Goal: Task Accomplishment & Management: Use online tool/utility

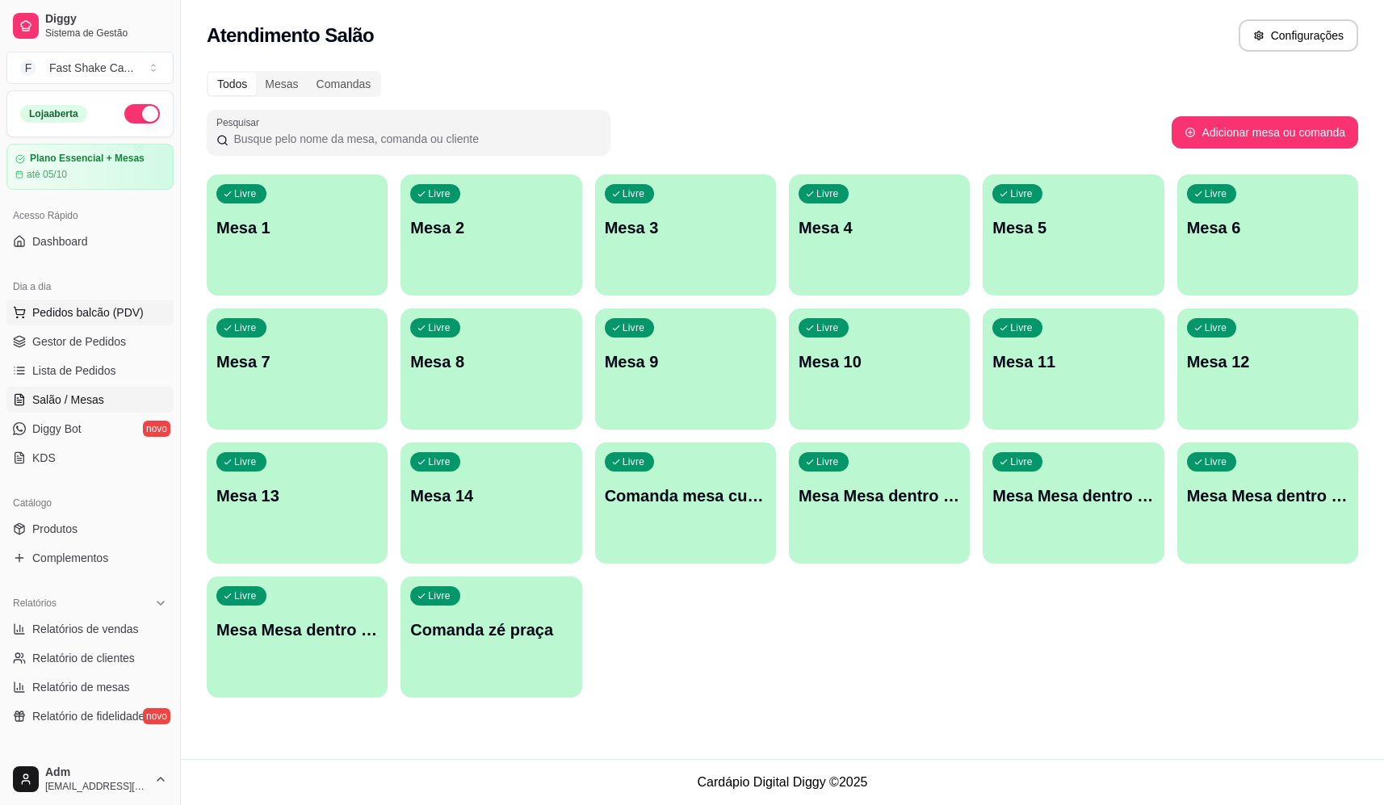
click at [119, 307] on span "Pedidos balcão (PDV)" at bounding box center [87, 312] width 111 height 16
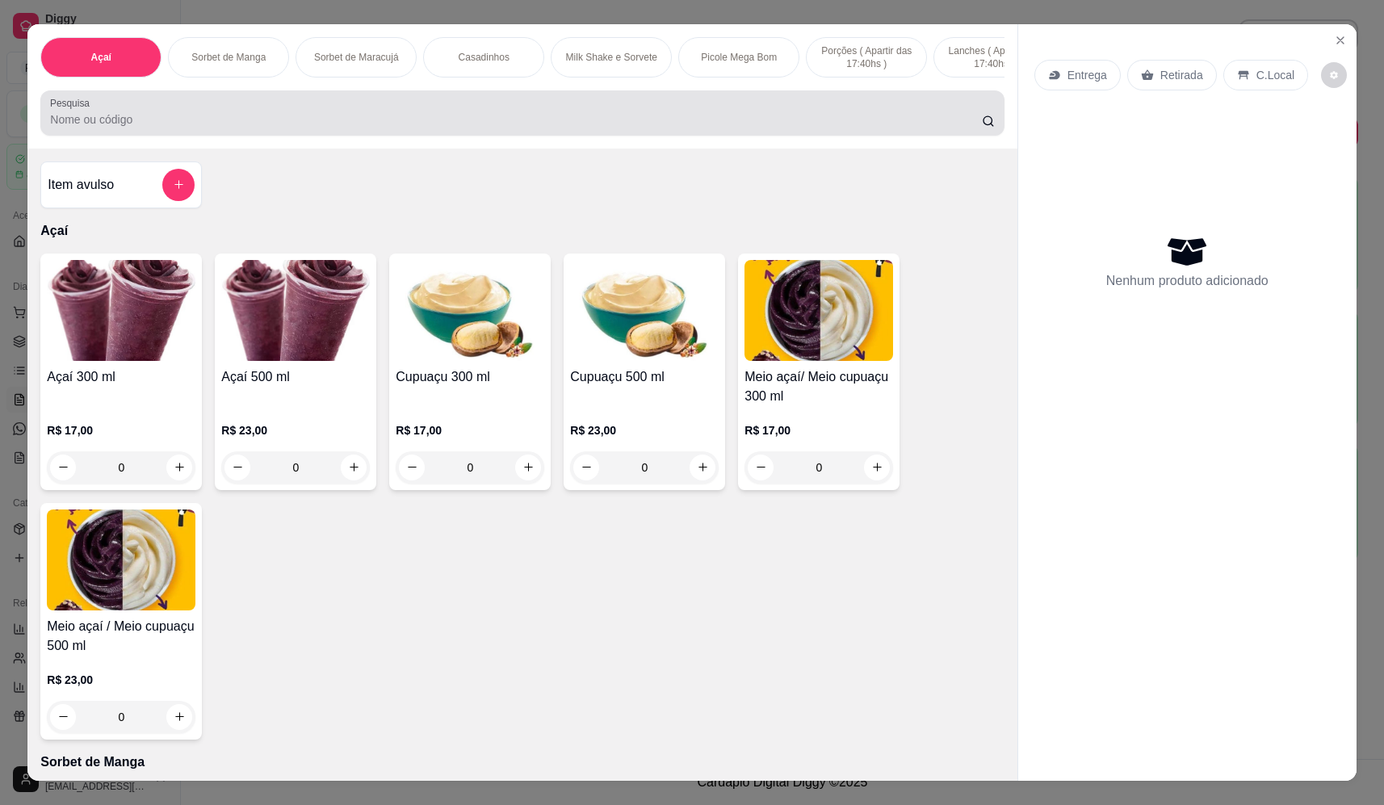
click at [551, 128] on input "Pesquisa" at bounding box center [516, 119] width 932 height 16
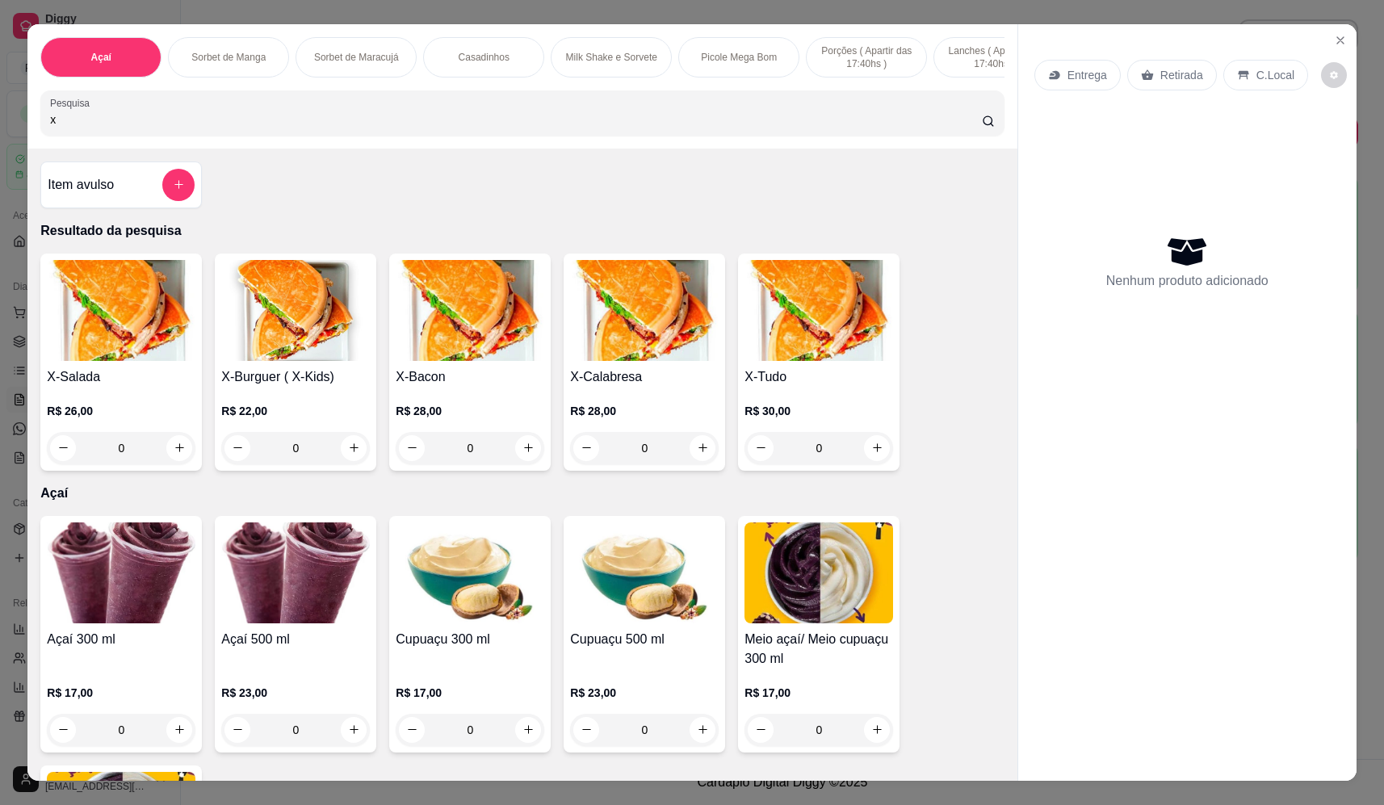
type input "x"
click at [874, 463] on div "0" at bounding box center [818, 448] width 149 height 32
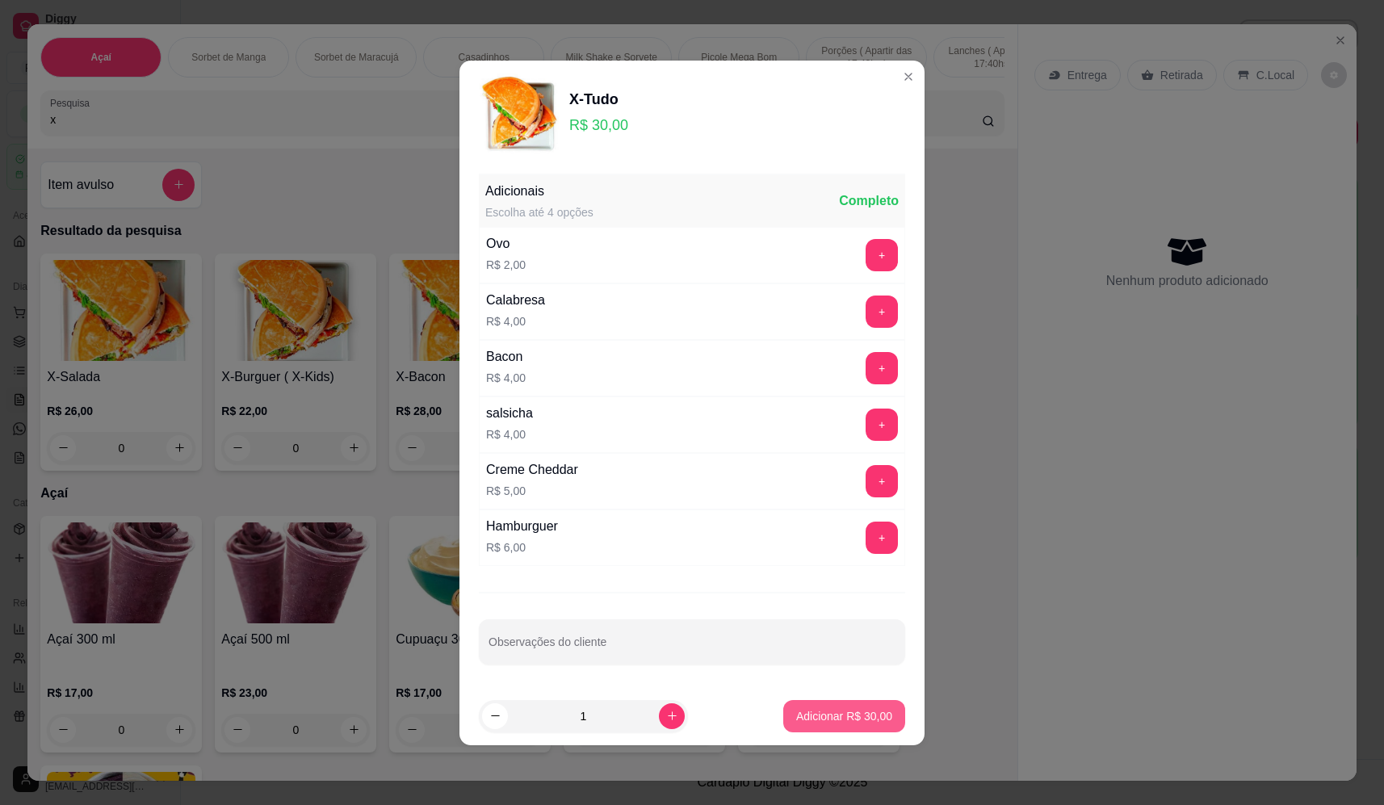
click at [819, 706] on button "Adicionar R$ 30,00" at bounding box center [844, 716] width 122 height 32
type input "1"
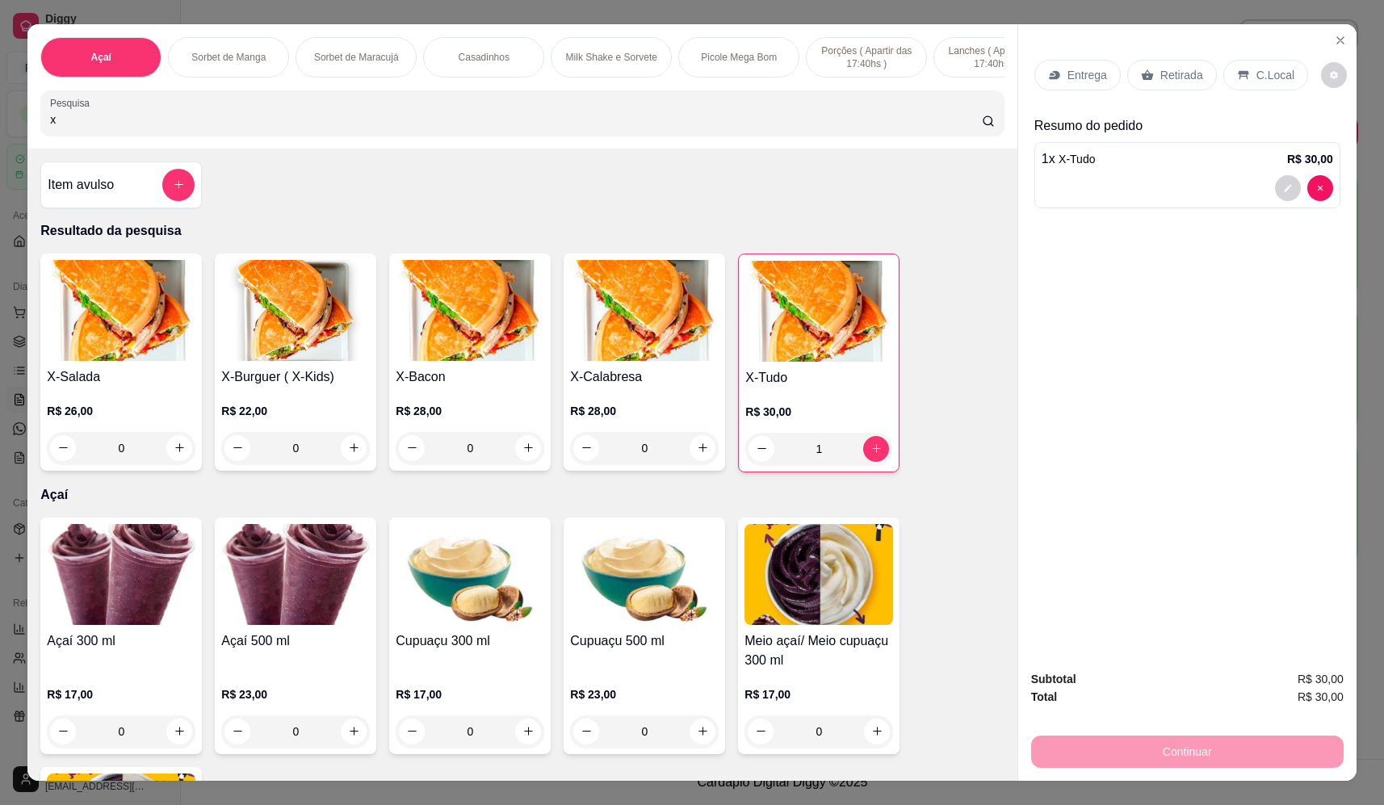
click at [1086, 85] on div "Entrega" at bounding box center [1077, 75] width 86 height 31
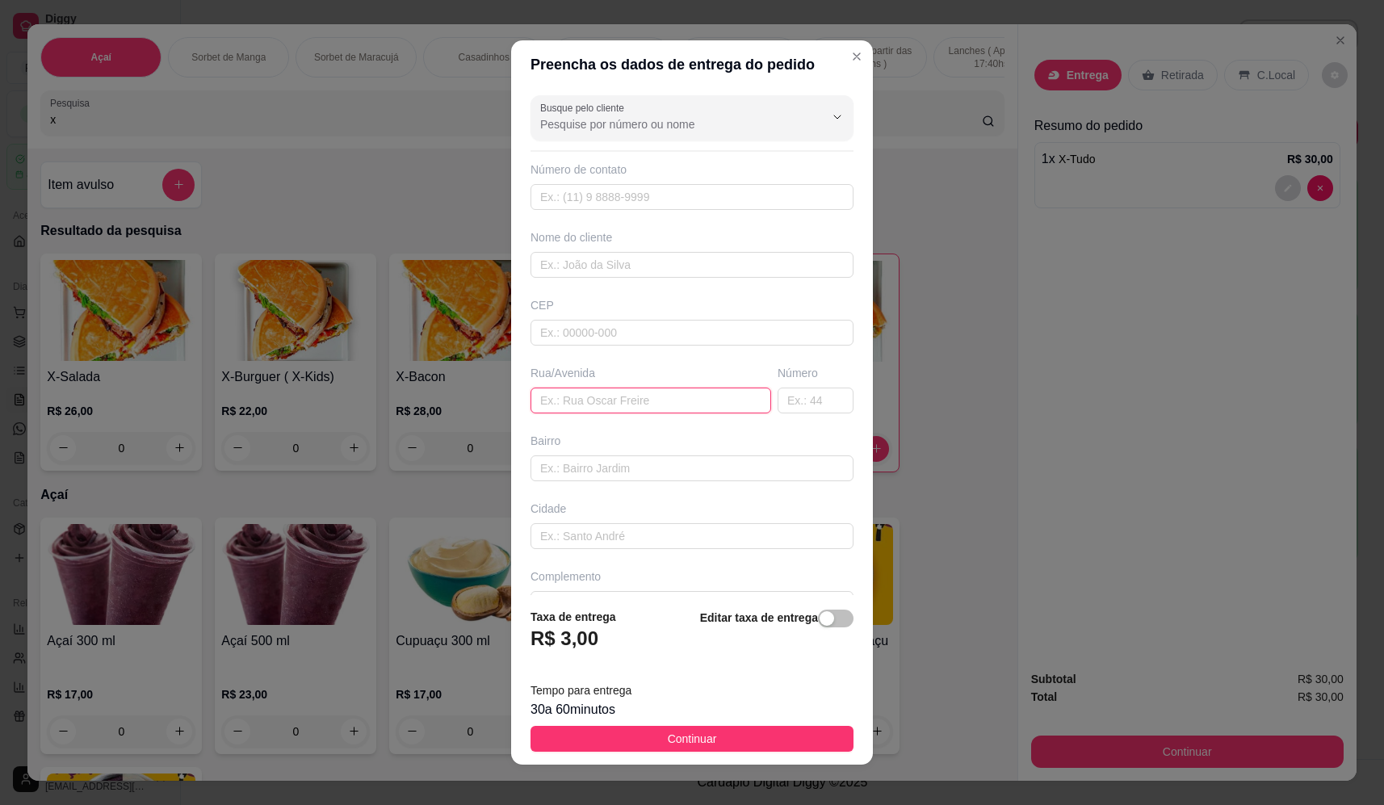
click at [642, 409] on input "text" at bounding box center [650, 401] width 241 height 26
paste input "princesa [PERSON_NAME] [STREET_ADDRESS]"
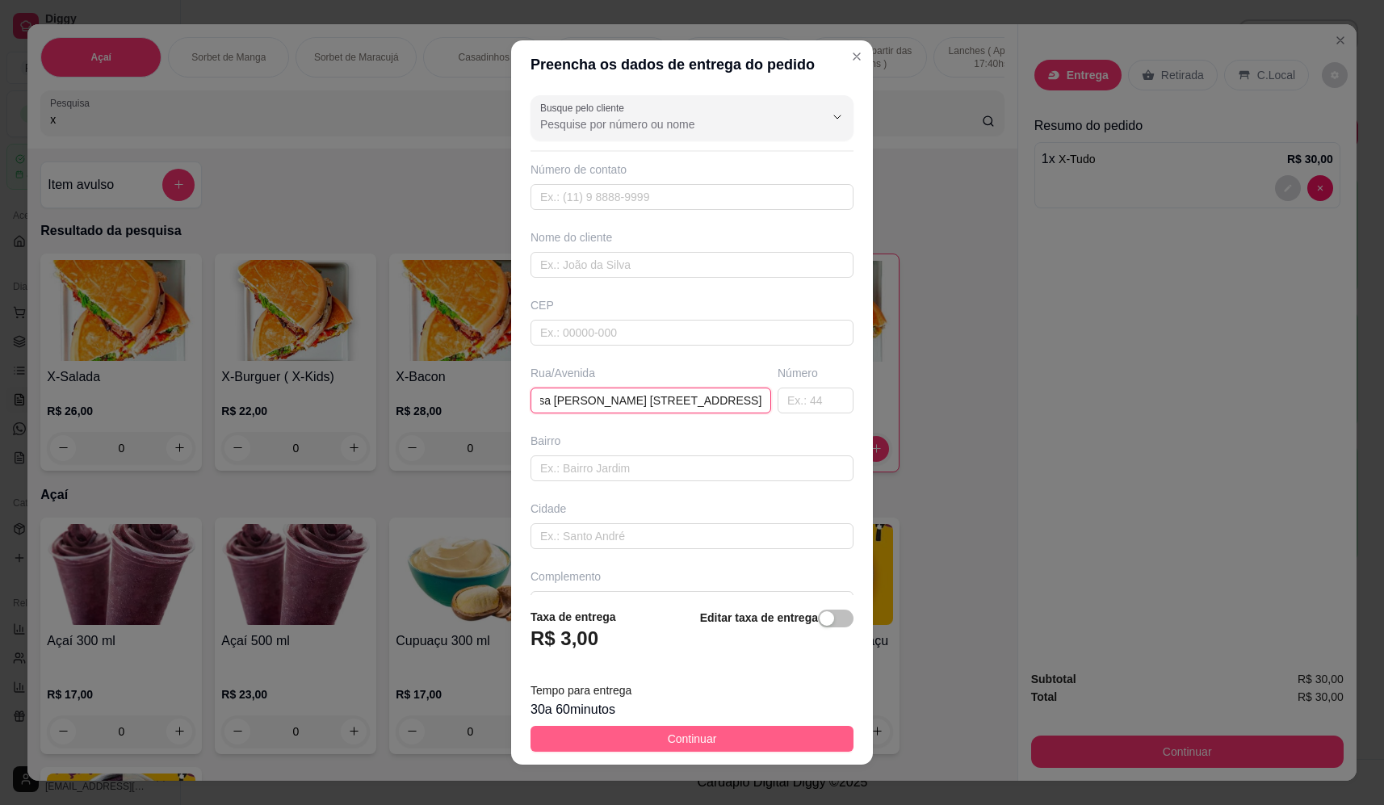
type input "princesa [PERSON_NAME] [STREET_ADDRESS]"
click at [722, 738] on button "Continuar" at bounding box center [691, 739] width 323 height 26
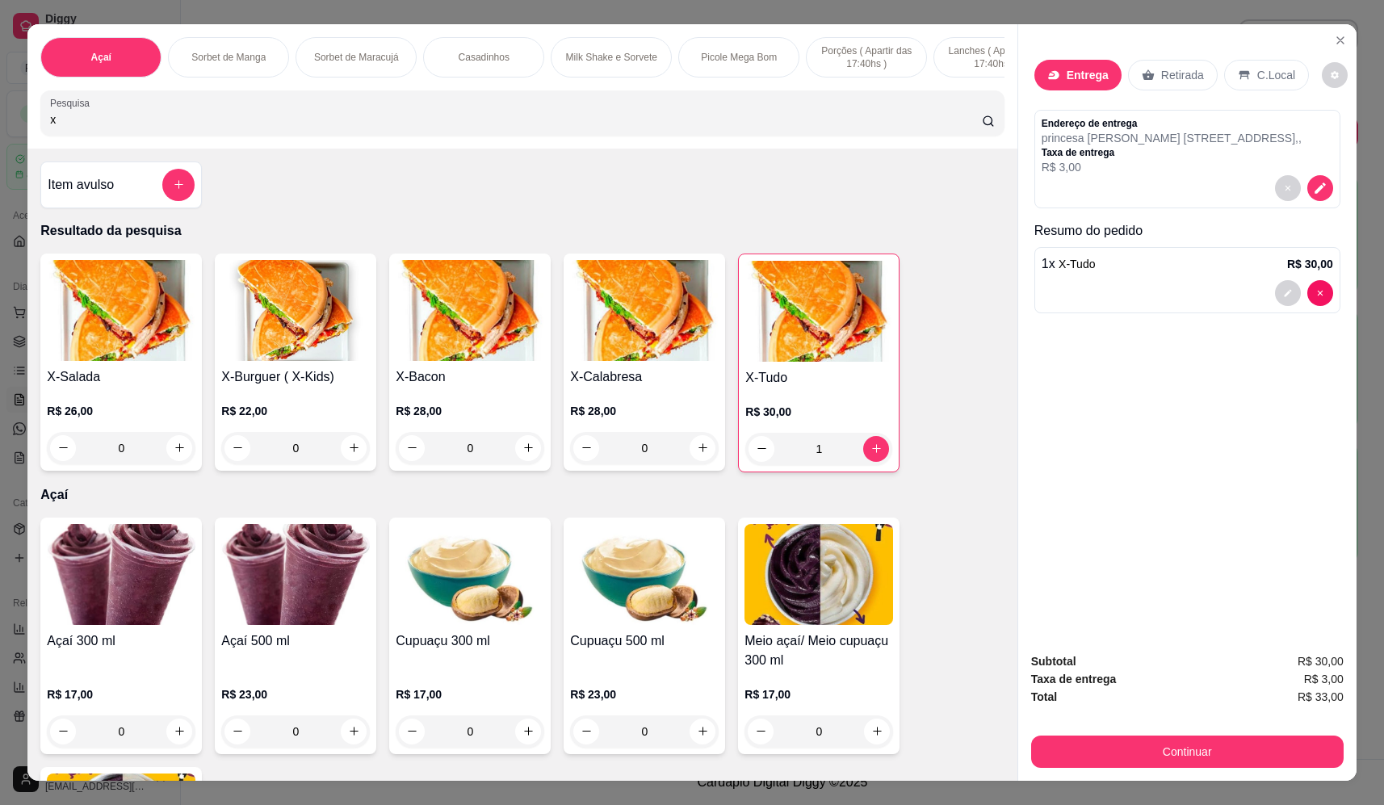
drag, startPoint x: 452, startPoint y: 122, endPoint x: -23, endPoint y: 158, distance: 476.1
click at [0, 158] on html "Diggy Sistema de Gestão F Fast Shake Ca ... Loja aberta Plano Essencial + Mesas…" at bounding box center [692, 402] width 1384 height 805
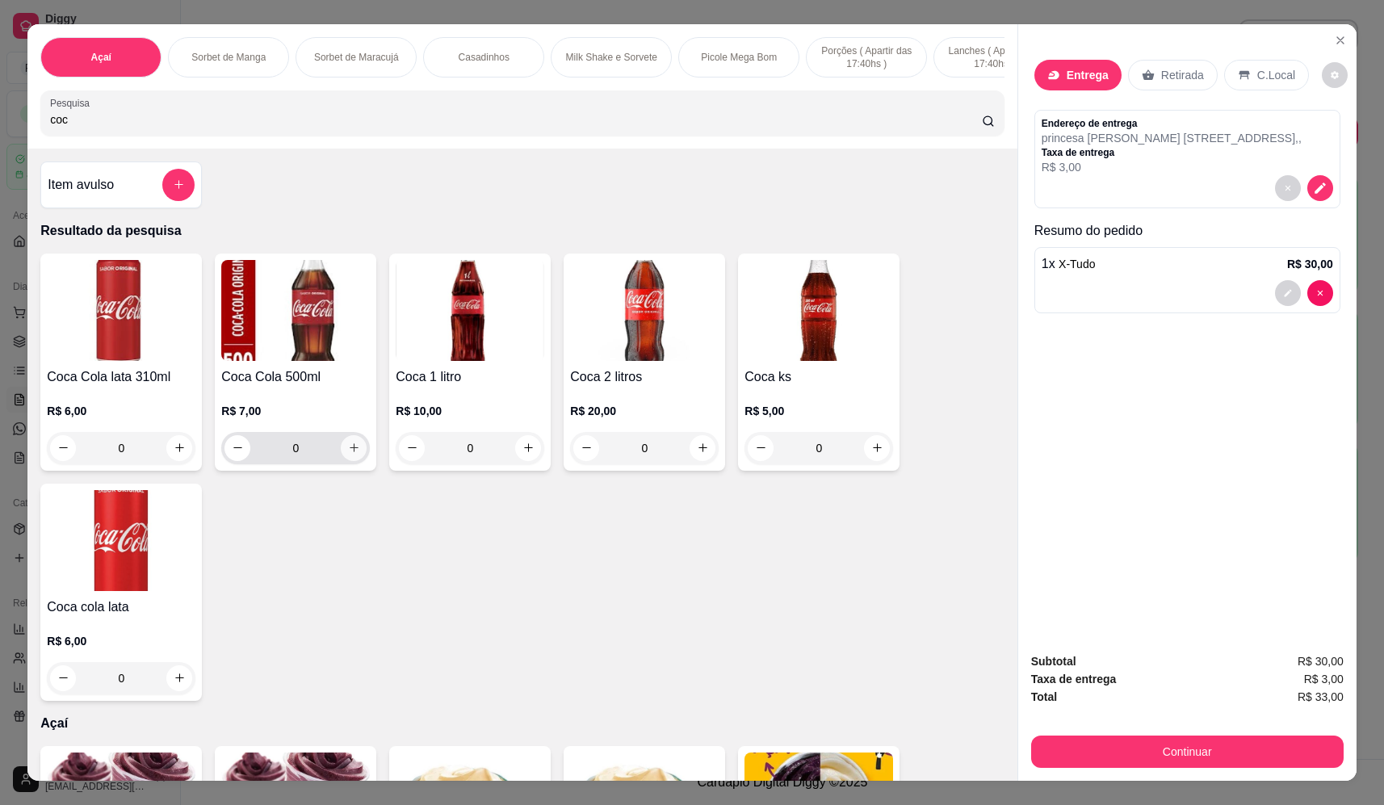
type input "coc"
click at [341, 461] on button "increase-product-quantity" at bounding box center [354, 448] width 26 height 26
type input "1"
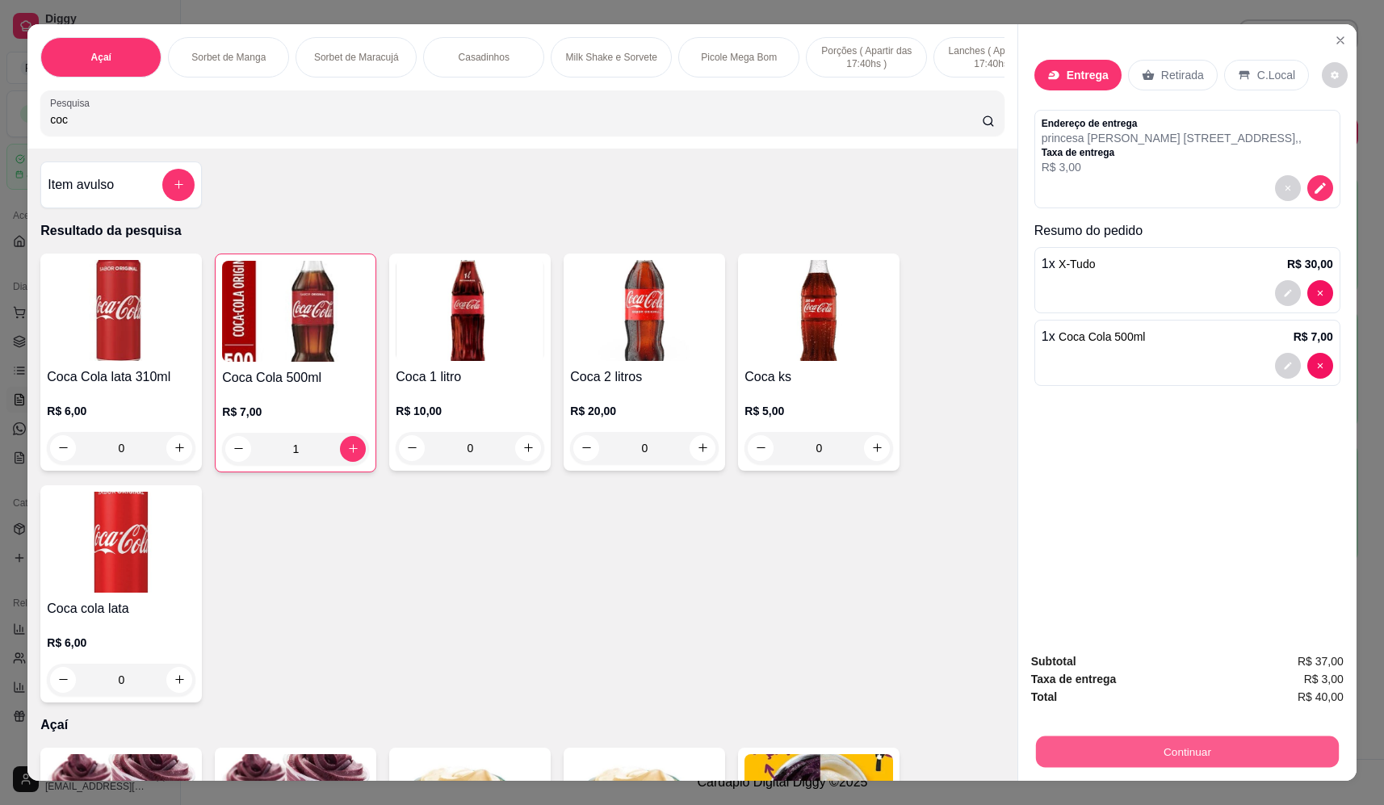
click at [1209, 747] on button "Continuar" at bounding box center [1187, 751] width 303 height 31
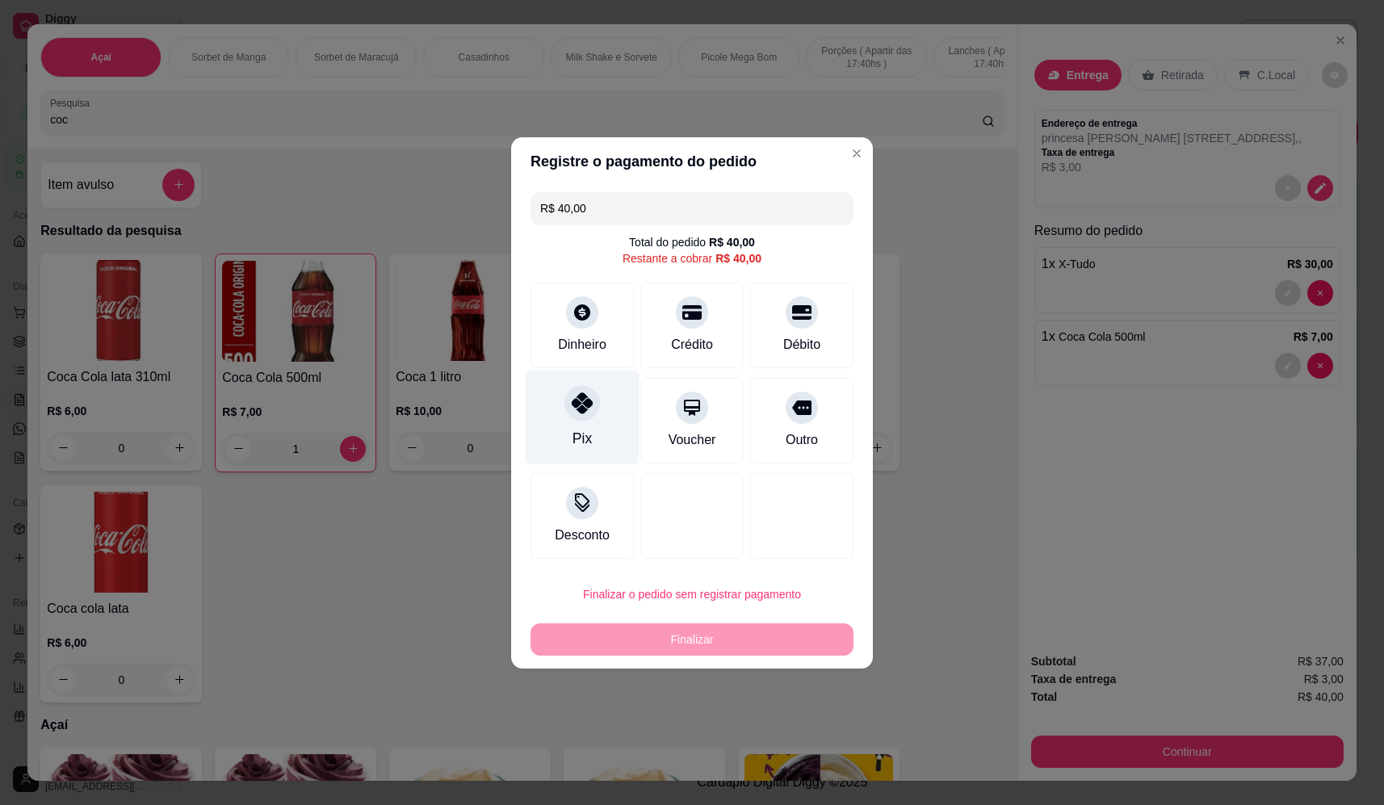
click at [587, 404] on icon at bounding box center [582, 402] width 21 height 21
type input "R$ 0,00"
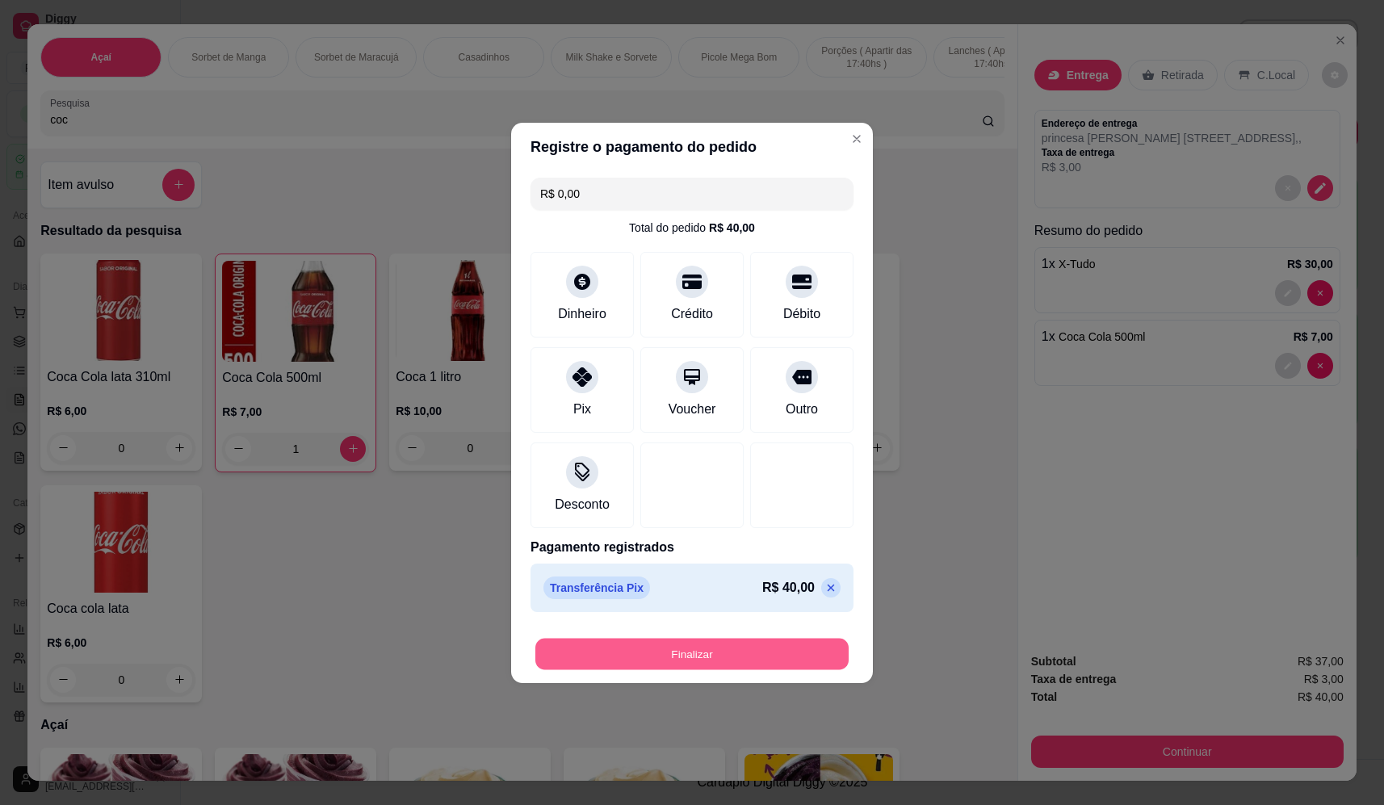
click at [732, 665] on button "Finalizar" at bounding box center [691, 653] width 313 height 31
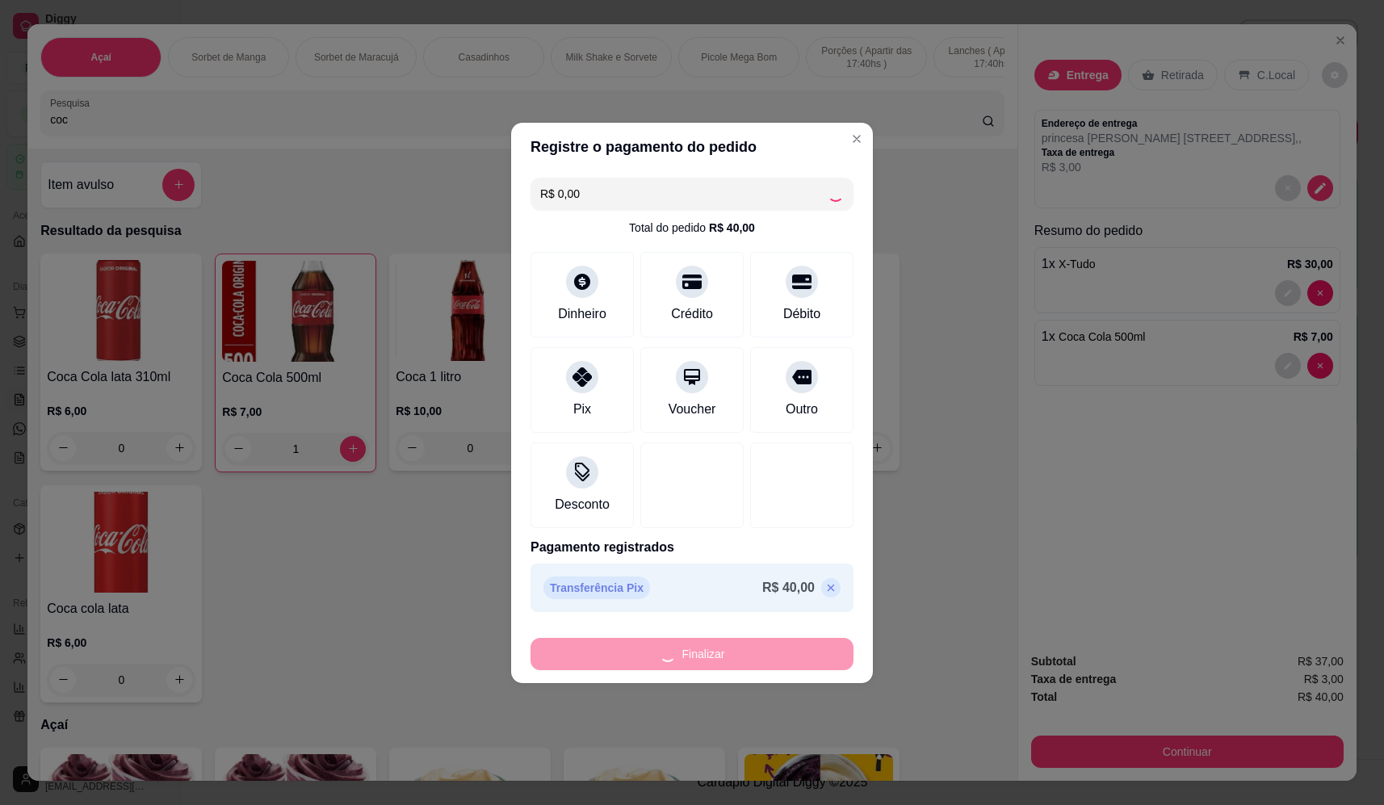
type input "0"
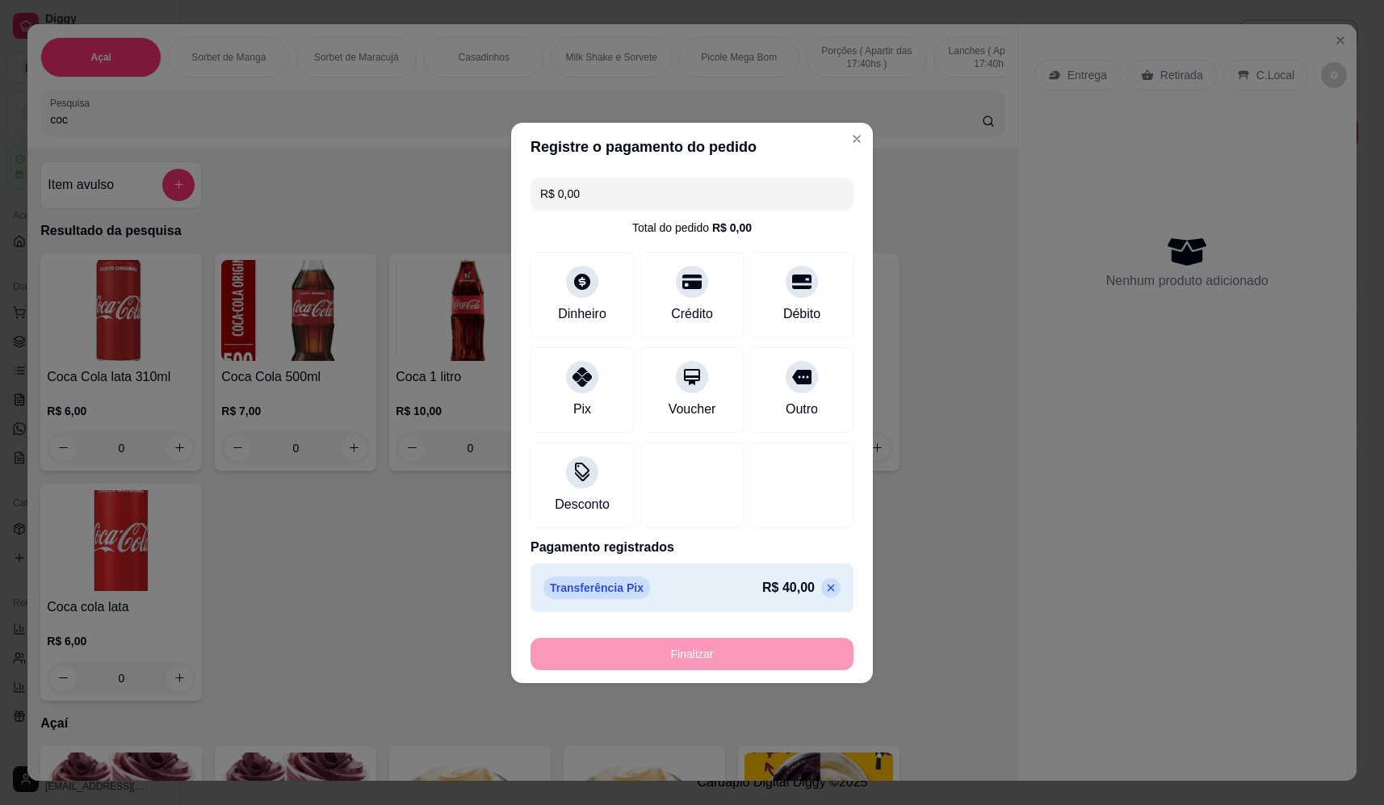
type input "-R$ 40,00"
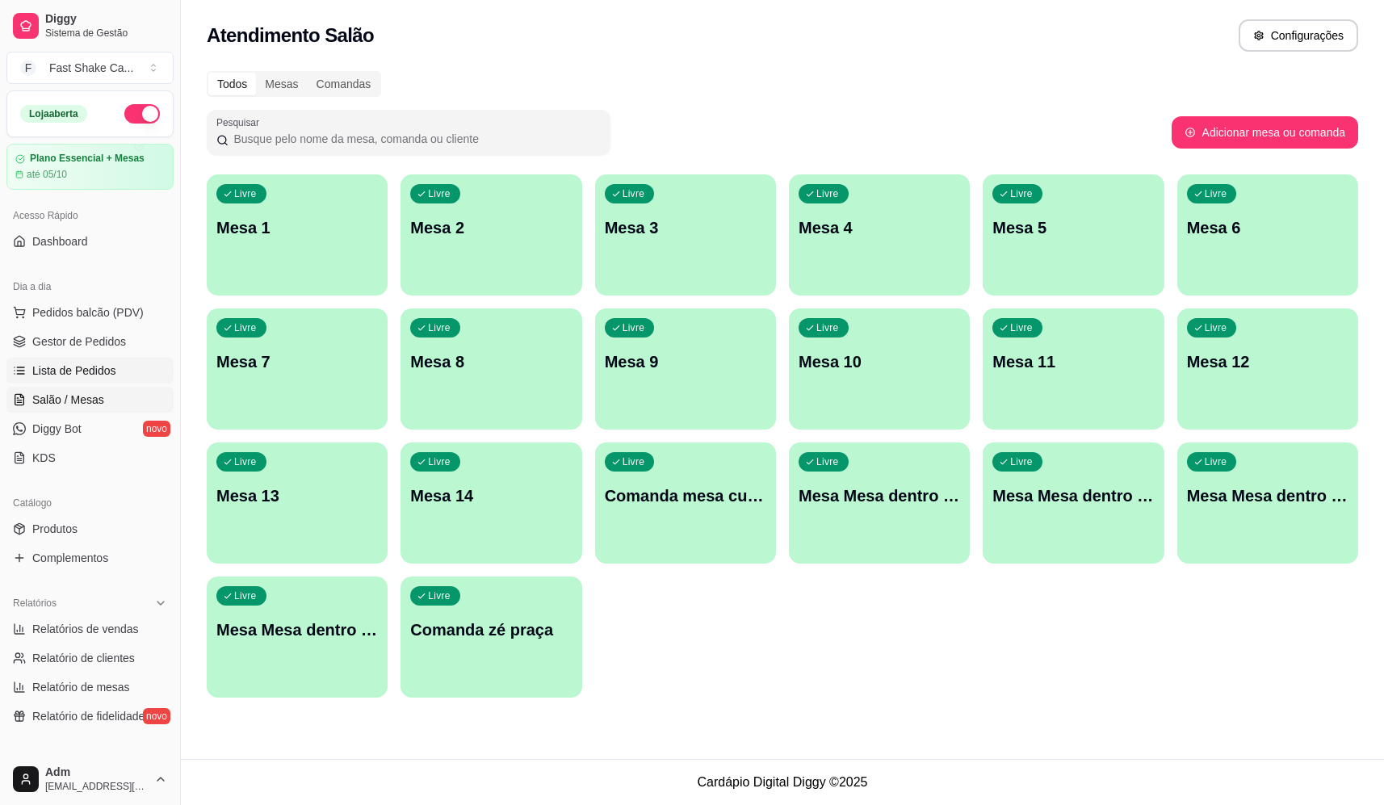
click at [82, 376] on span "Lista de Pedidos" at bounding box center [74, 370] width 84 height 16
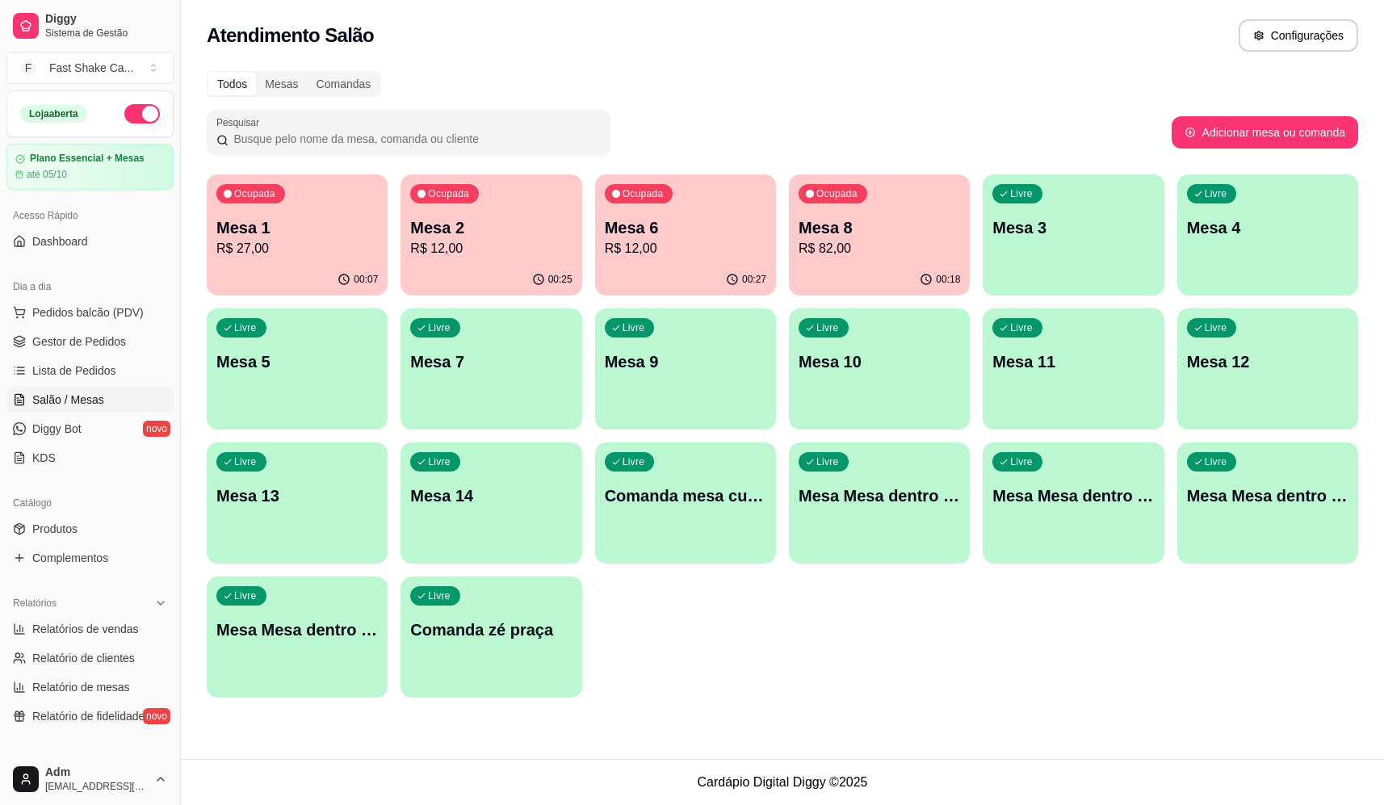
click at [709, 222] on p "Mesa 6" at bounding box center [685, 227] width 161 height 23
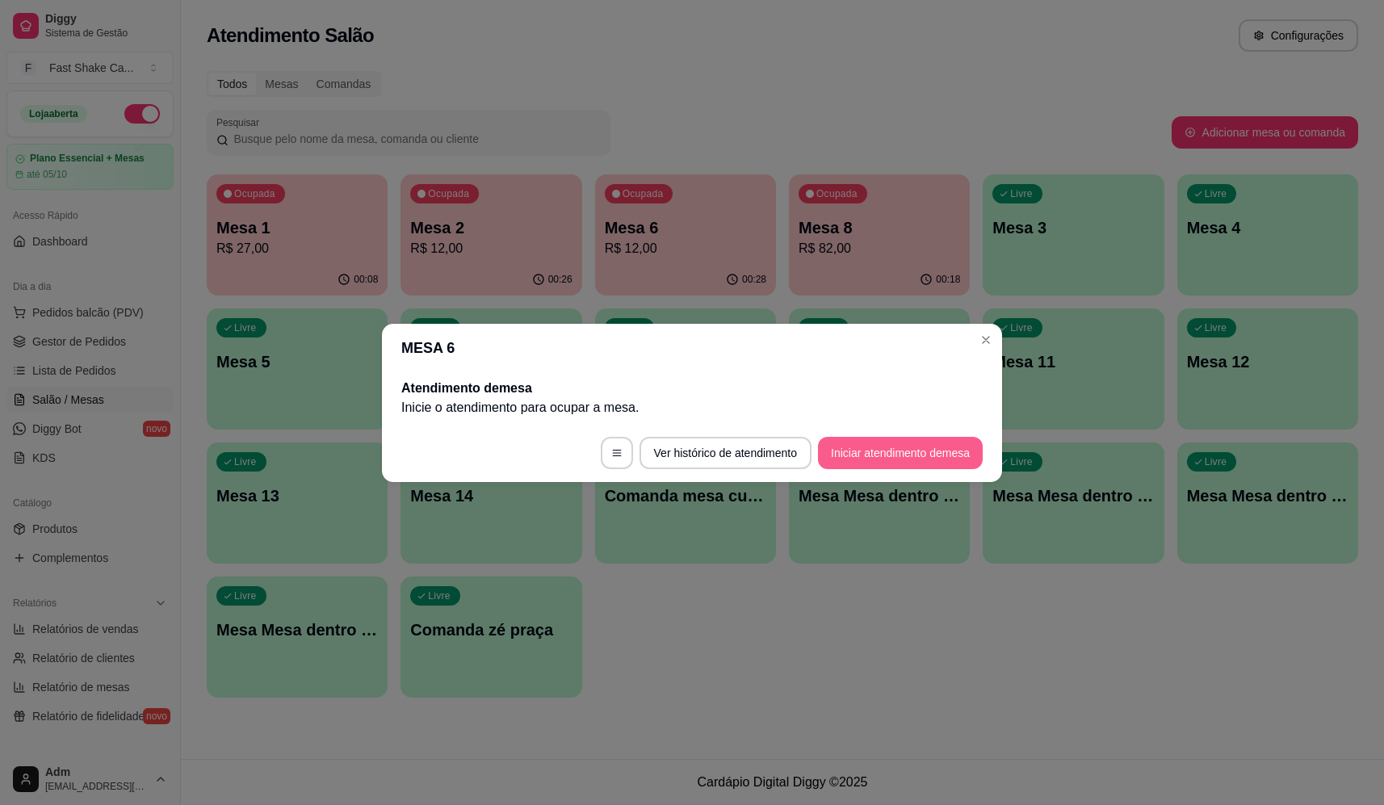
click at [847, 455] on button "Iniciar atendimento de mesa" at bounding box center [900, 453] width 165 height 32
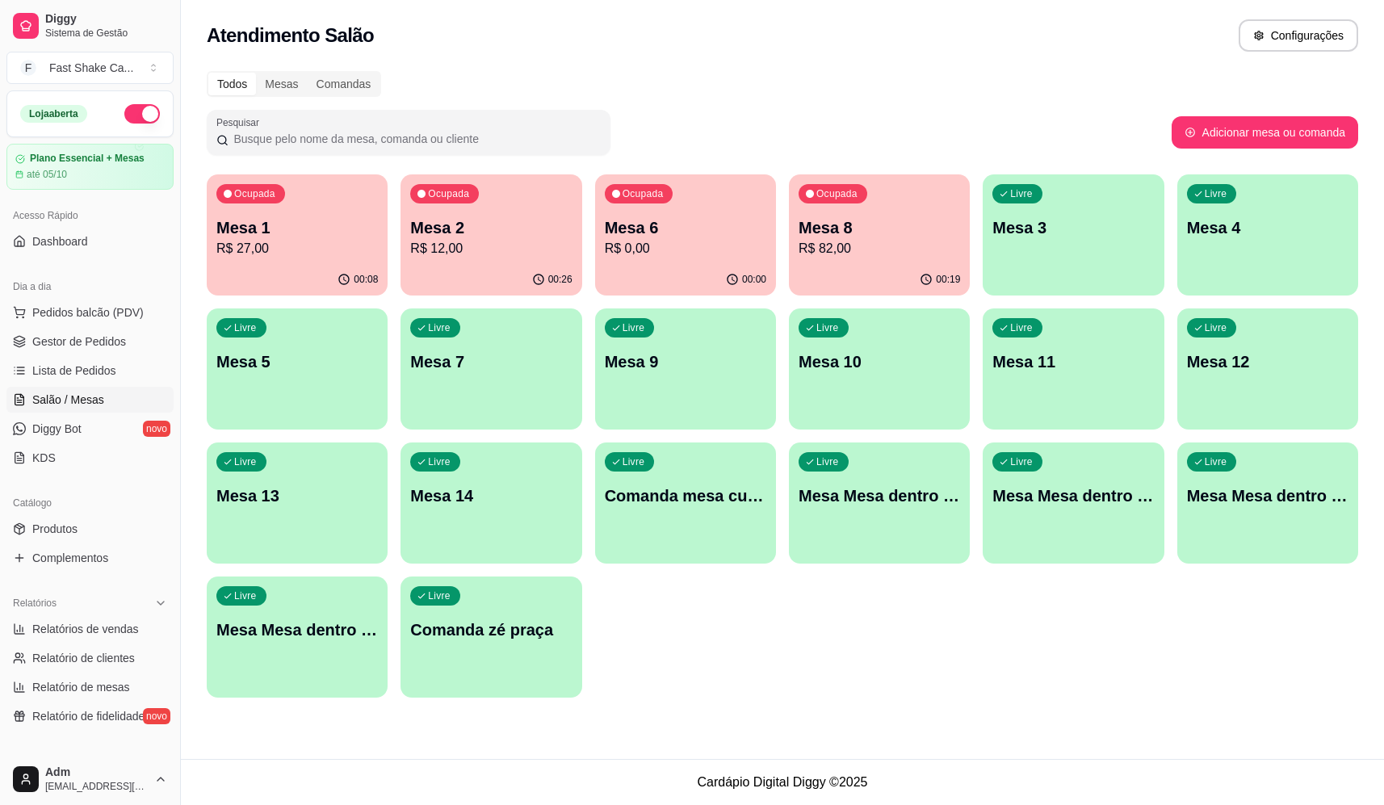
click at [736, 246] on p "R$ 0,00" at bounding box center [685, 248] width 161 height 19
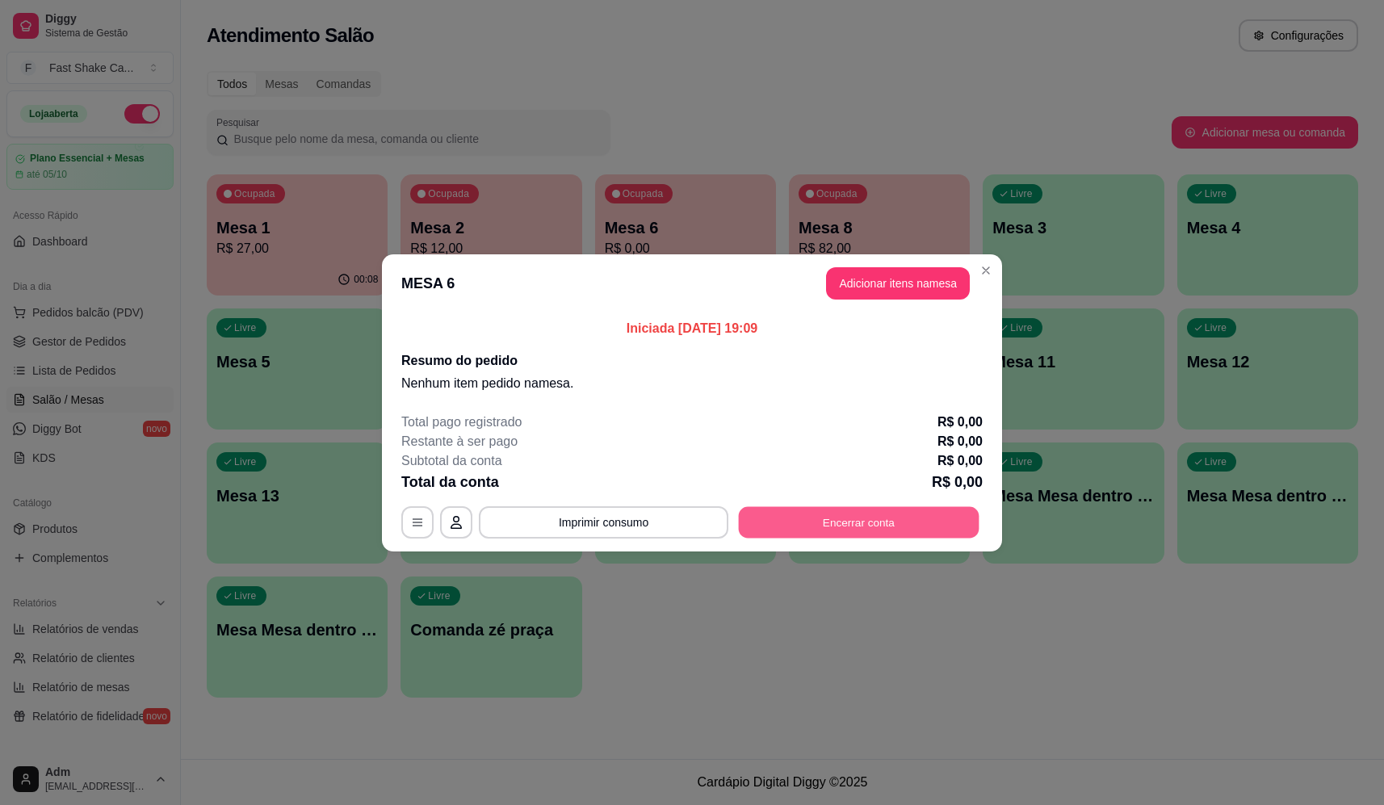
click at [855, 531] on button "Encerrar conta" at bounding box center [859, 521] width 241 height 31
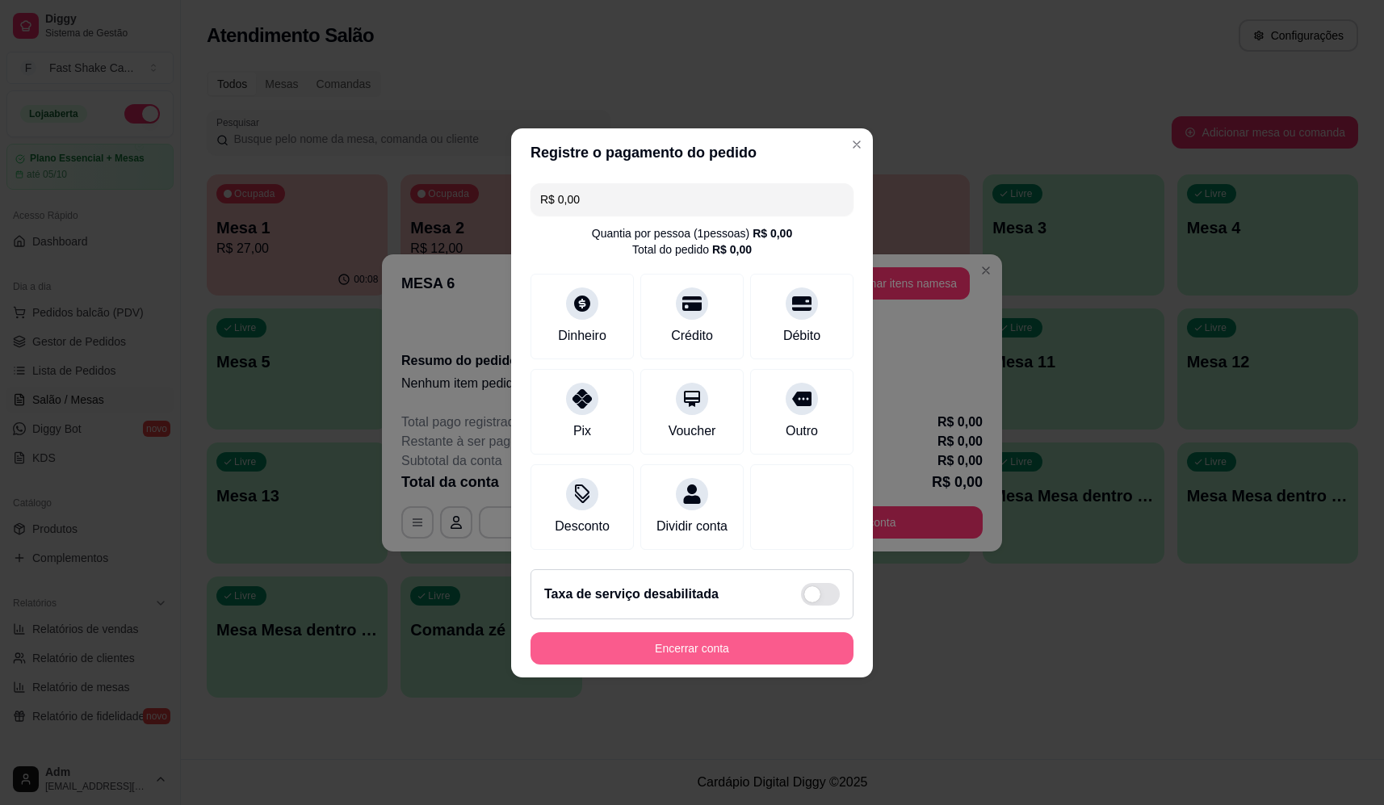
click at [798, 658] on button "Encerrar conta" at bounding box center [691, 648] width 323 height 32
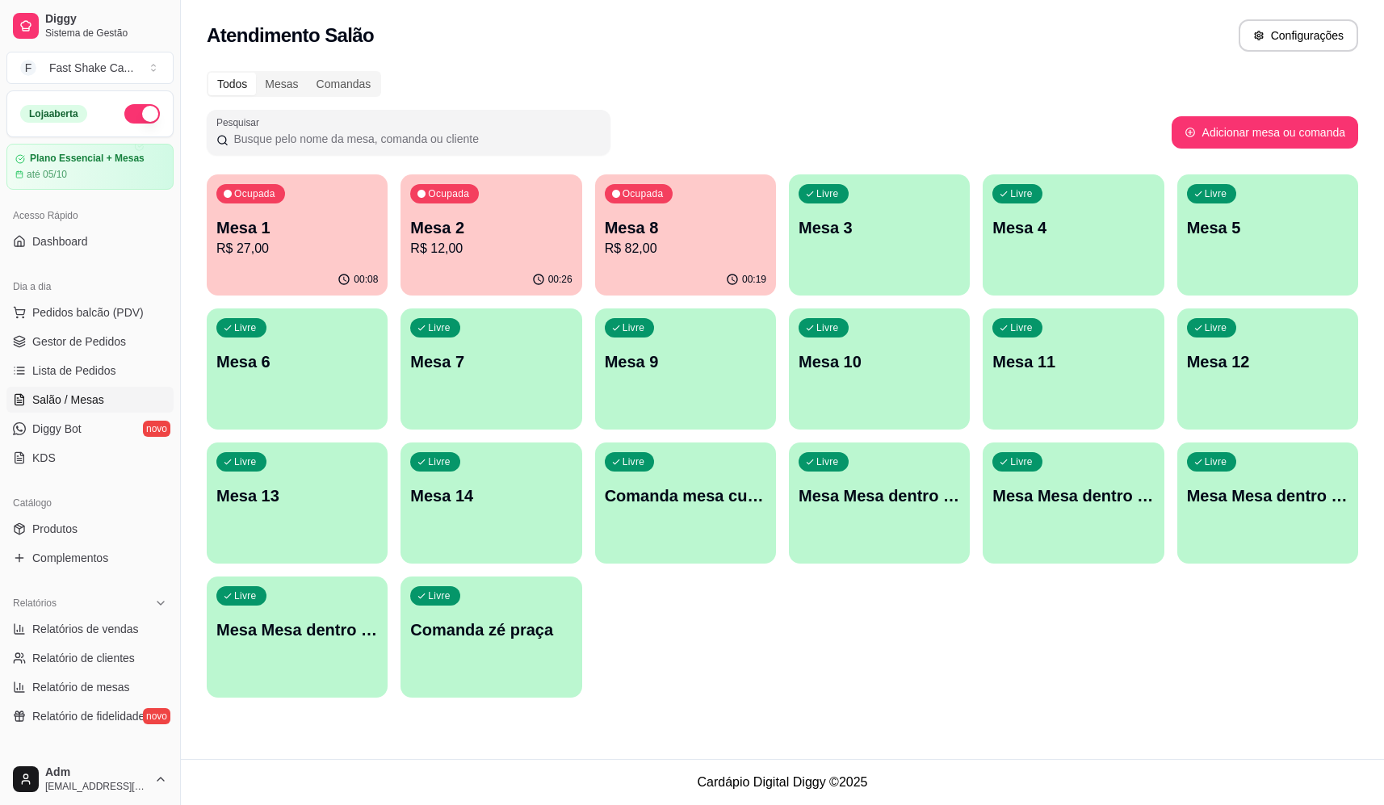
click at [726, 235] on p "Mesa 8" at bounding box center [685, 227] width 161 height 23
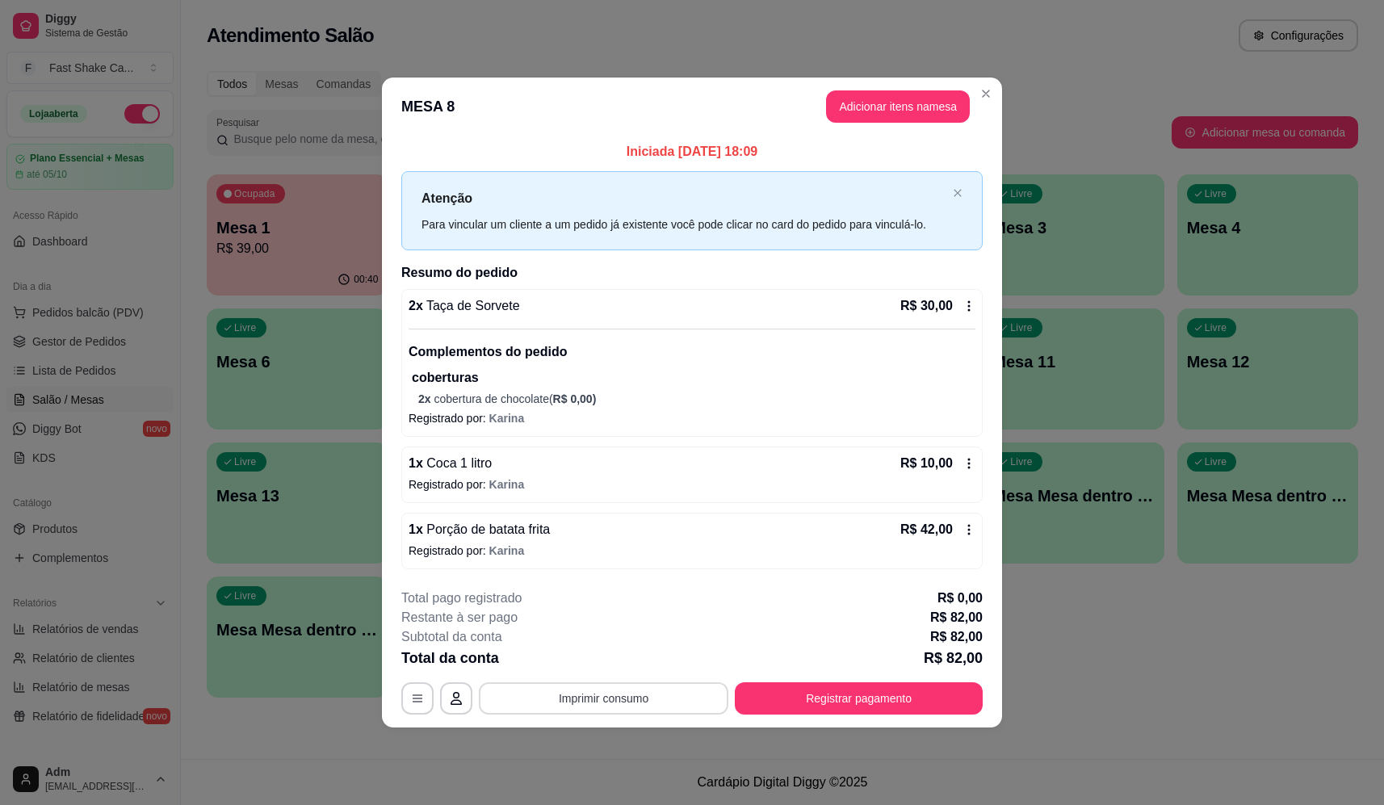
click at [620, 703] on button "Imprimir consumo" at bounding box center [603, 698] width 249 height 32
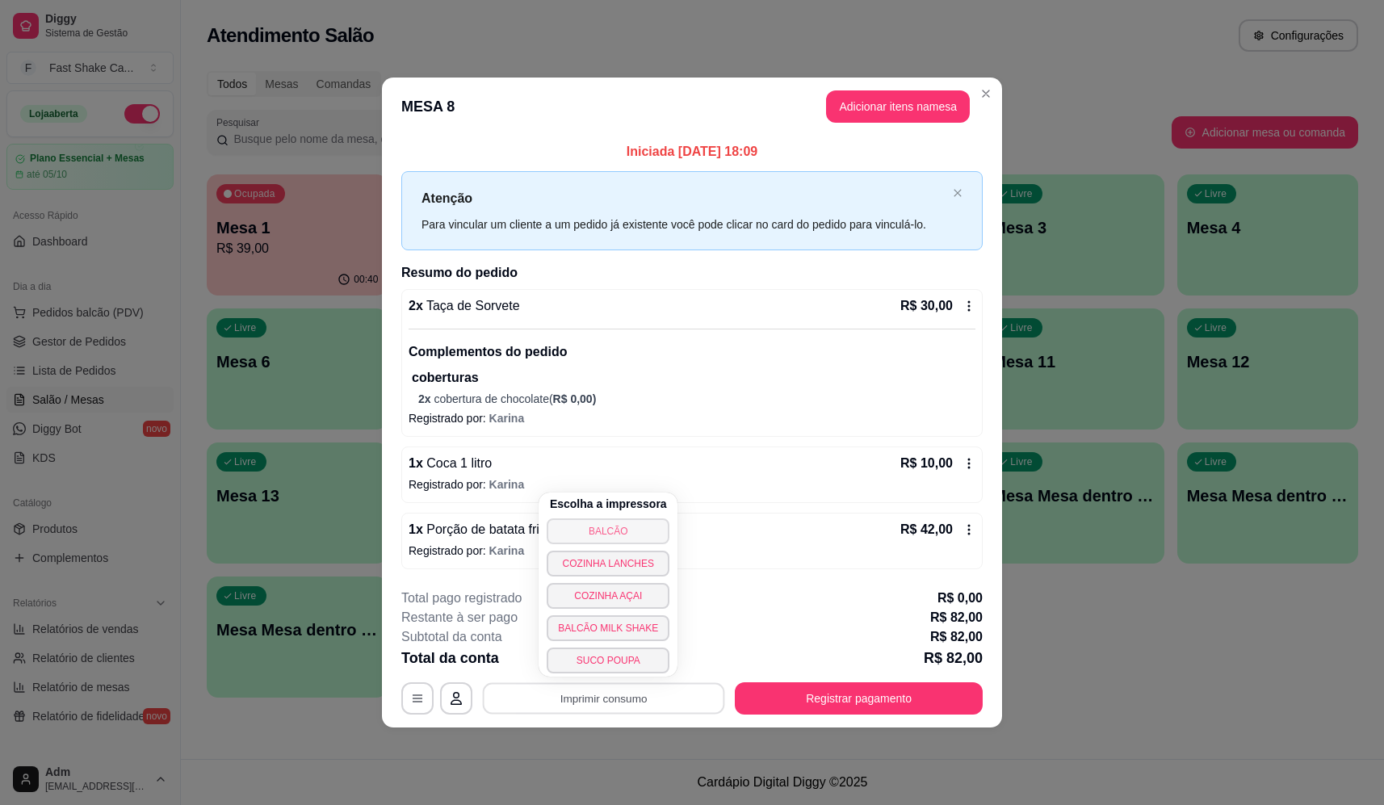
click at [630, 535] on button "BALCÃO" at bounding box center [608, 531] width 123 height 26
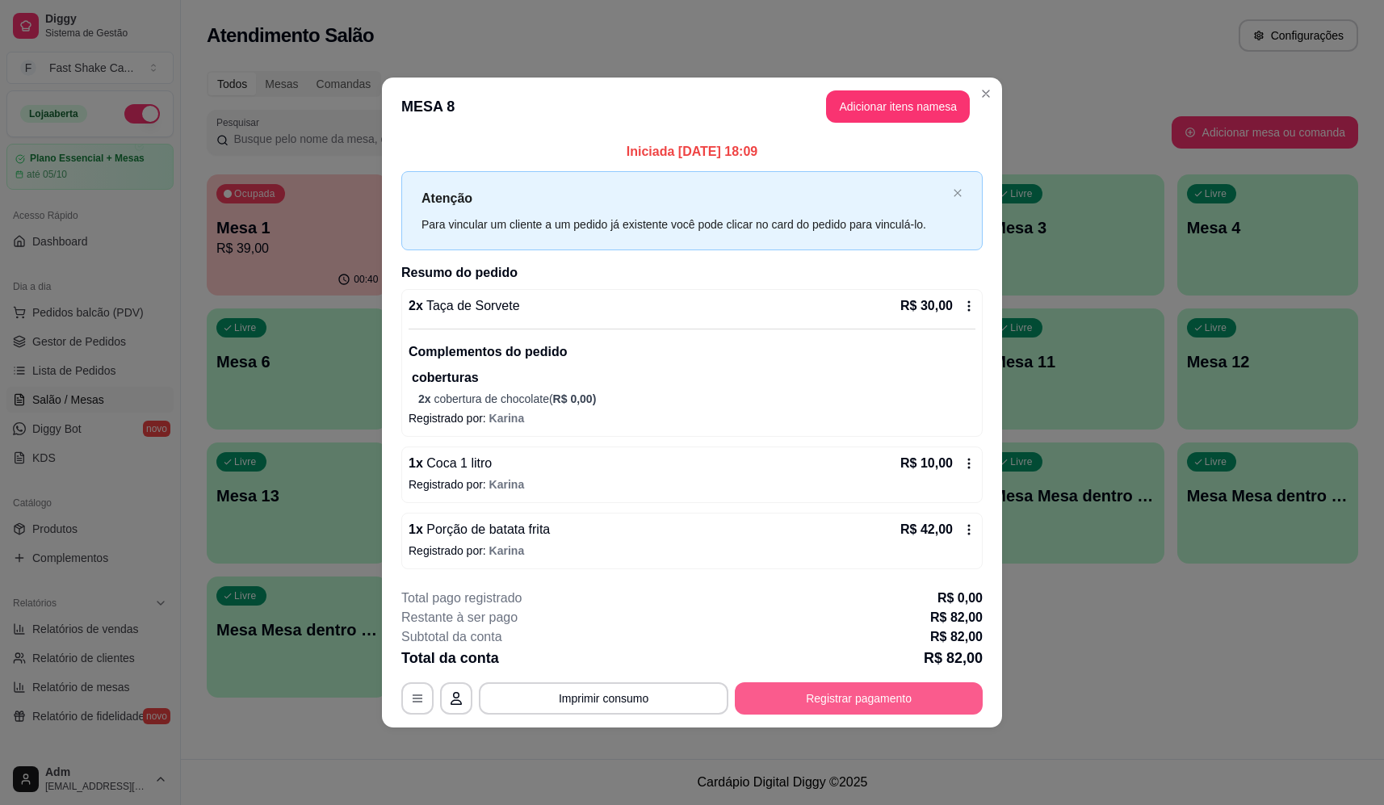
click at [844, 704] on button "Registrar pagamento" at bounding box center [859, 698] width 248 height 32
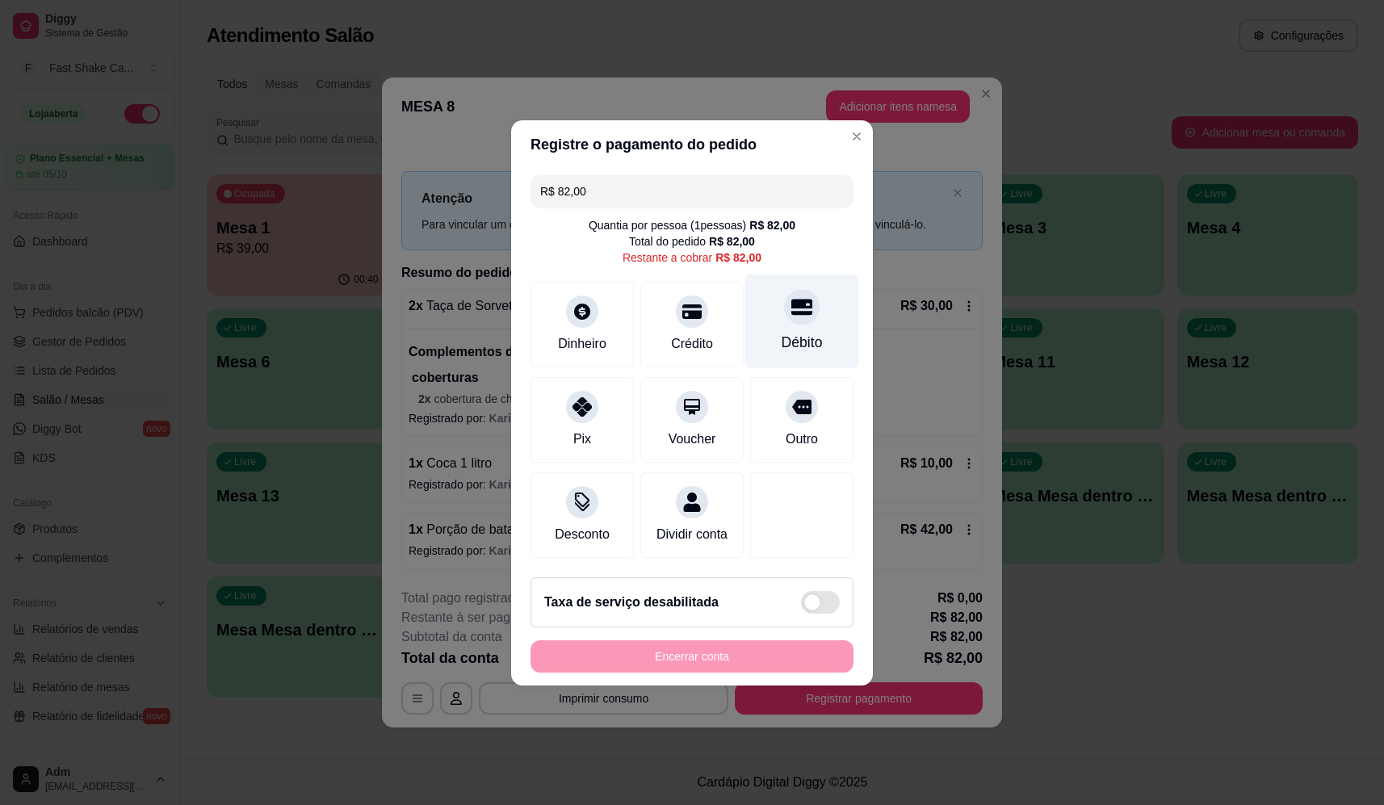
drag, startPoint x: 806, startPoint y: 341, endPoint x: 794, endPoint y: 346, distance: 12.6
click at [806, 340] on div "Débito" at bounding box center [801, 342] width 41 height 21
type input "R$ 0,00"
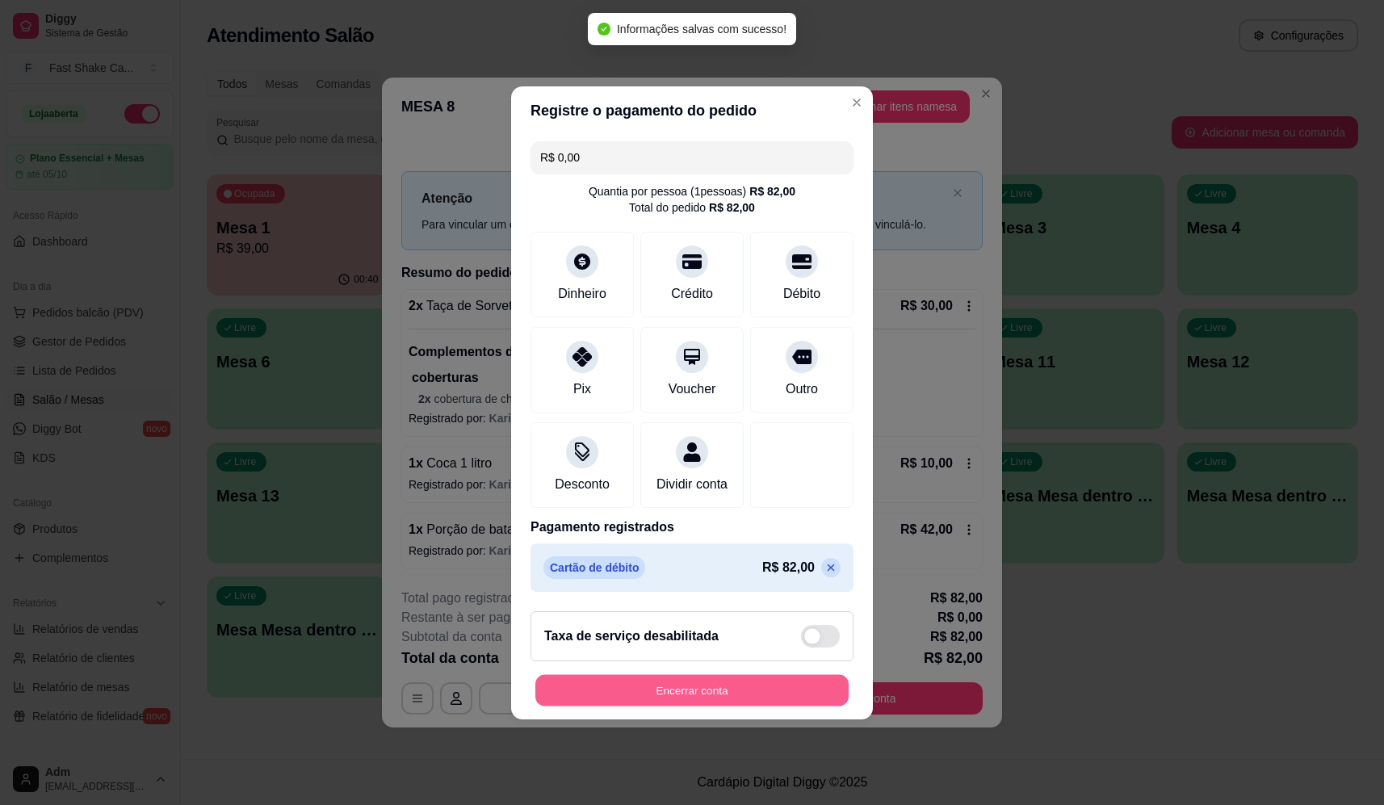
click at [740, 706] on button "Encerrar conta" at bounding box center [691, 689] width 313 height 31
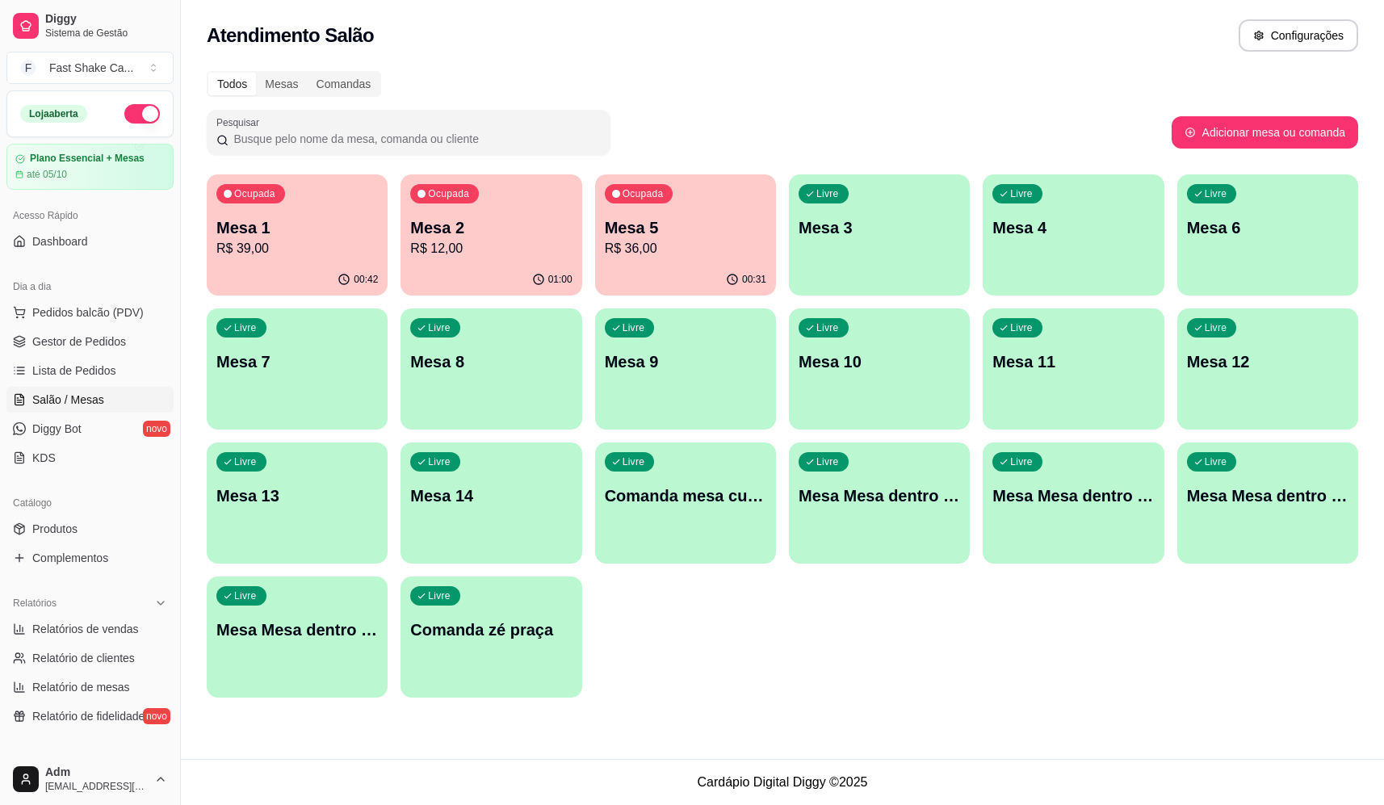
click at [668, 231] on p "Mesa 5" at bounding box center [685, 227] width 161 height 23
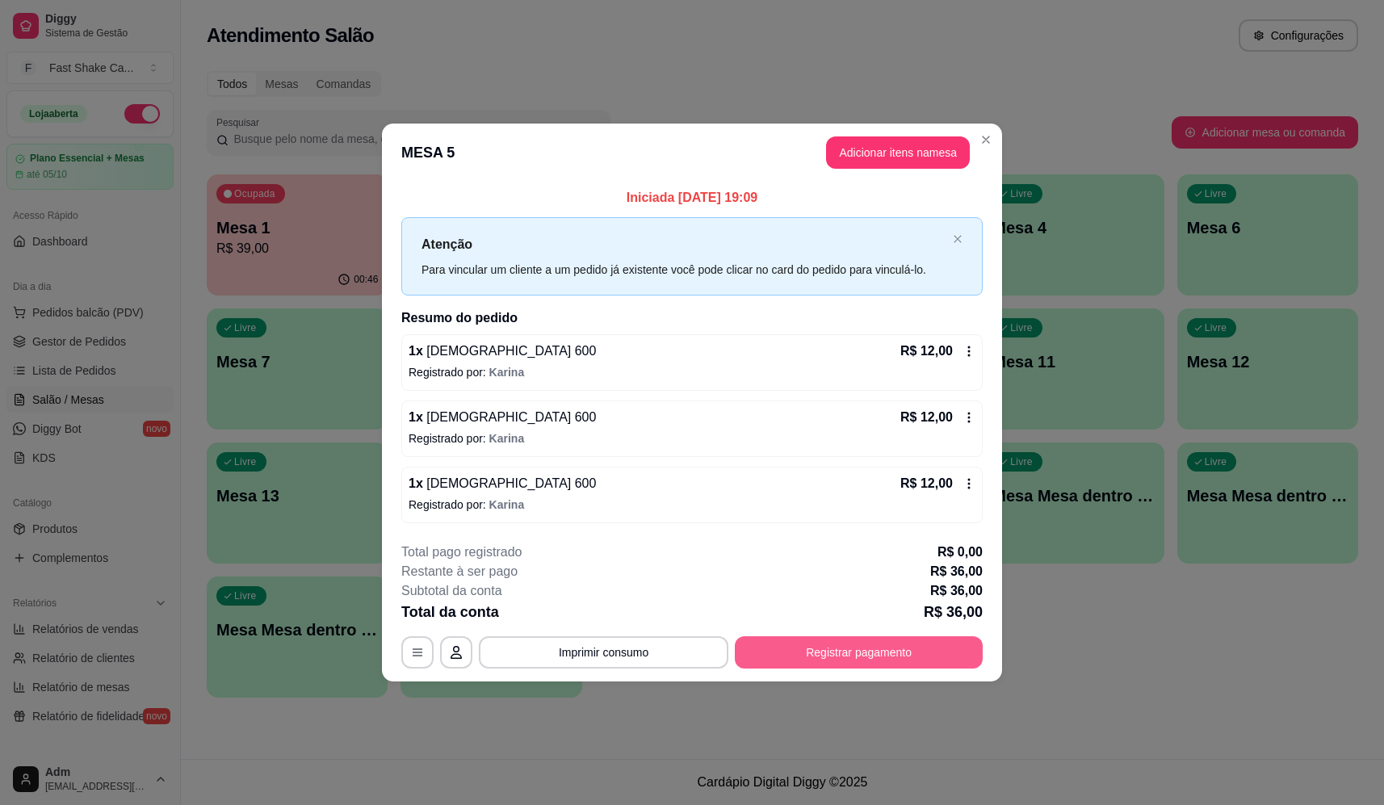
click at [919, 655] on button "Registrar pagamento" at bounding box center [859, 652] width 248 height 32
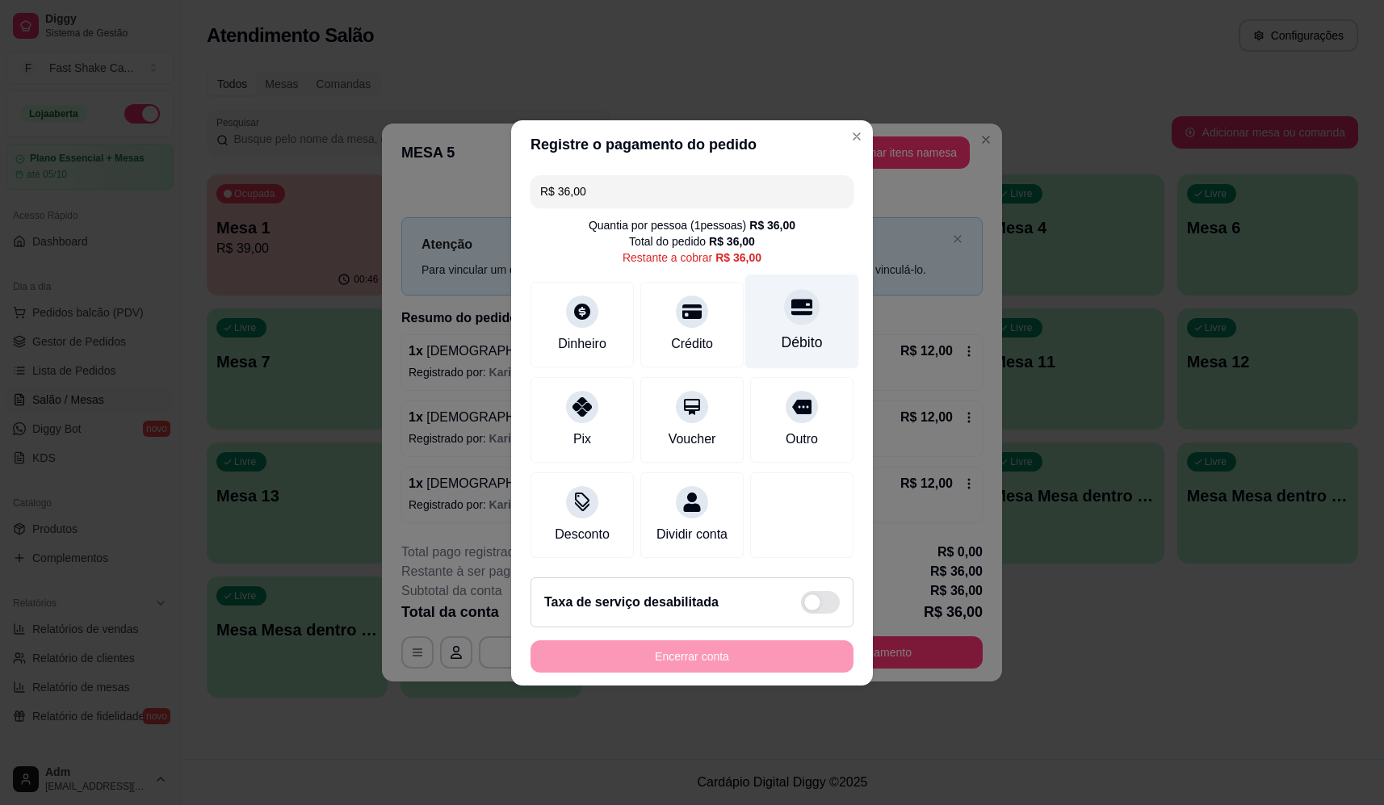
click at [805, 300] on div at bounding box center [802, 307] width 36 height 36
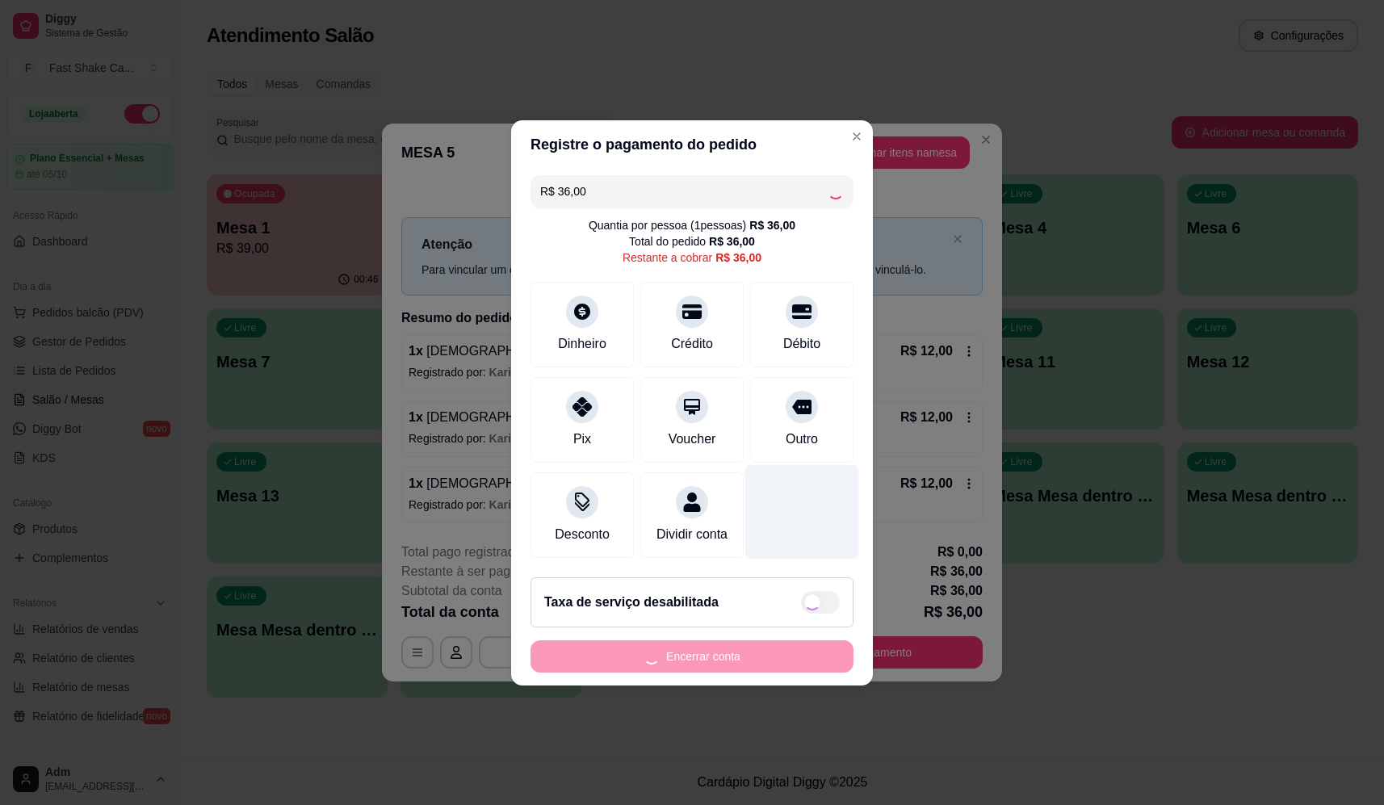
type input "R$ 0,00"
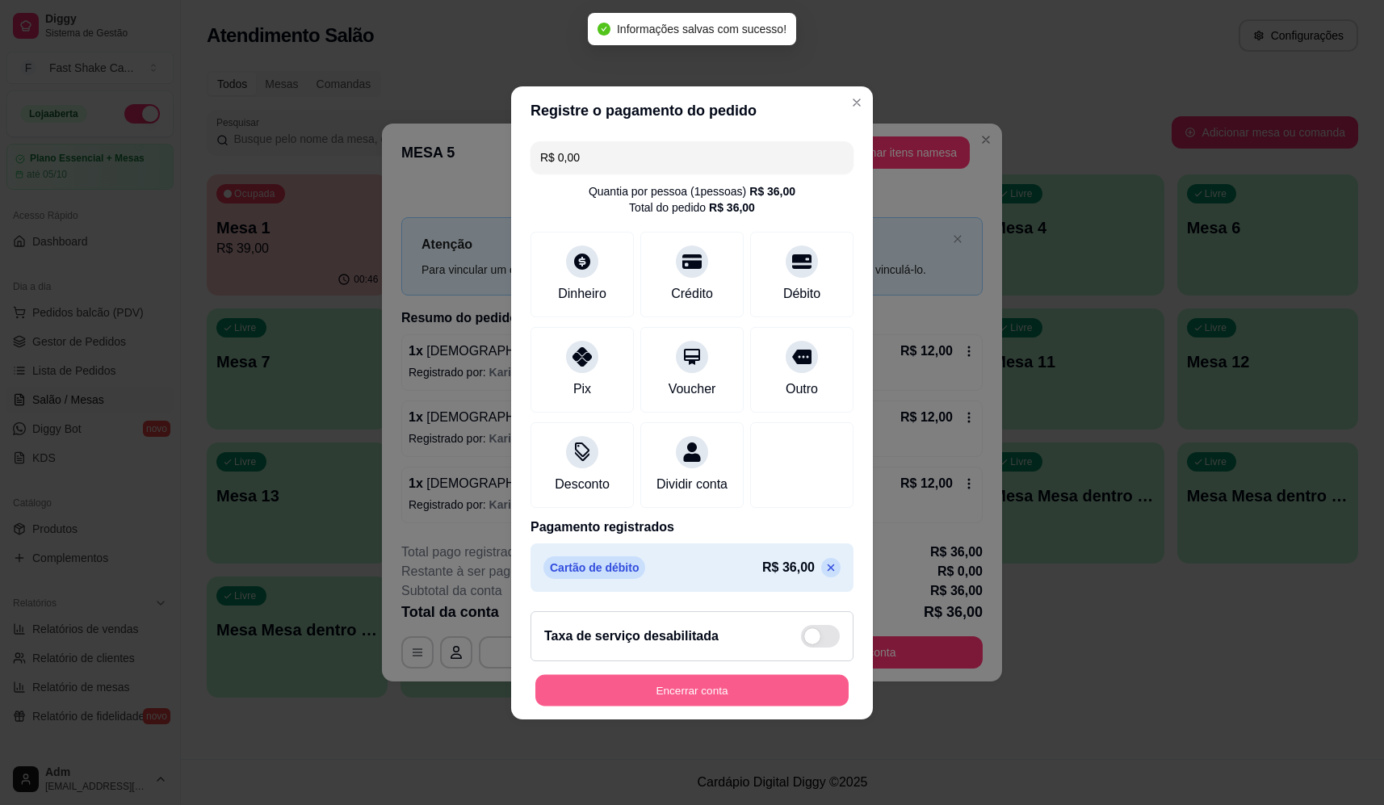
click at [755, 689] on button "Encerrar conta" at bounding box center [691, 689] width 313 height 31
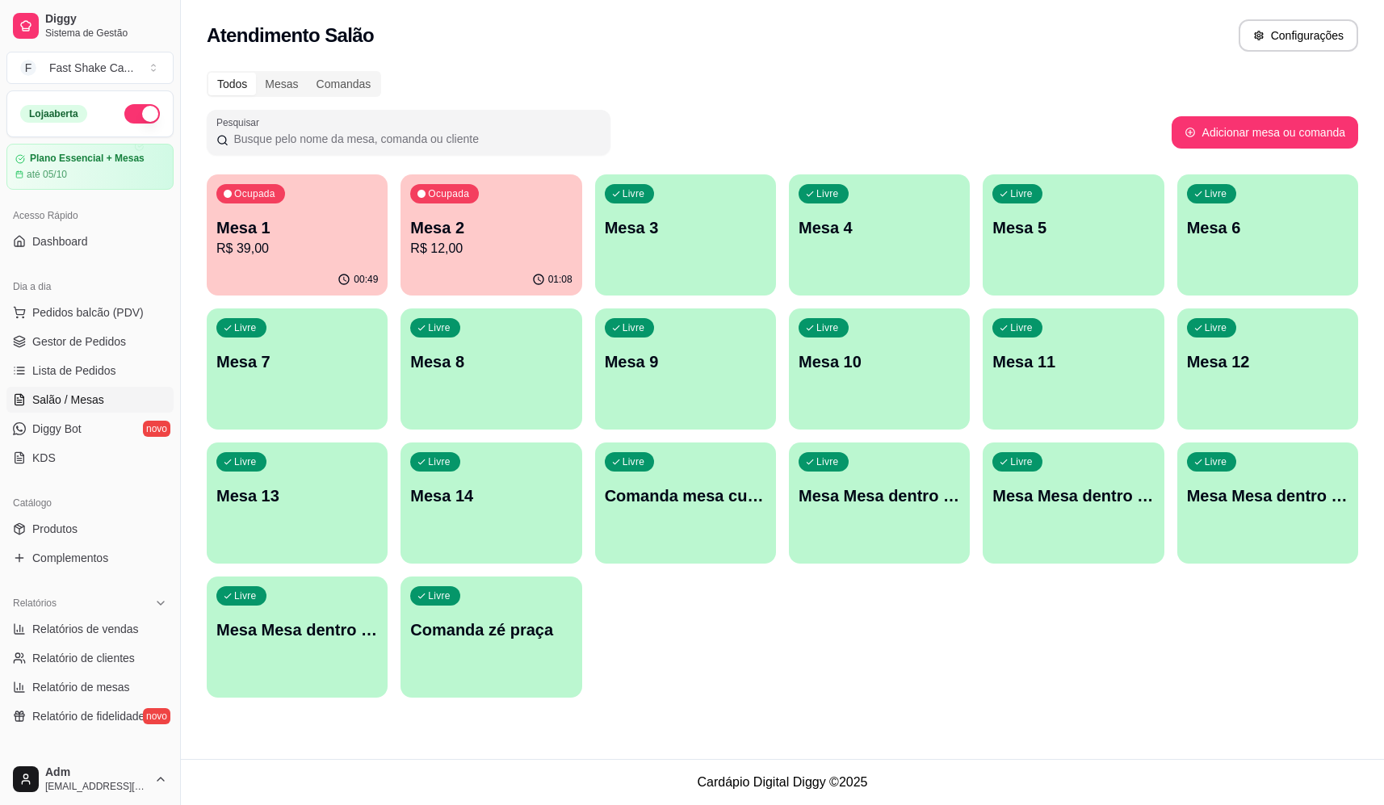
click at [873, 500] on p "Mesa Mesa dentro azul" at bounding box center [878, 495] width 161 height 23
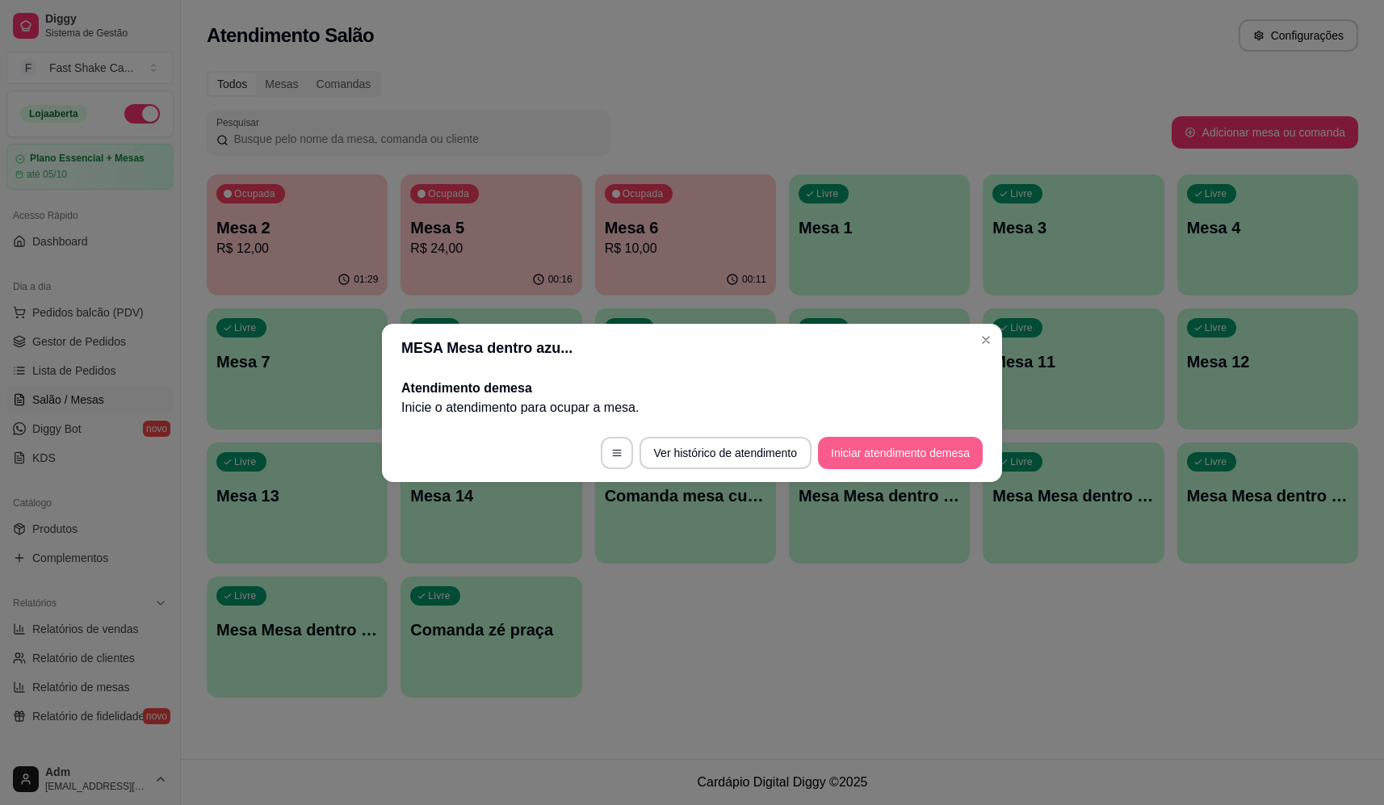
click at [869, 446] on button "Iniciar atendimento de mesa" at bounding box center [900, 453] width 165 height 32
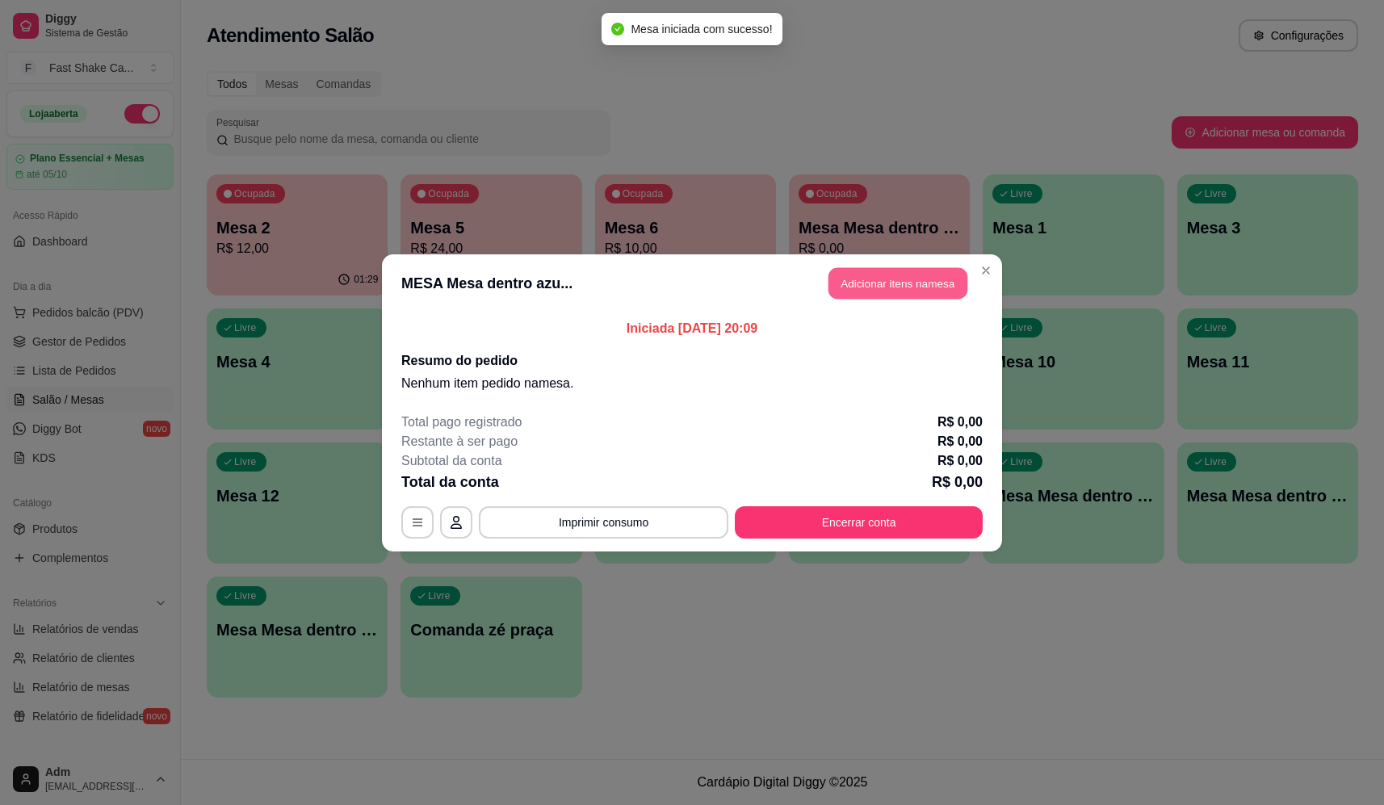
click at [900, 288] on button "Adicionar itens na mesa" at bounding box center [897, 282] width 139 height 31
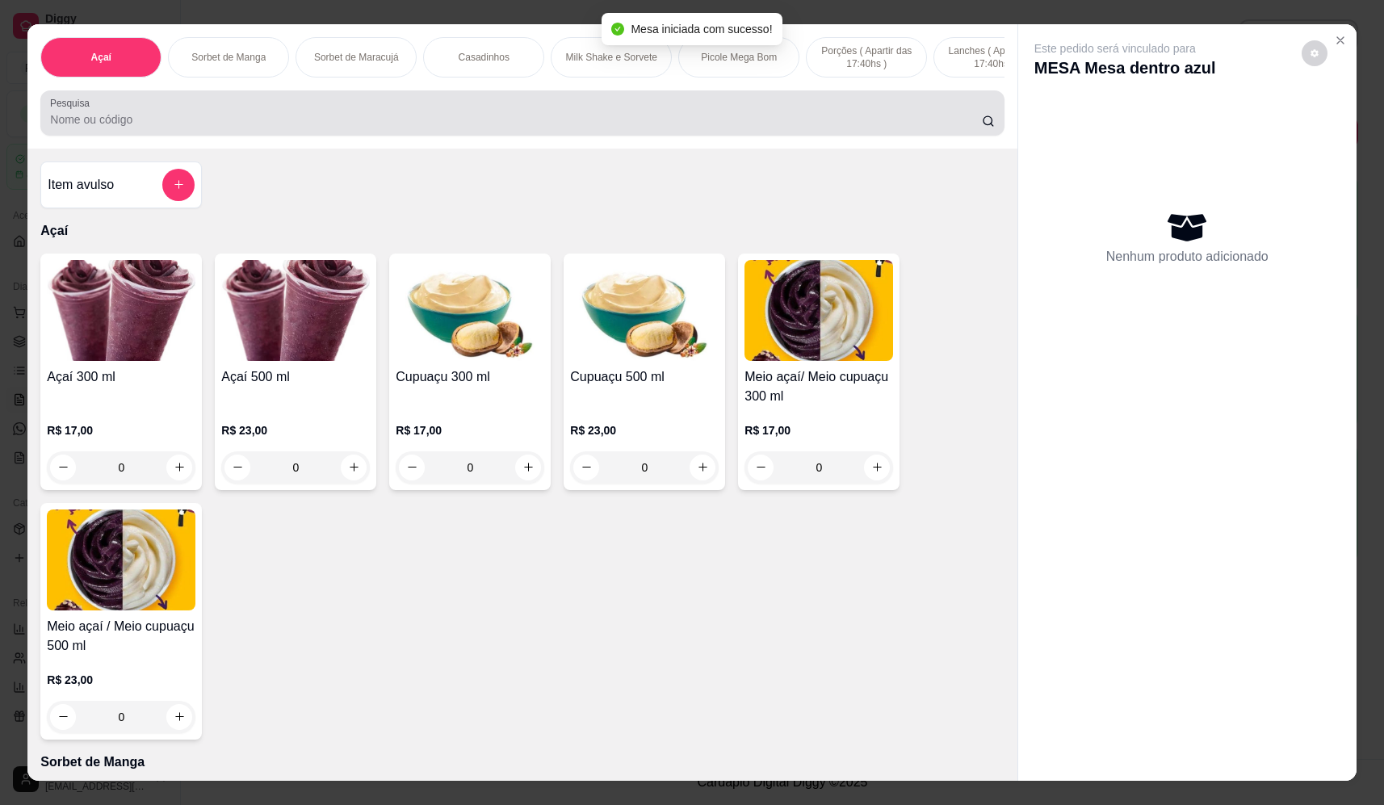
click at [268, 119] on div at bounding box center [522, 113] width 944 height 32
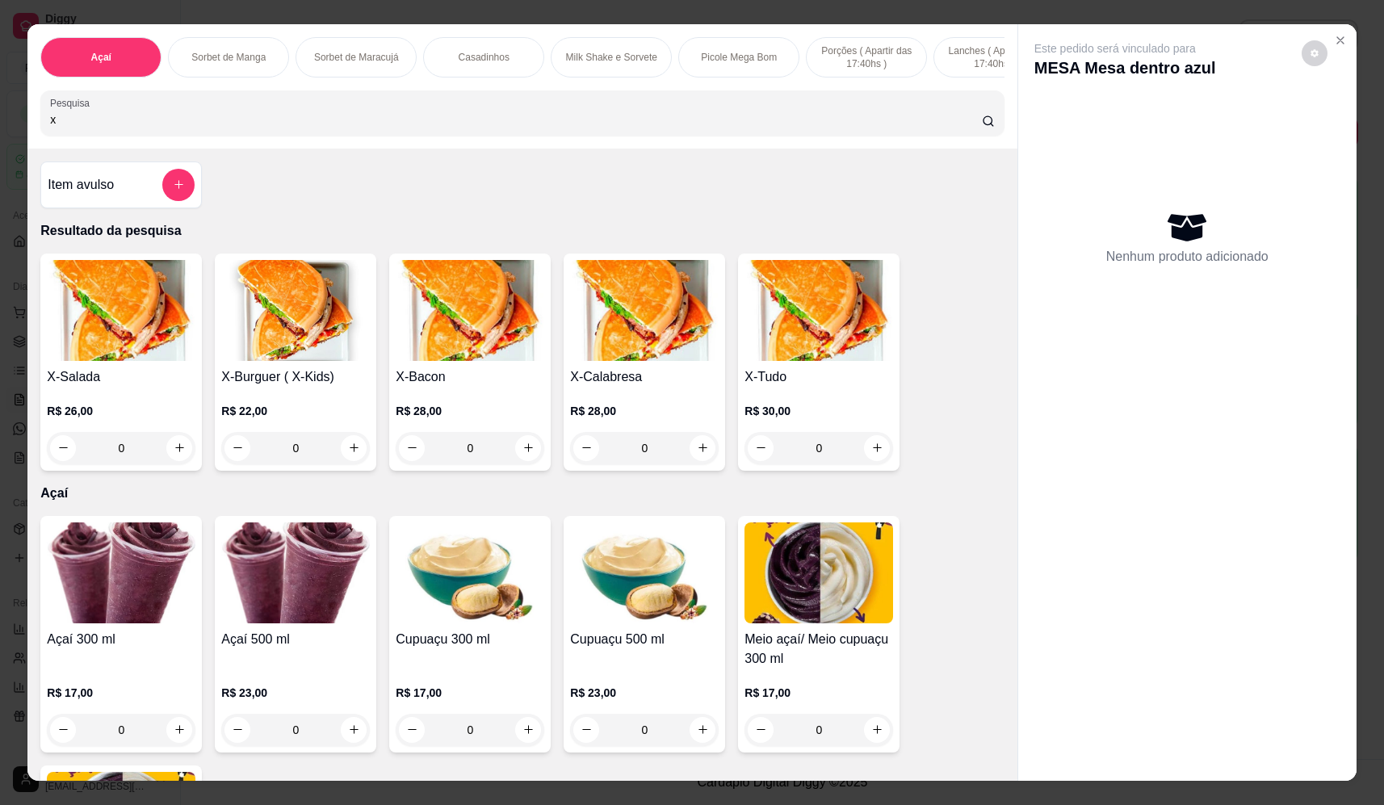
type input "x"
click at [882, 452] on div "0" at bounding box center [818, 448] width 149 height 32
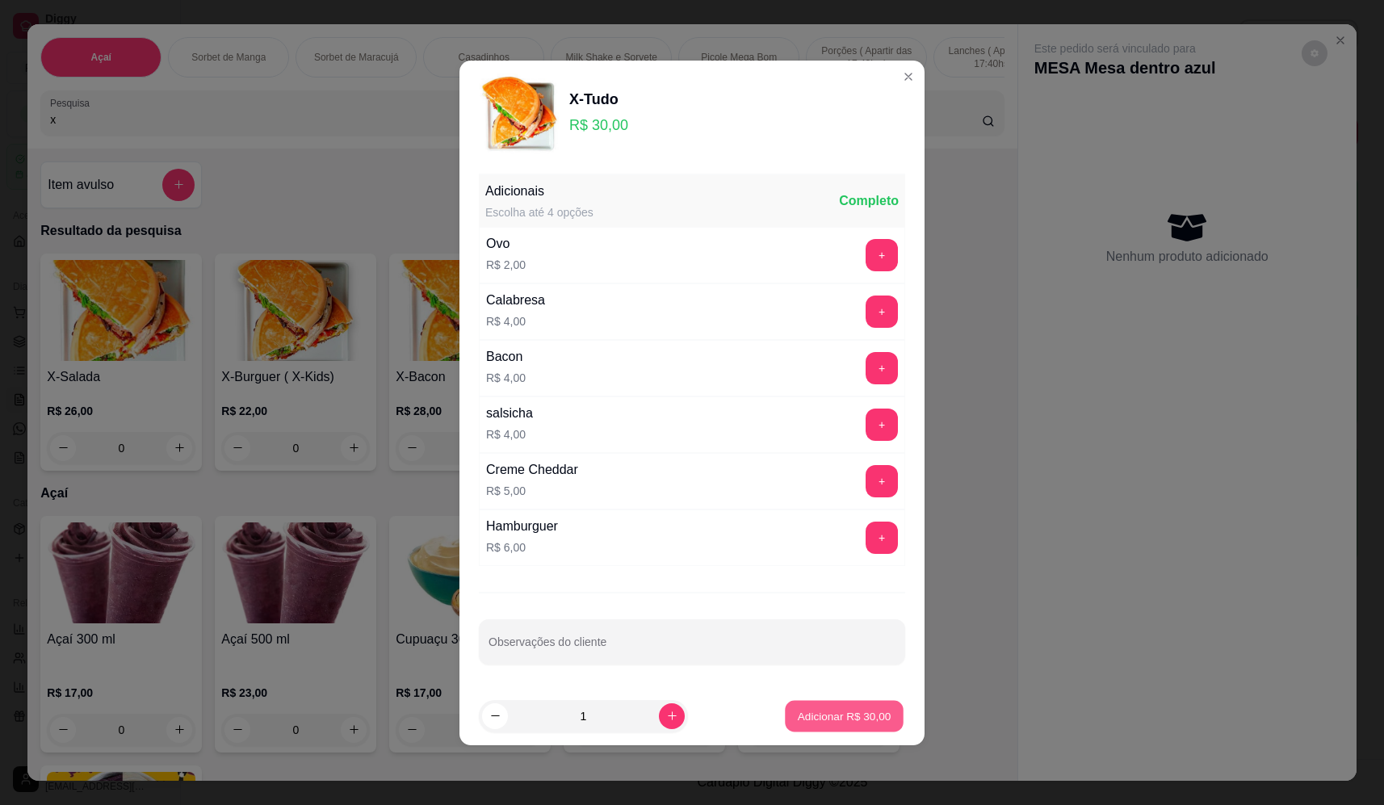
click at [861, 719] on p "Adicionar R$ 30,00" at bounding box center [845, 715] width 94 height 15
type input "1"
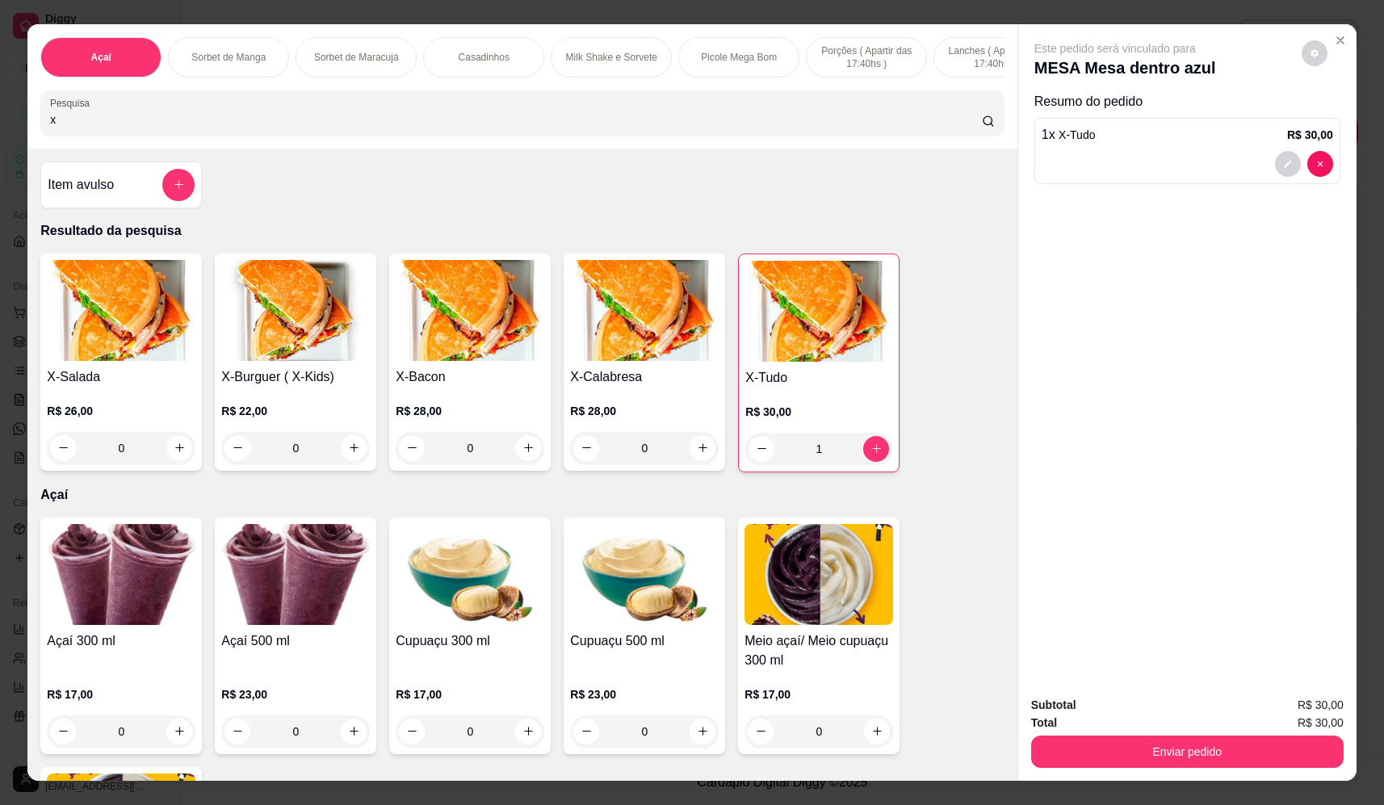
drag, startPoint x: 5, startPoint y: 146, endPoint x: -44, endPoint y: 153, distance: 49.8
click at [0, 153] on html "Diggy Sistema de Gestão F Fast Shake Ca ... Loja aberta Plano Essencial + Mesas…" at bounding box center [692, 402] width 1384 height 805
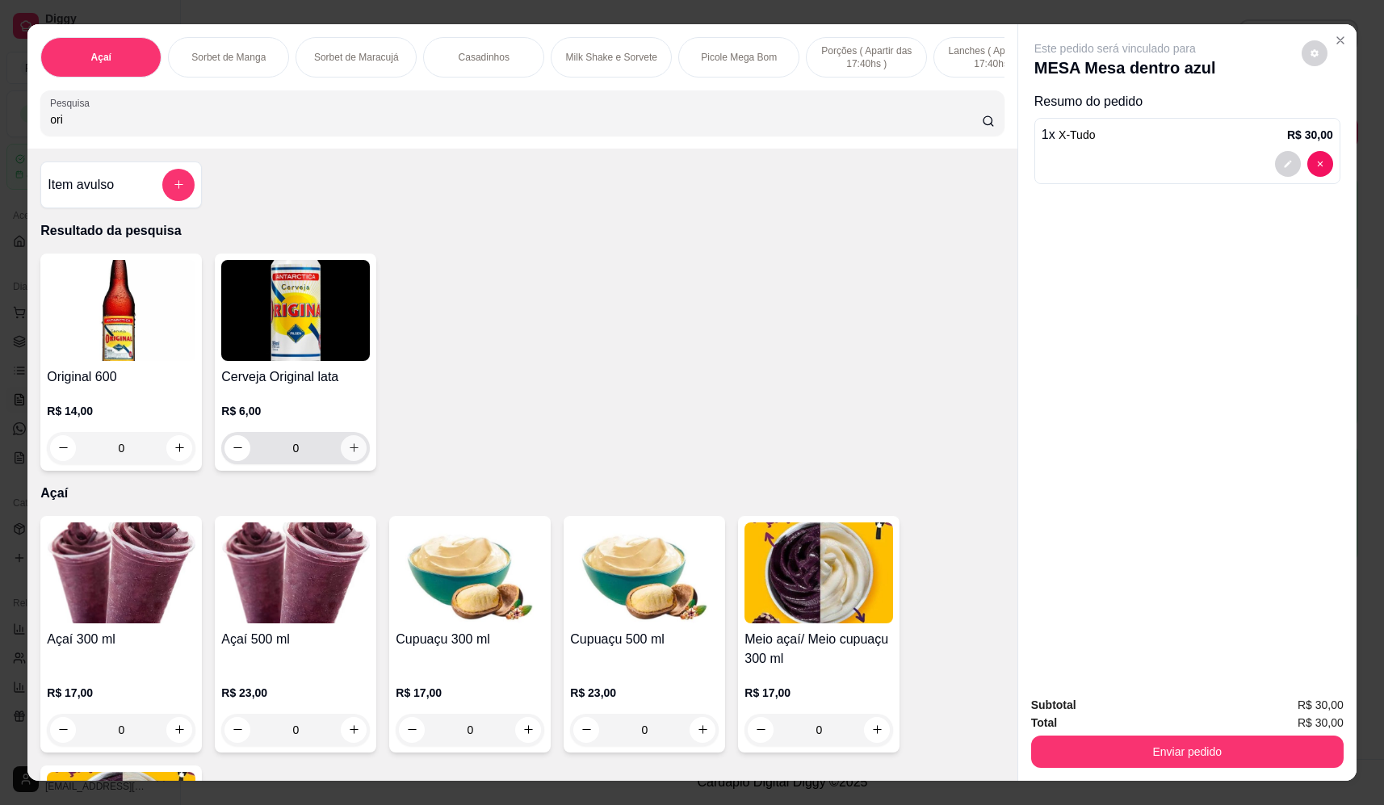
type input "ori"
click at [350, 453] on icon "increase-product-quantity" at bounding box center [354, 448] width 9 height 9
type input "1"
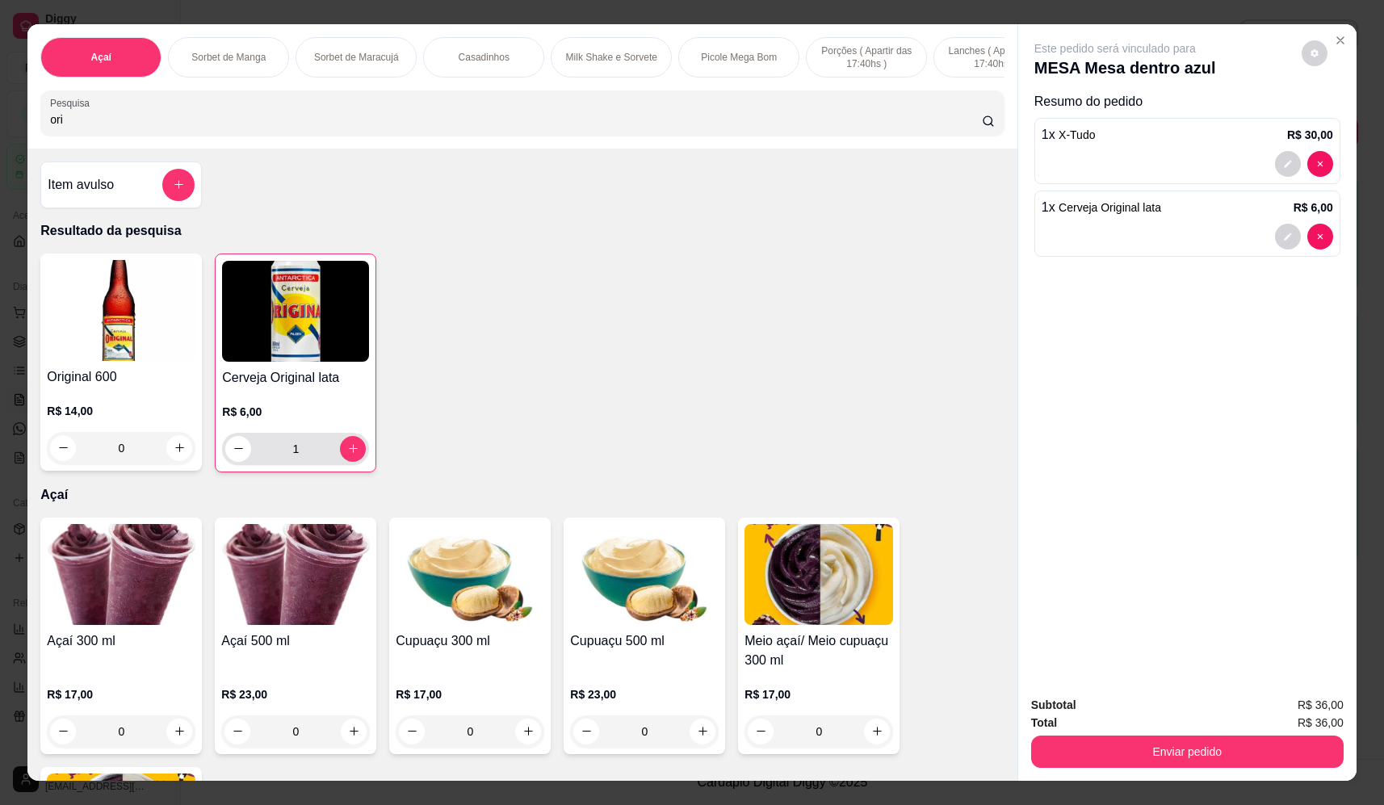
drag, startPoint x: 327, startPoint y: 463, endPoint x: 340, endPoint y: 465, distance: 13.0
click at [331, 463] on input "1" at bounding box center [295, 449] width 89 height 32
click at [347, 455] on icon "increase-product-quantity" at bounding box center [353, 449] width 12 height 12
type input "2"
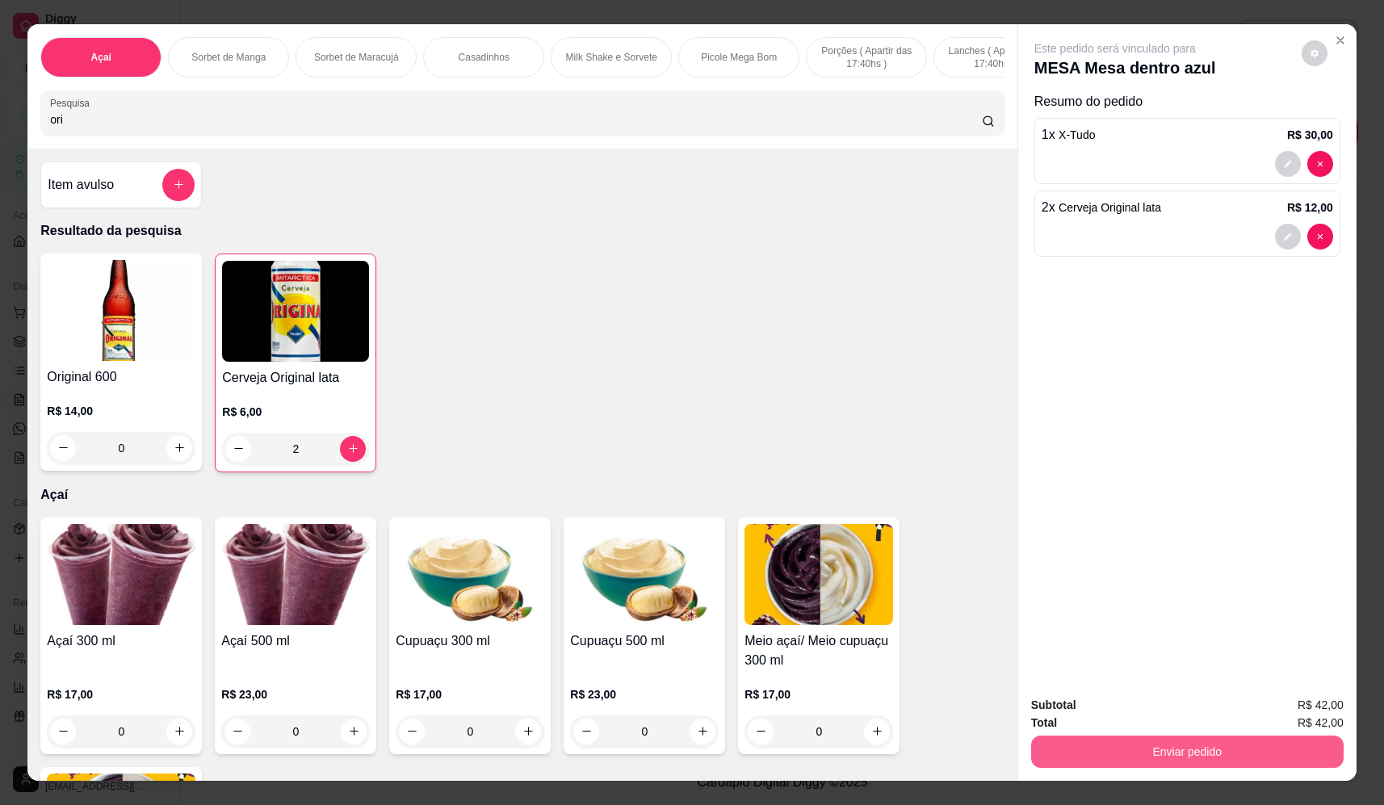
click at [1221, 750] on button "Enviar pedido" at bounding box center [1187, 751] width 312 height 32
click at [1140, 717] on button "Não registrar e enviar pedido" at bounding box center [1134, 712] width 168 height 31
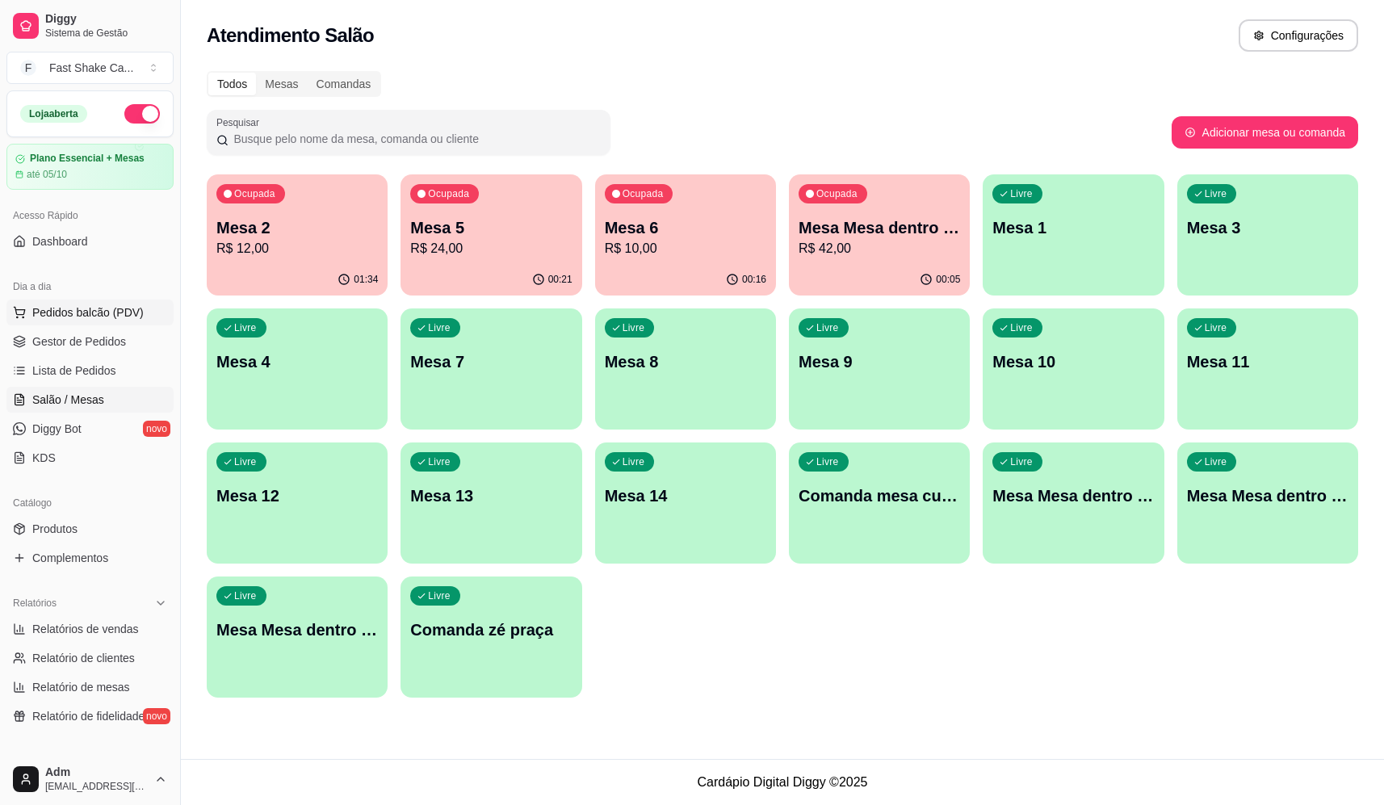
click at [67, 321] on button "Pedidos balcão (PDV)" at bounding box center [89, 313] width 167 height 26
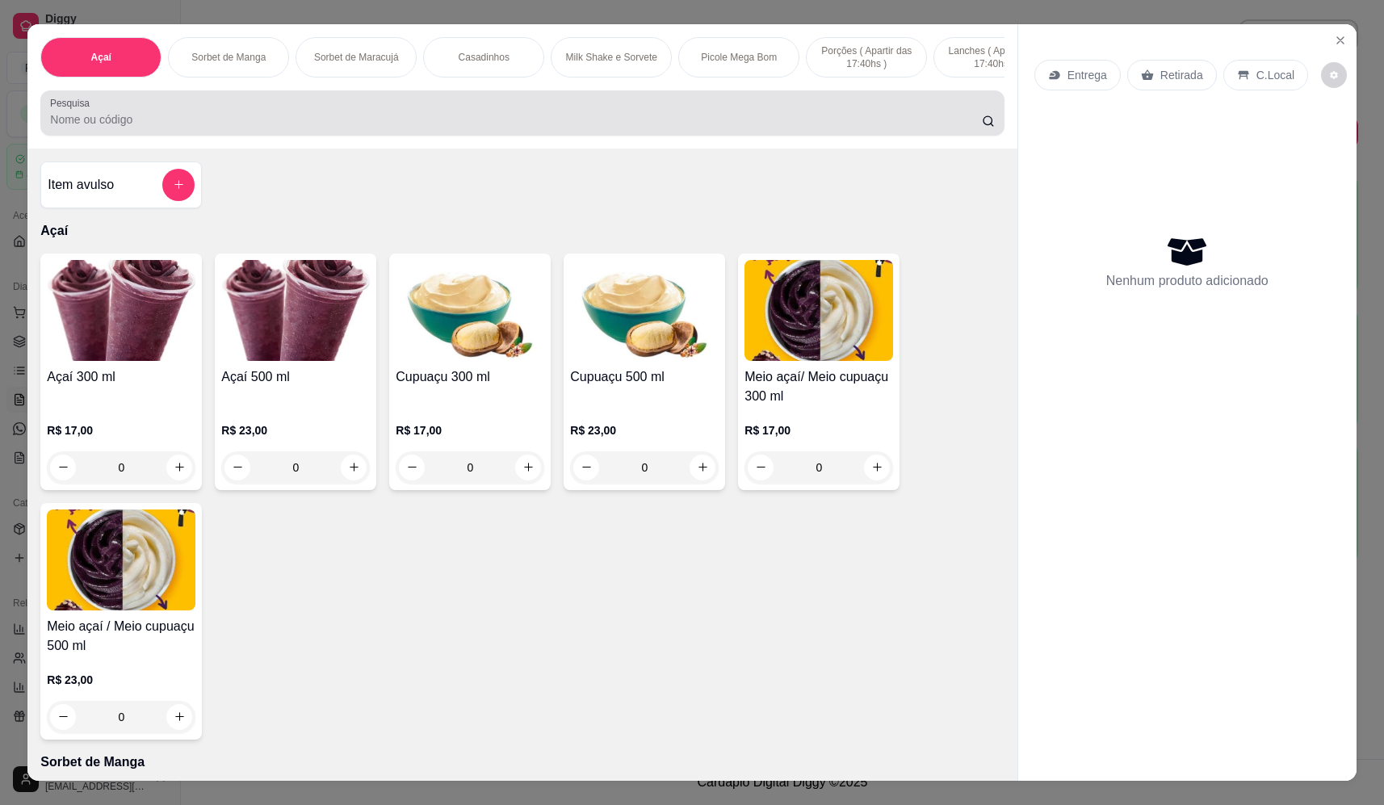
click at [206, 116] on div at bounding box center [522, 113] width 944 height 32
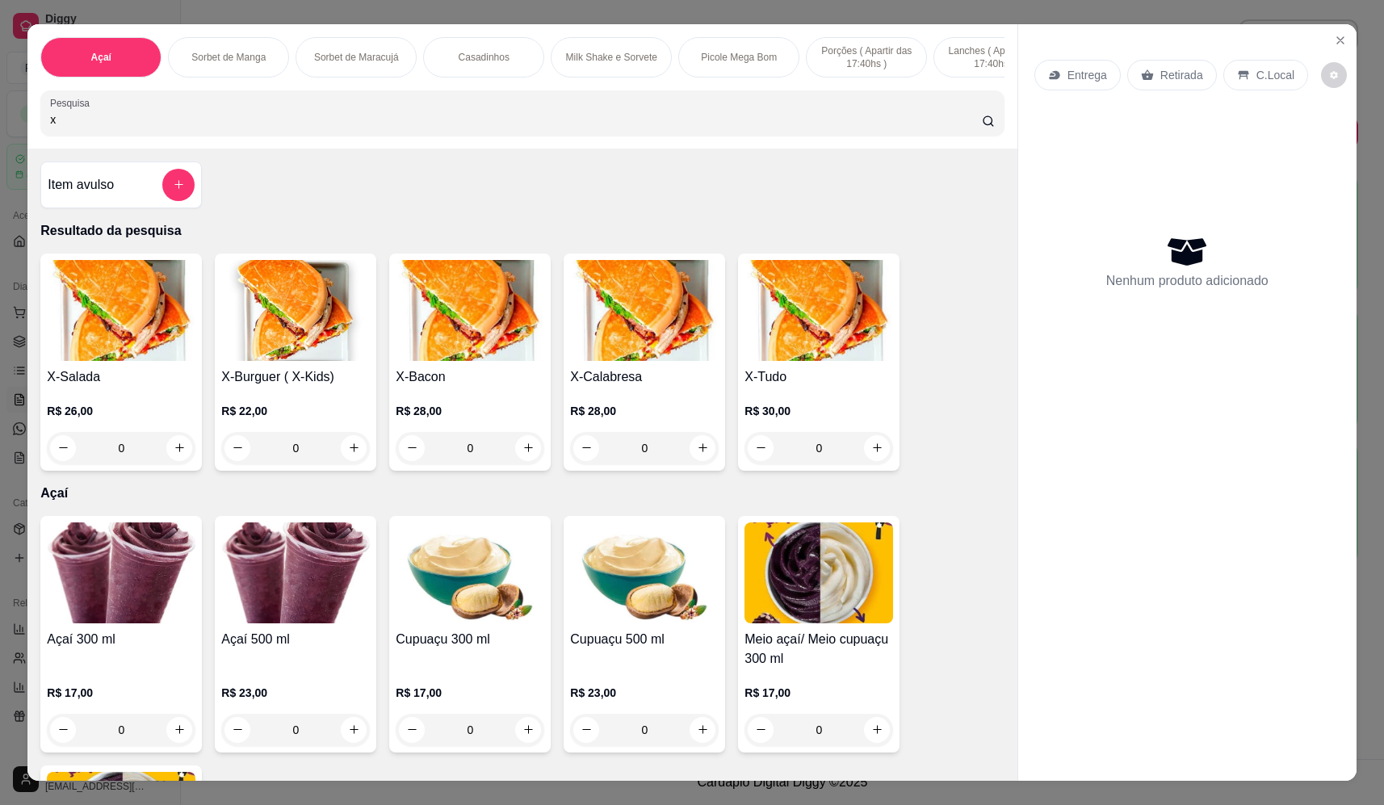
type input "x"
click at [872, 451] on div "0" at bounding box center [818, 448] width 149 height 32
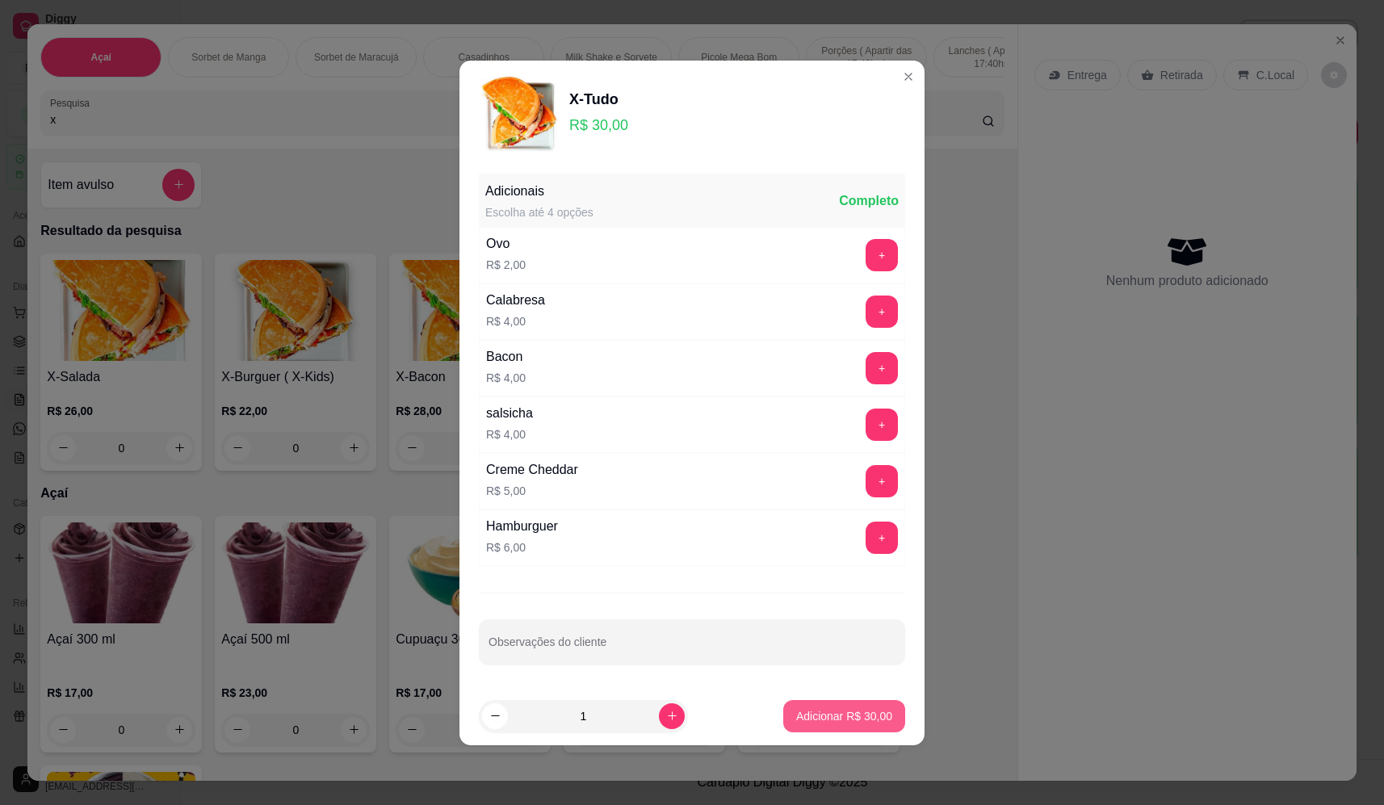
click at [857, 710] on p "Adicionar R$ 30,00" at bounding box center [844, 716] width 96 height 16
type input "1"
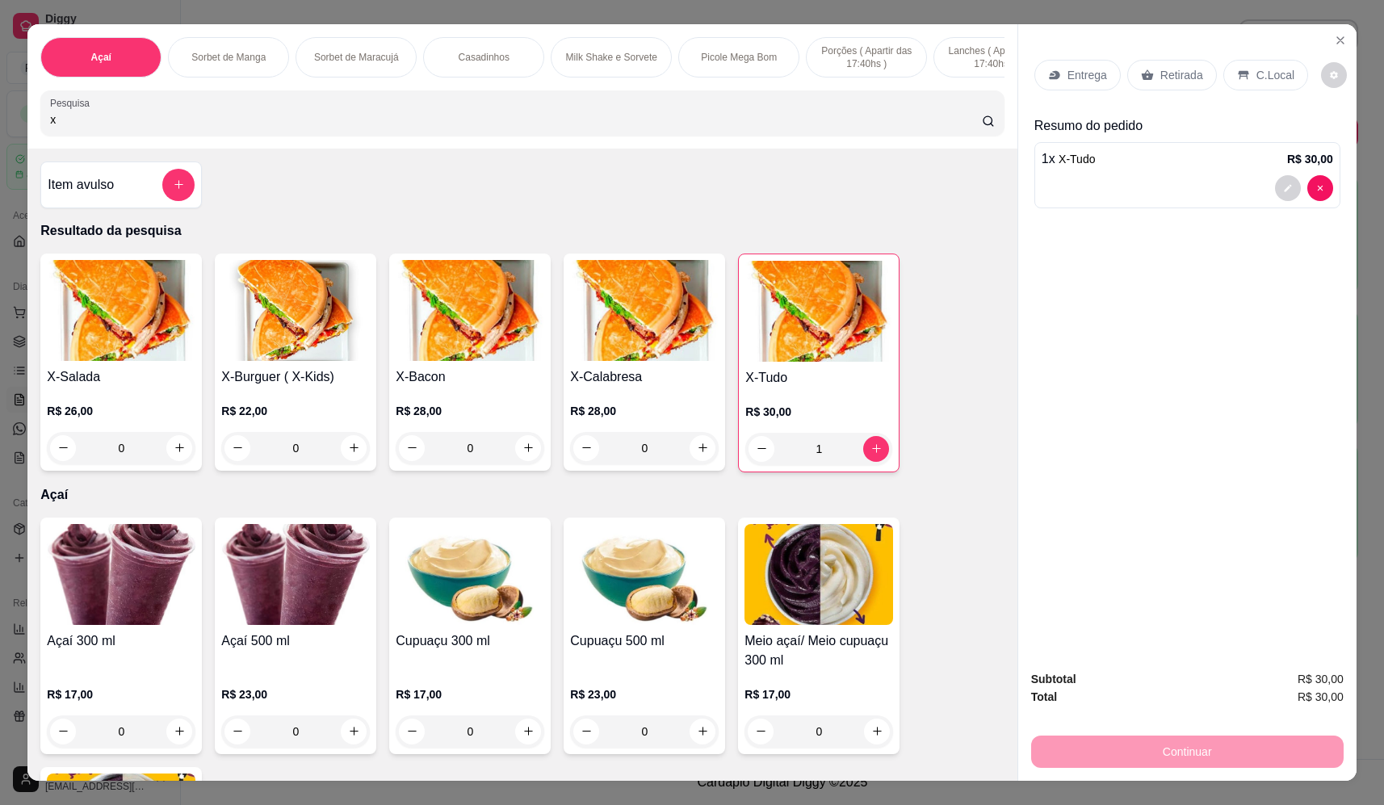
click at [1078, 80] on p "Entrega" at bounding box center [1087, 75] width 40 height 16
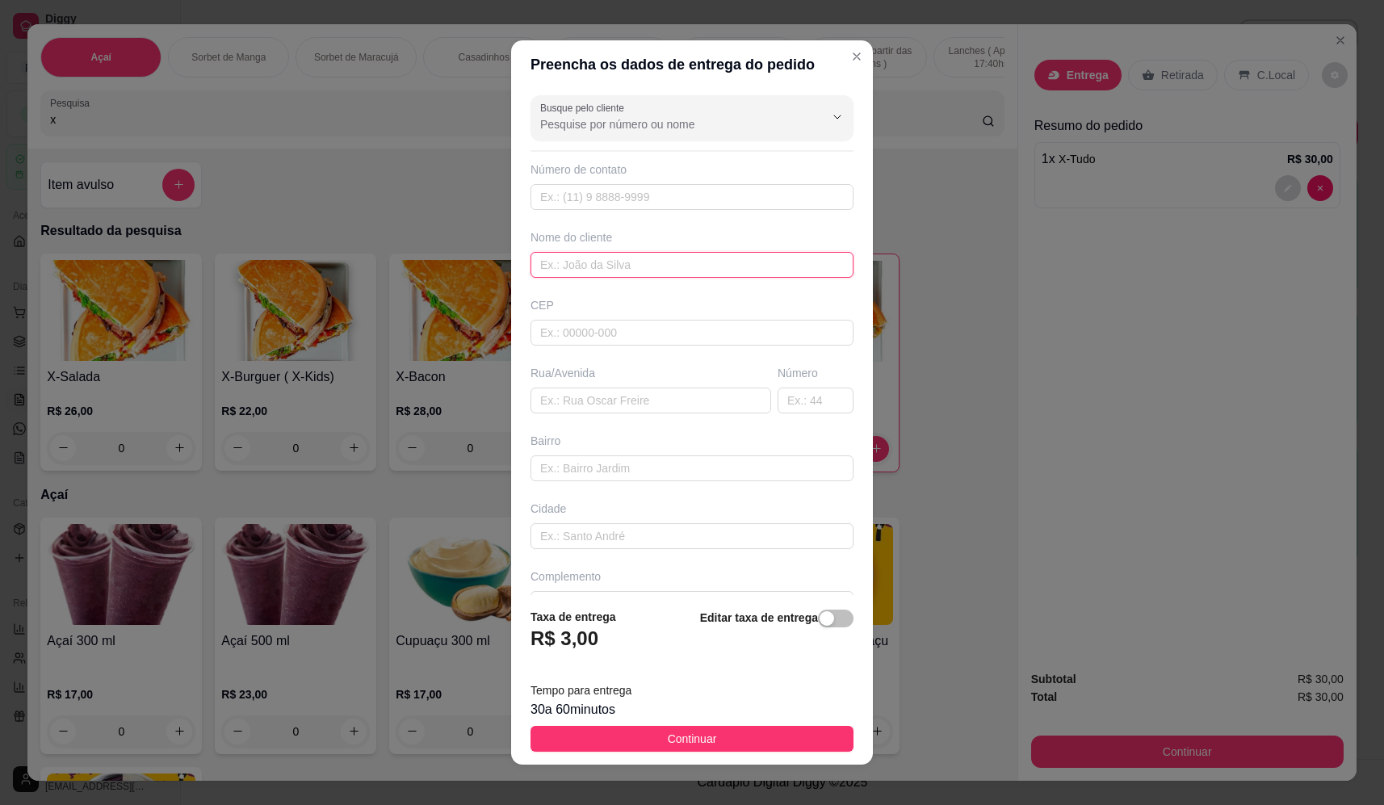
click at [647, 270] on input "text" at bounding box center [691, 265] width 323 height 26
click at [609, 396] on input "text" at bounding box center [650, 401] width 241 height 26
type input "localizaçao"
click at [744, 730] on button "Continuar" at bounding box center [691, 739] width 323 height 26
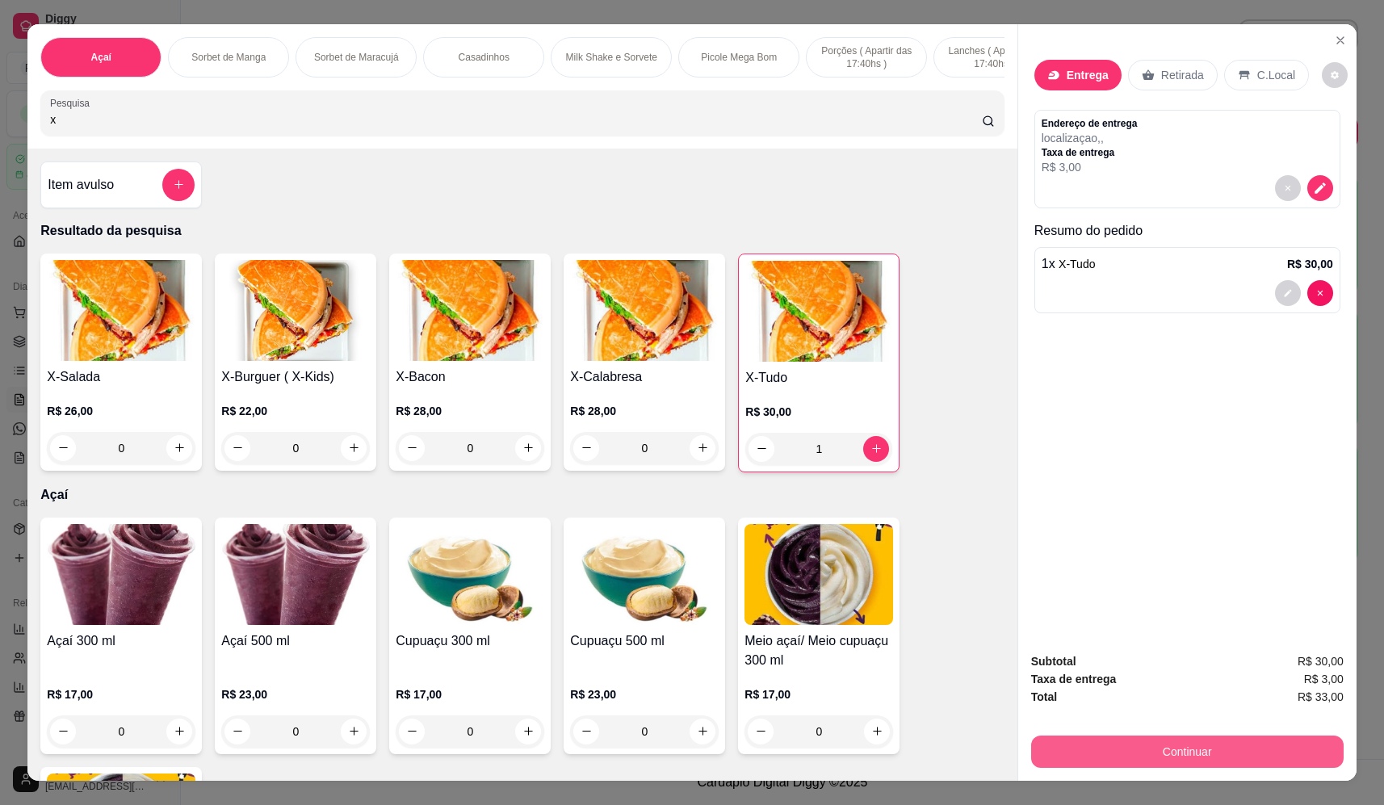
click at [1226, 758] on button "Continuar" at bounding box center [1187, 751] width 312 height 32
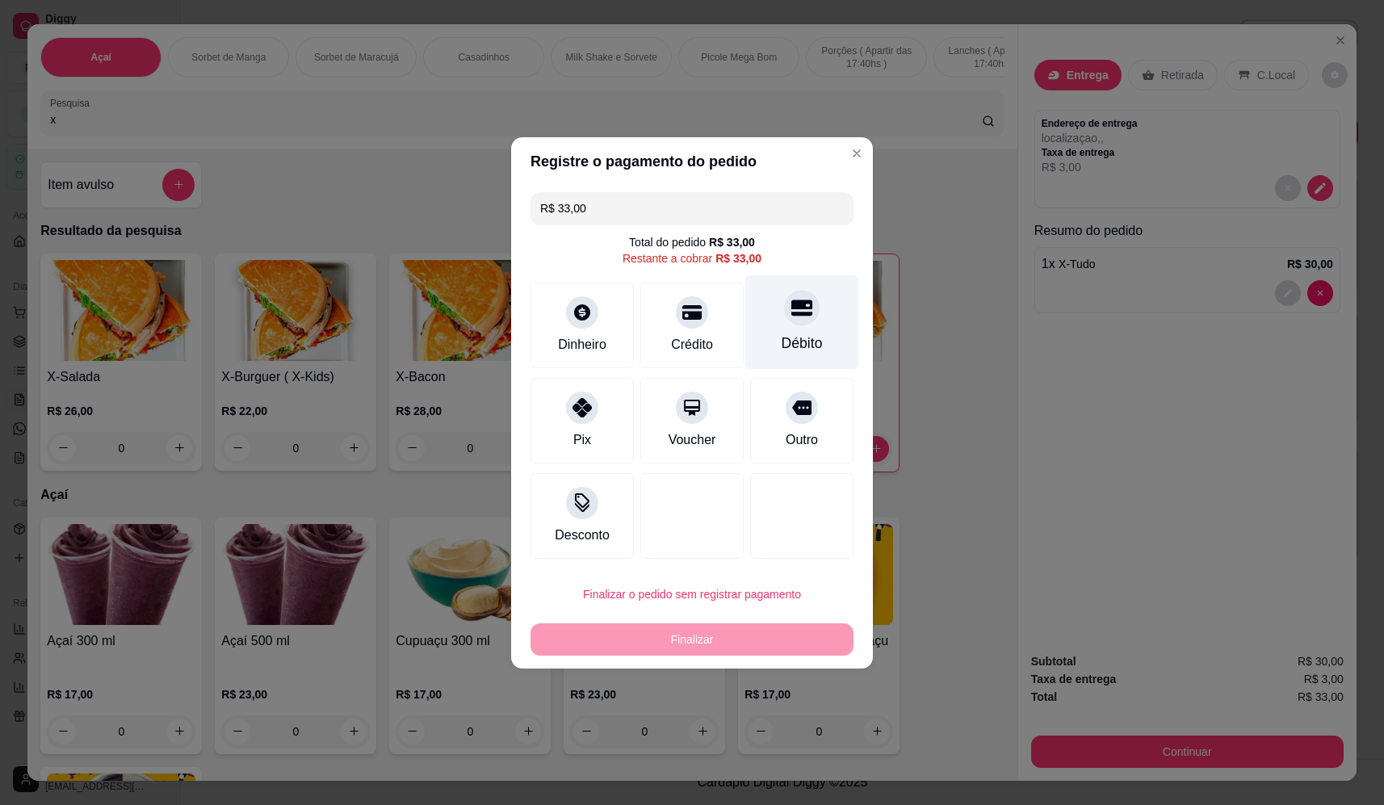
click at [790, 329] on div "Débito" at bounding box center [802, 321] width 114 height 94
type input "R$ 0,00"
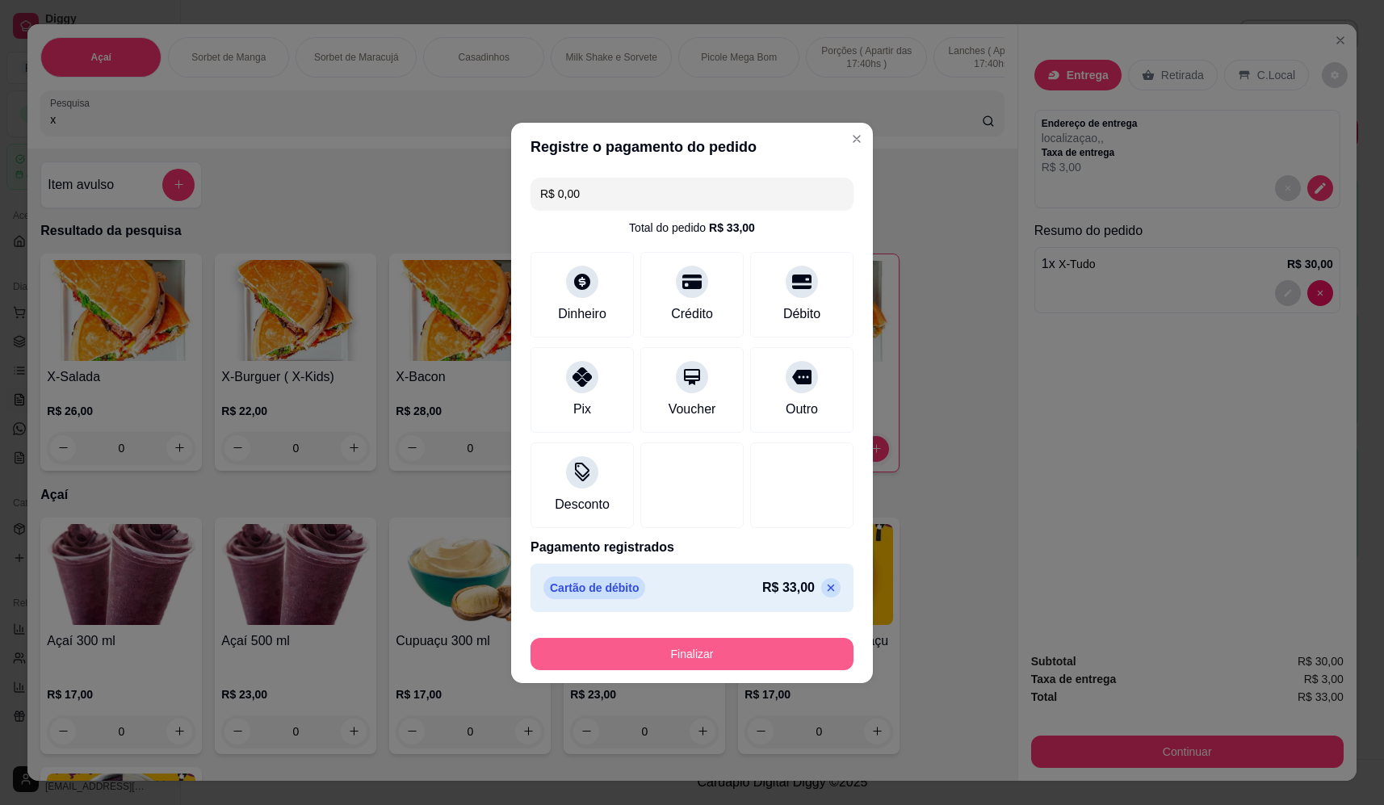
click at [719, 658] on button "Finalizar" at bounding box center [691, 654] width 323 height 32
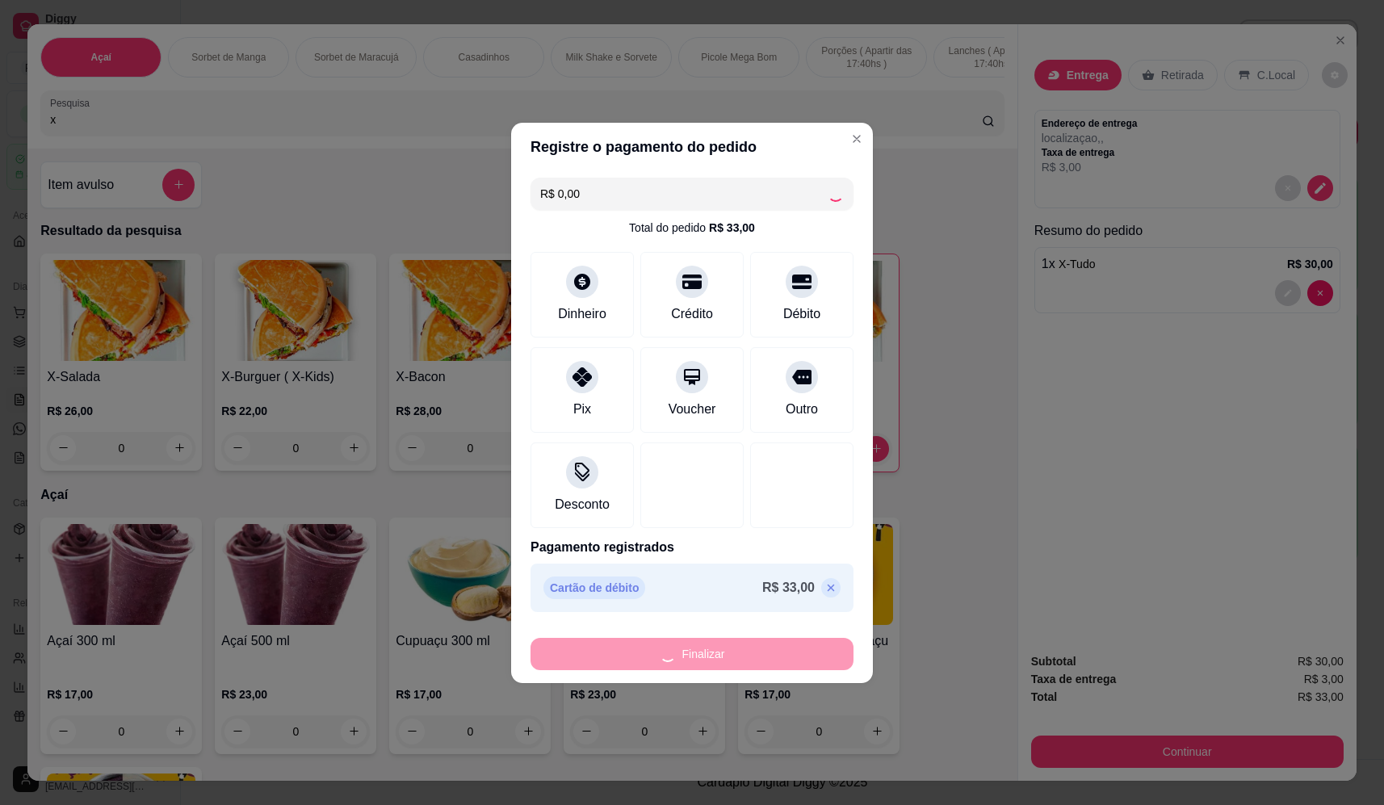
type input "0"
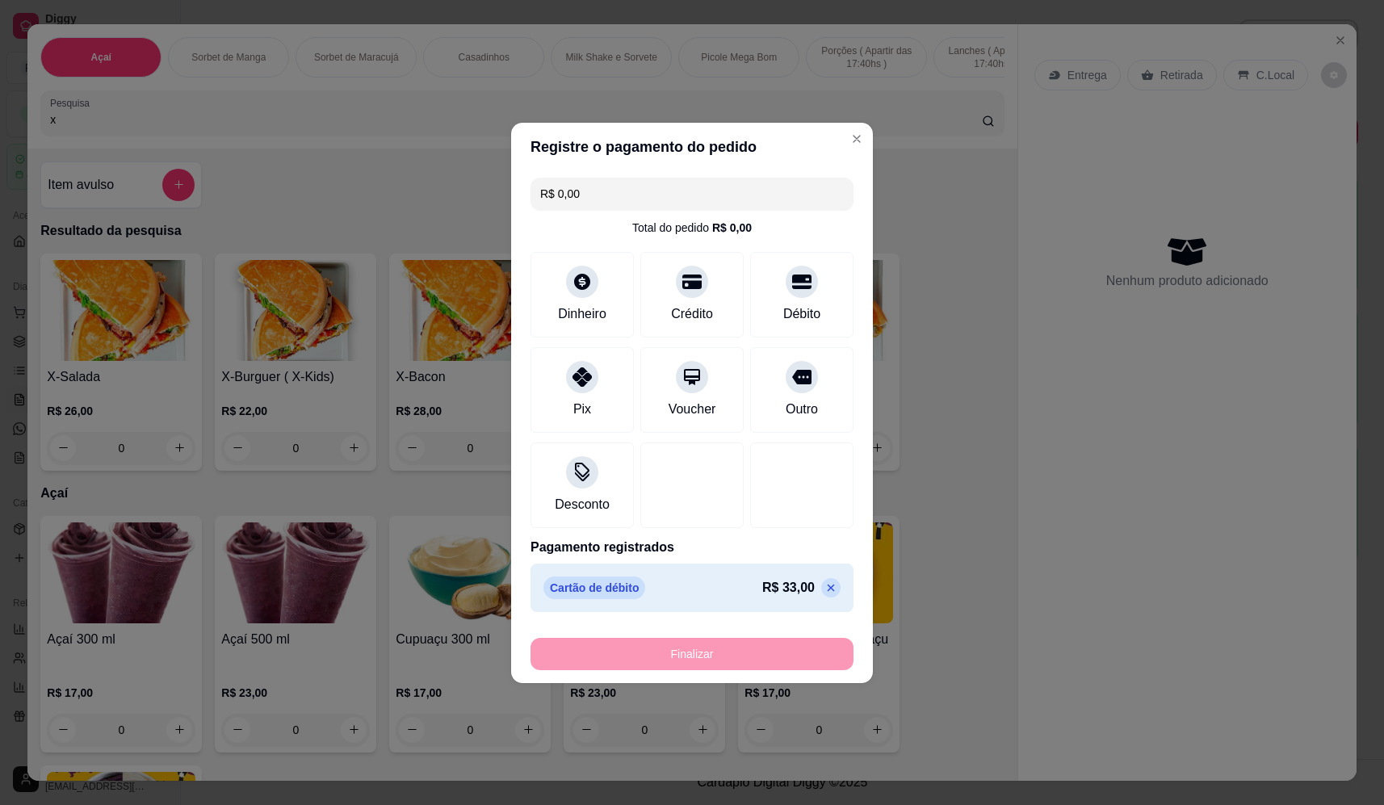
type input "-R$ 33,00"
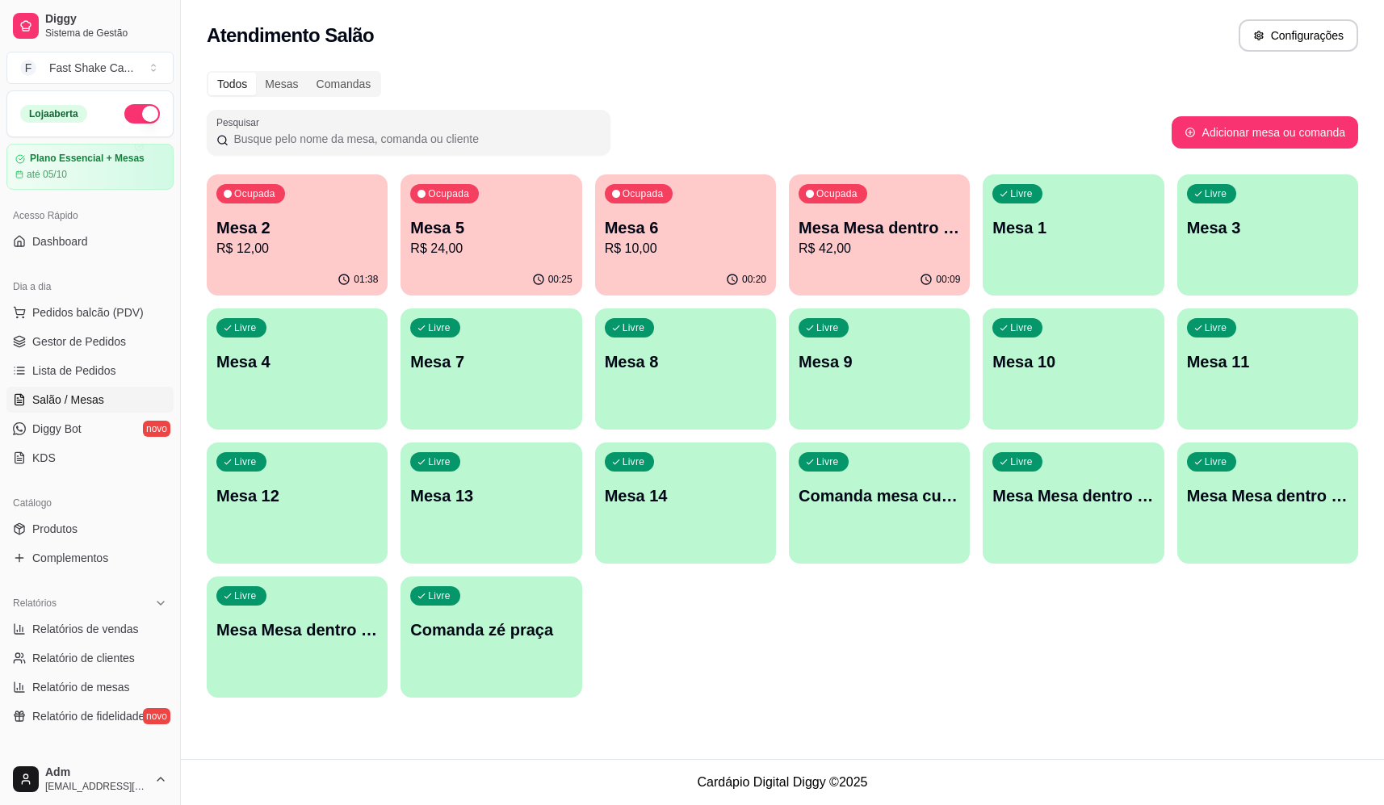
click at [909, 260] on div "Ocupada Mesa Mesa dentro azul R$ 42,00" at bounding box center [879, 219] width 181 height 90
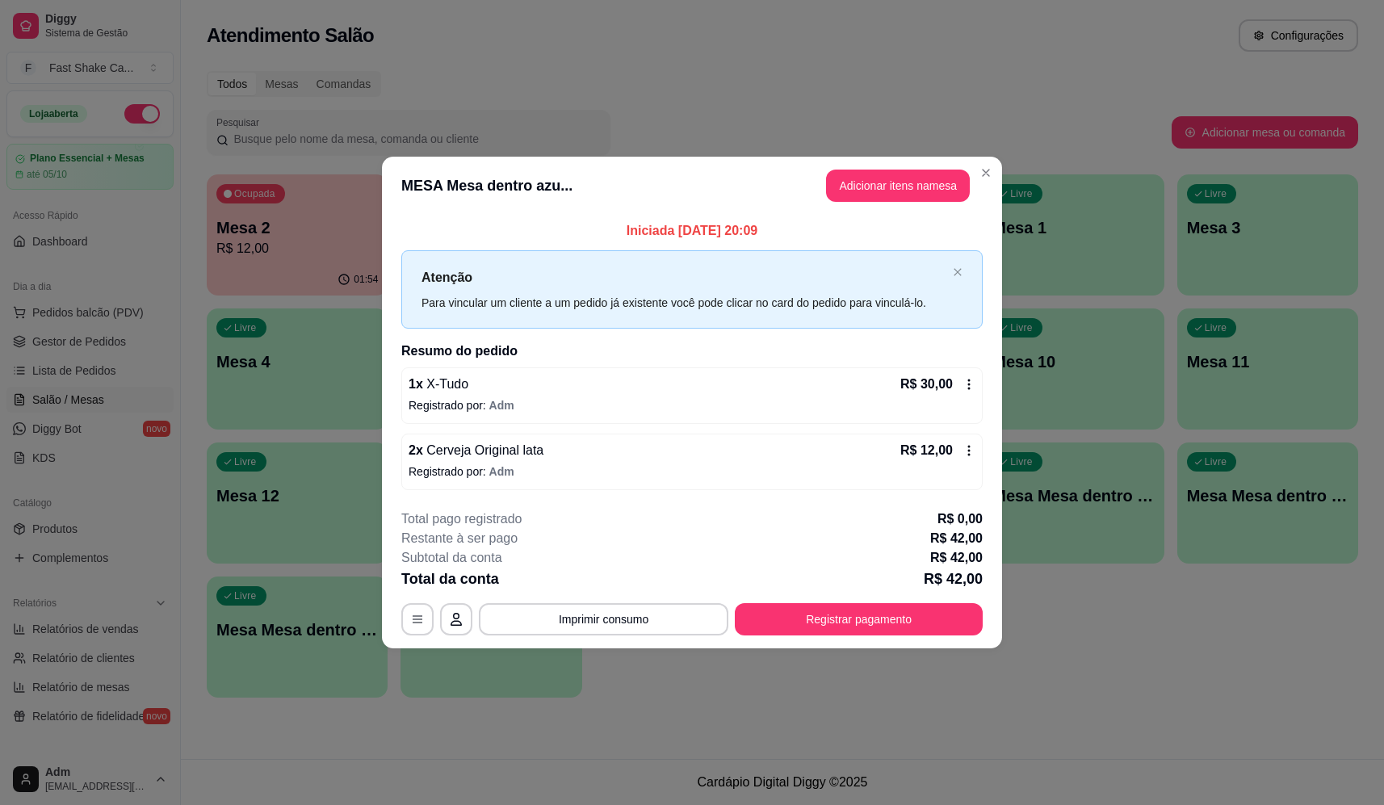
click at [915, 177] on button "Adicionar itens na mesa" at bounding box center [898, 186] width 144 height 32
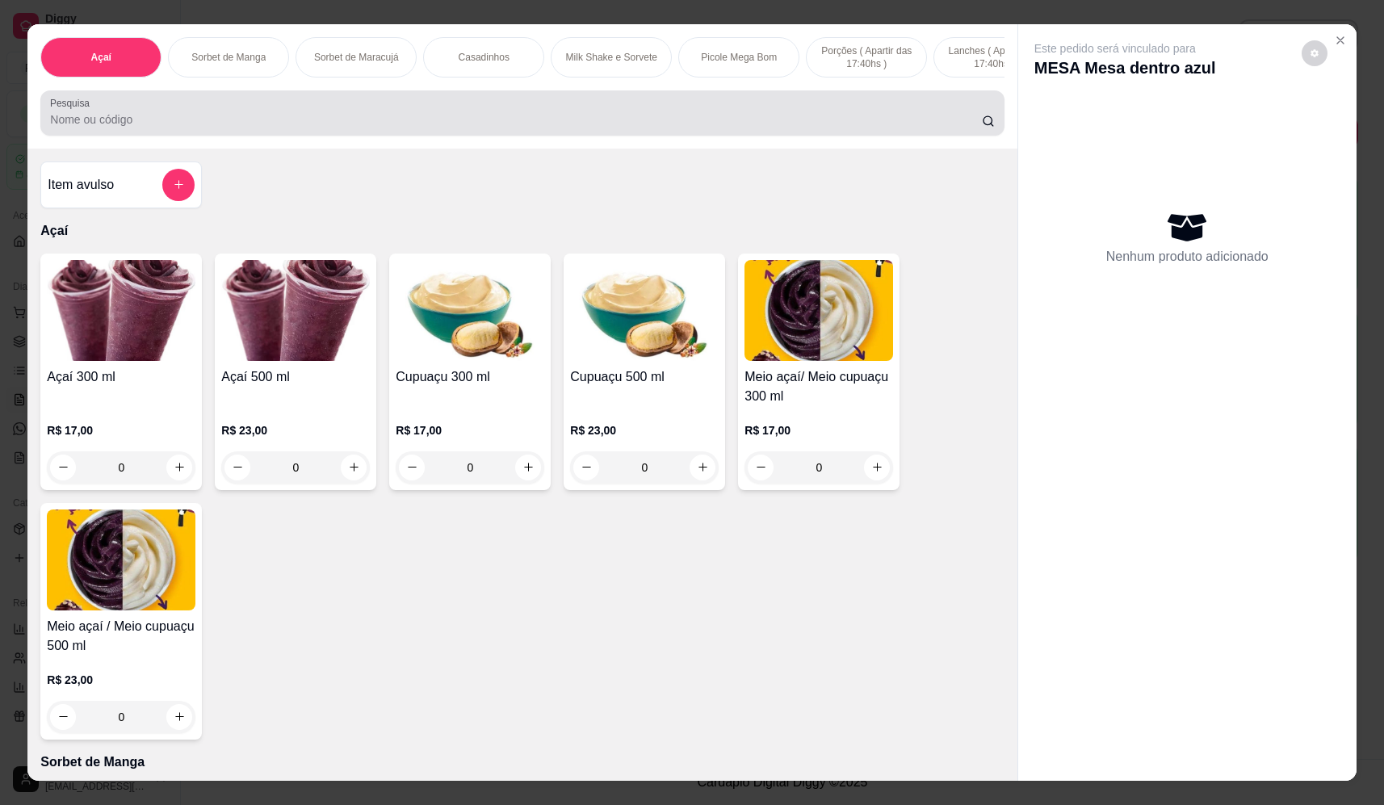
click at [493, 129] on div at bounding box center [522, 113] width 944 height 32
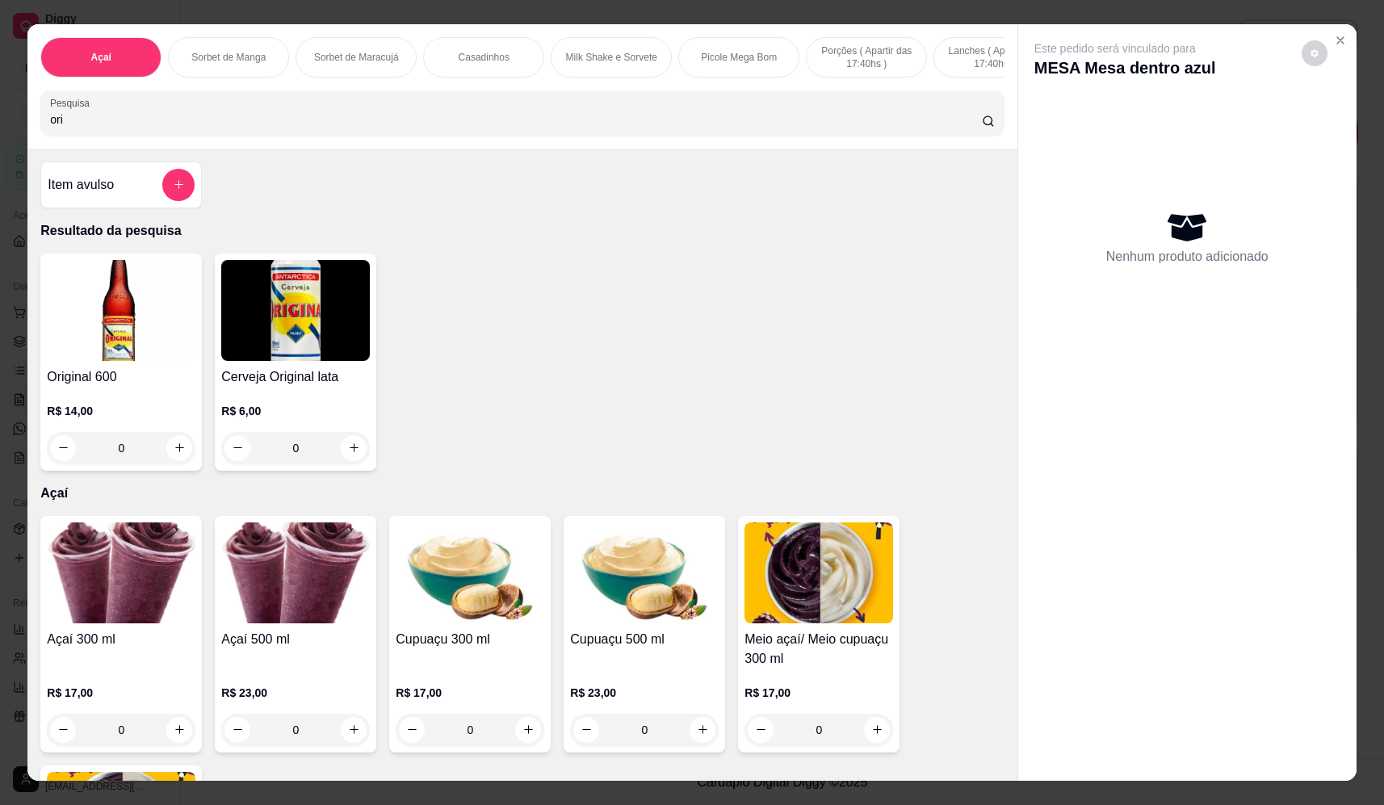
type input "ori"
click at [358, 460] on button "increase-product-quantity" at bounding box center [353, 447] width 25 height 25
type input "1"
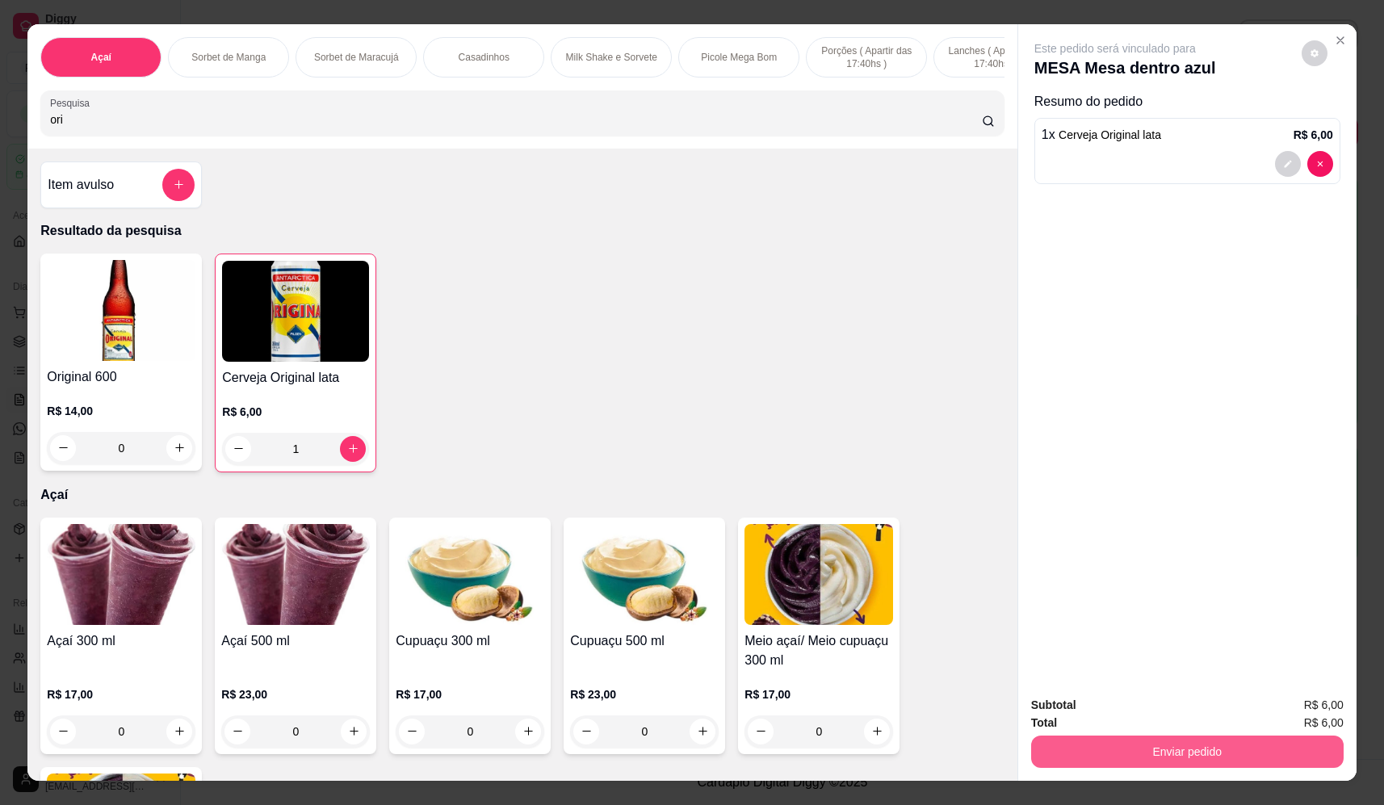
click at [1165, 758] on button "Enviar pedido" at bounding box center [1187, 751] width 312 height 32
click at [1150, 715] on button "Não registrar e enviar pedido" at bounding box center [1134, 712] width 168 height 31
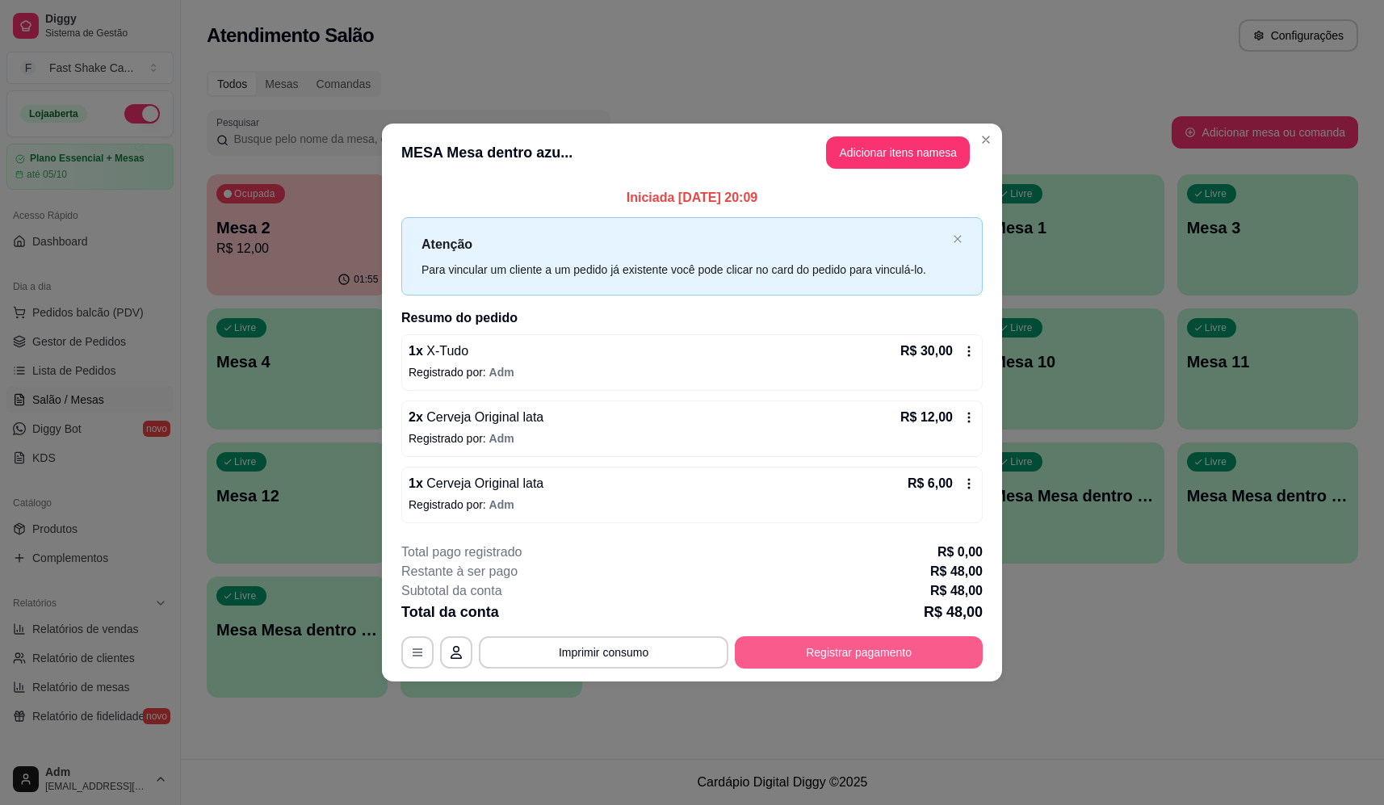
click at [658, 637] on button "Imprimir consumo" at bounding box center [603, 652] width 249 height 32
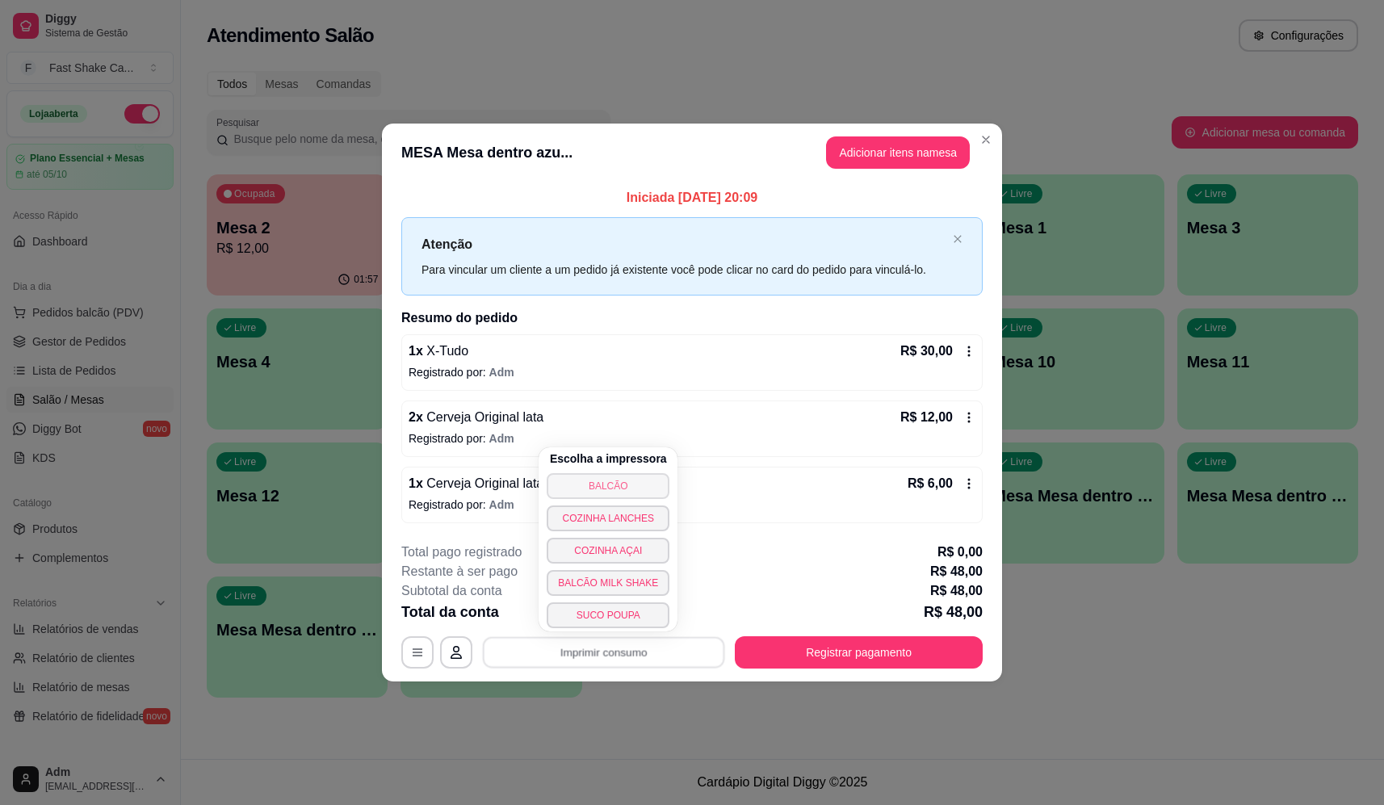
click at [610, 484] on button "BALCÃO" at bounding box center [608, 486] width 123 height 26
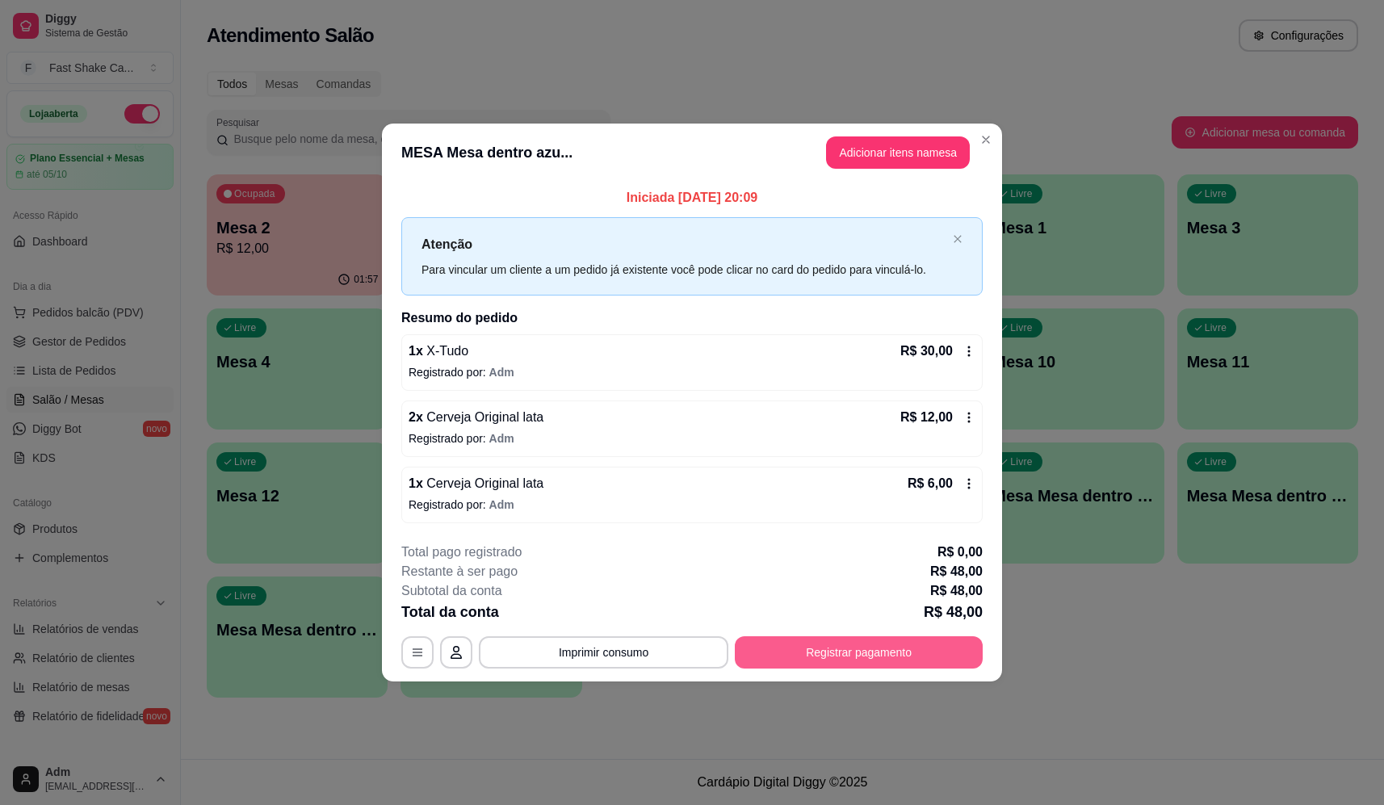
click at [903, 656] on button "Registrar pagamento" at bounding box center [859, 652] width 248 height 32
click at [792, 289] on div at bounding box center [802, 307] width 36 height 36
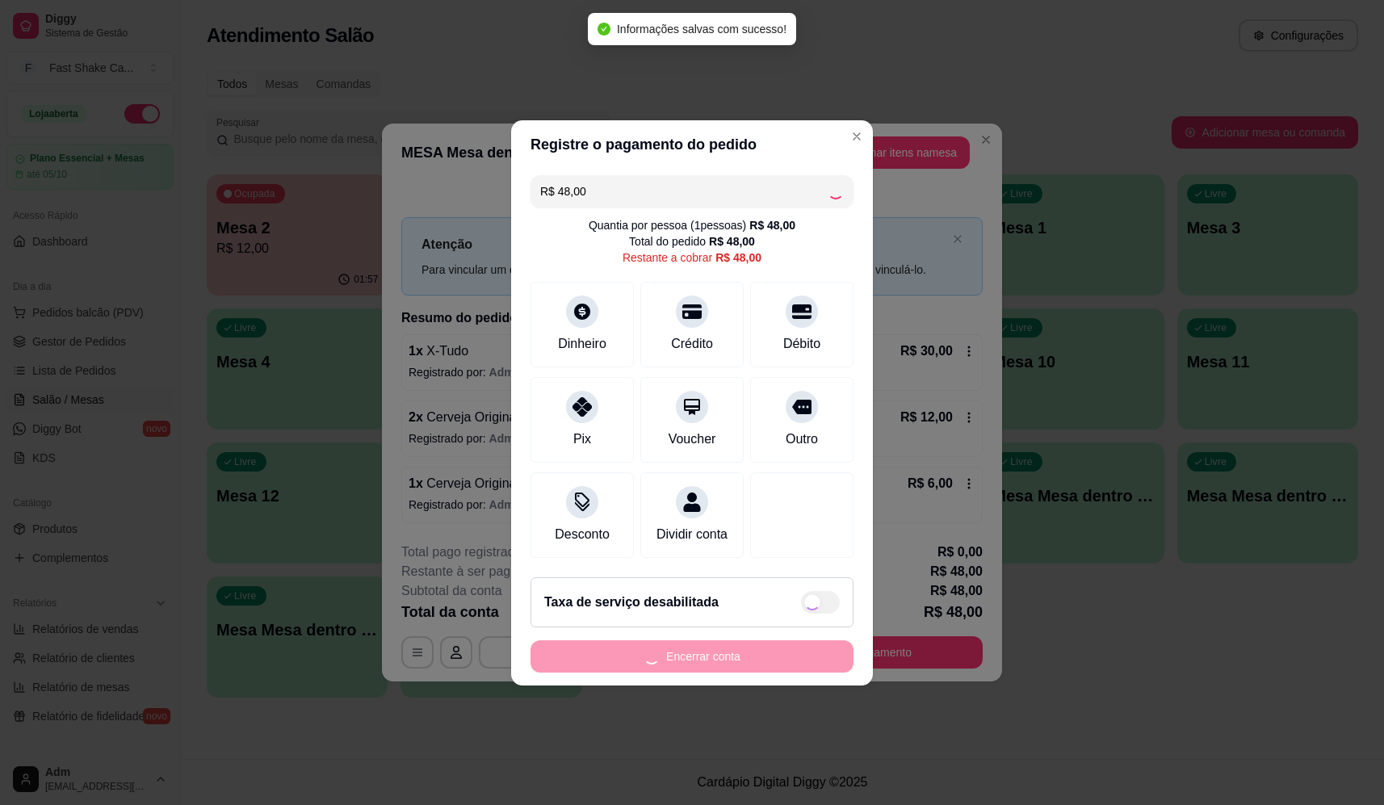
type input "R$ 0,00"
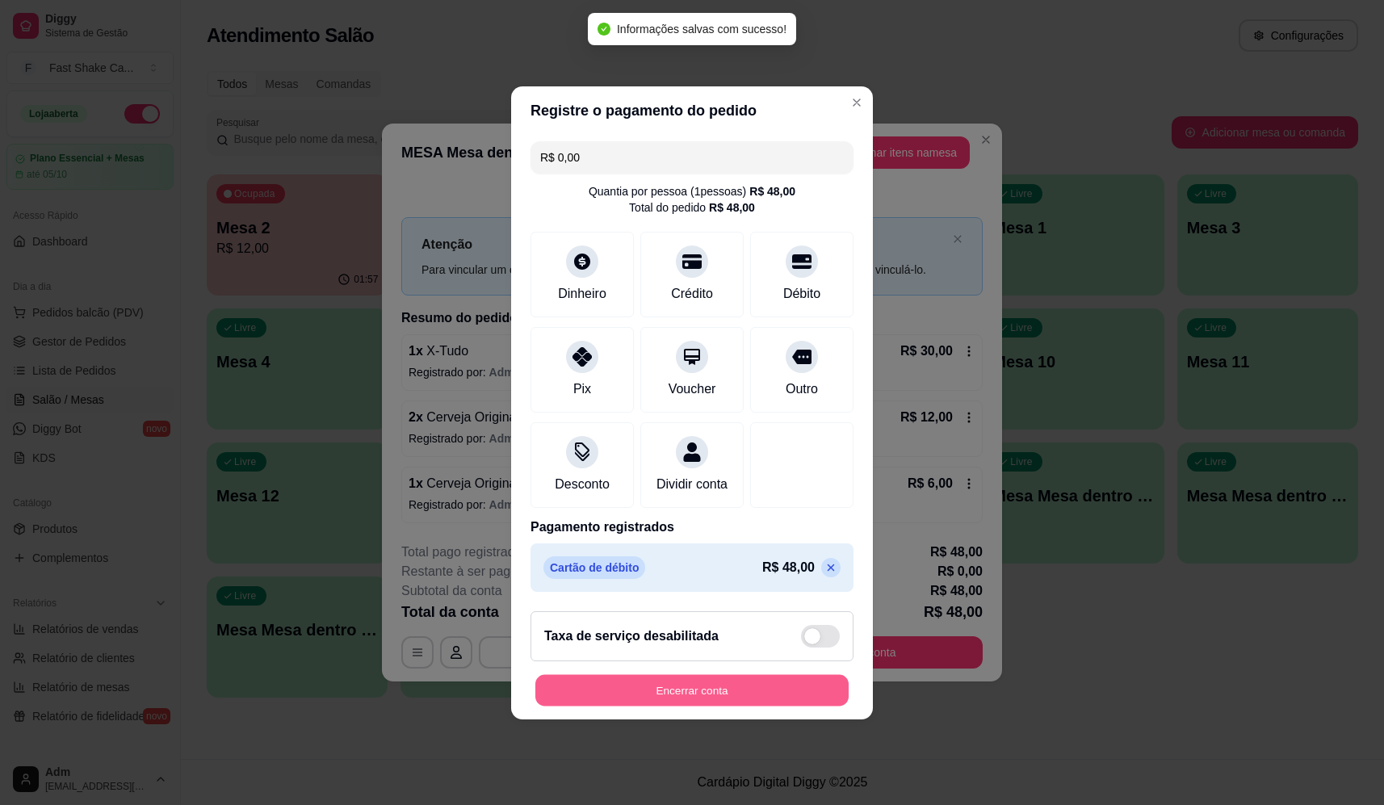
click at [712, 700] on button "Encerrar conta" at bounding box center [691, 689] width 313 height 31
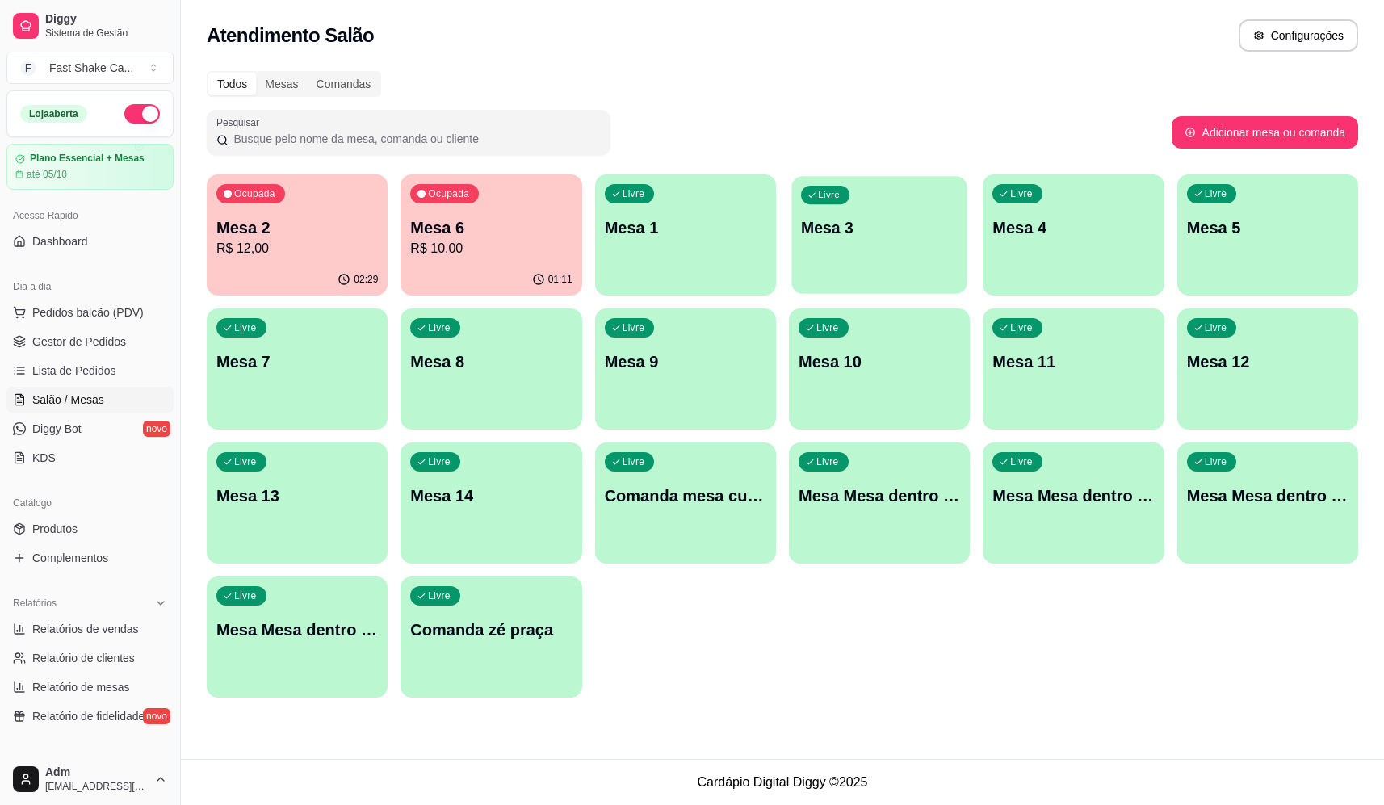
click at [852, 237] on p "Mesa 3" at bounding box center [879, 228] width 157 height 22
click at [262, 242] on p "R$ 12,00" at bounding box center [296, 248] width 161 height 19
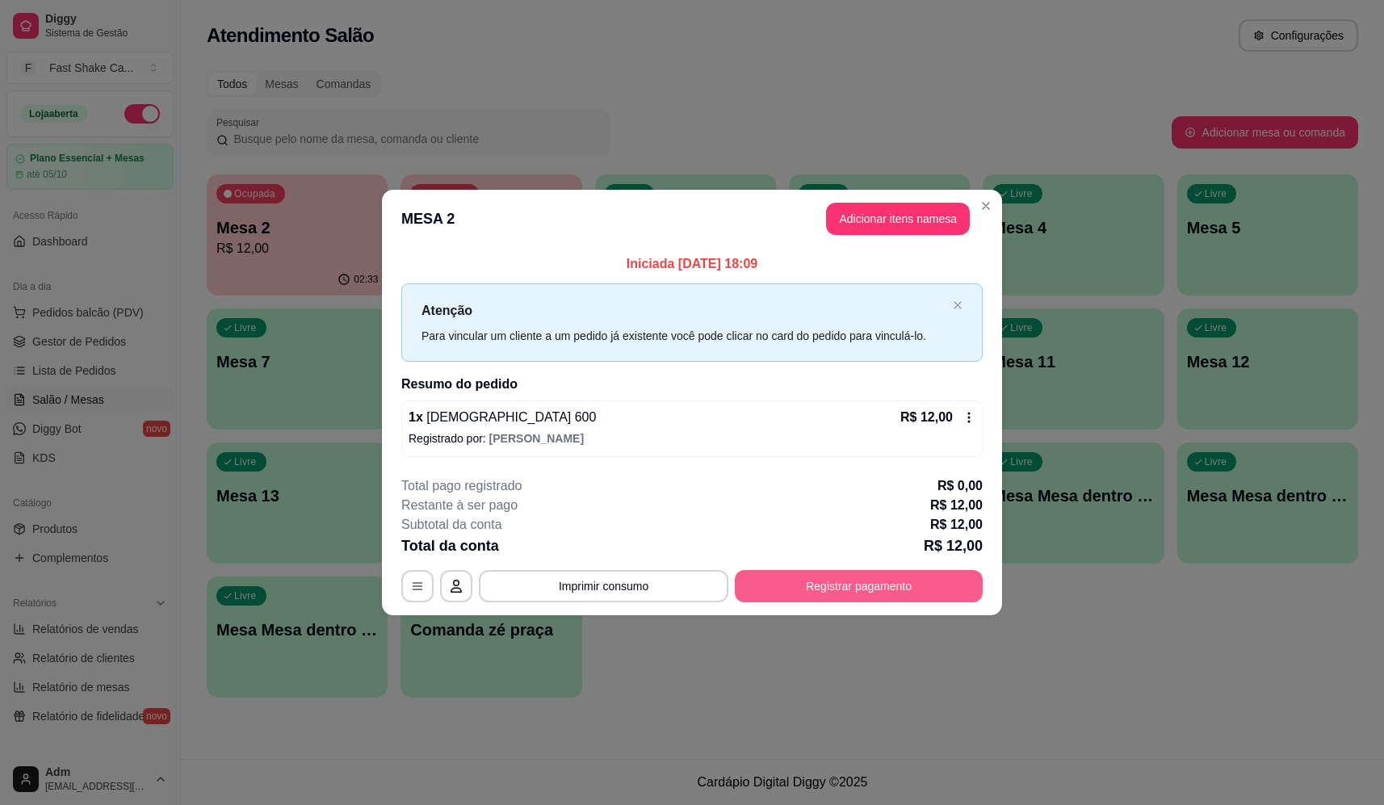
click at [885, 592] on button "Registrar pagamento" at bounding box center [859, 586] width 248 height 32
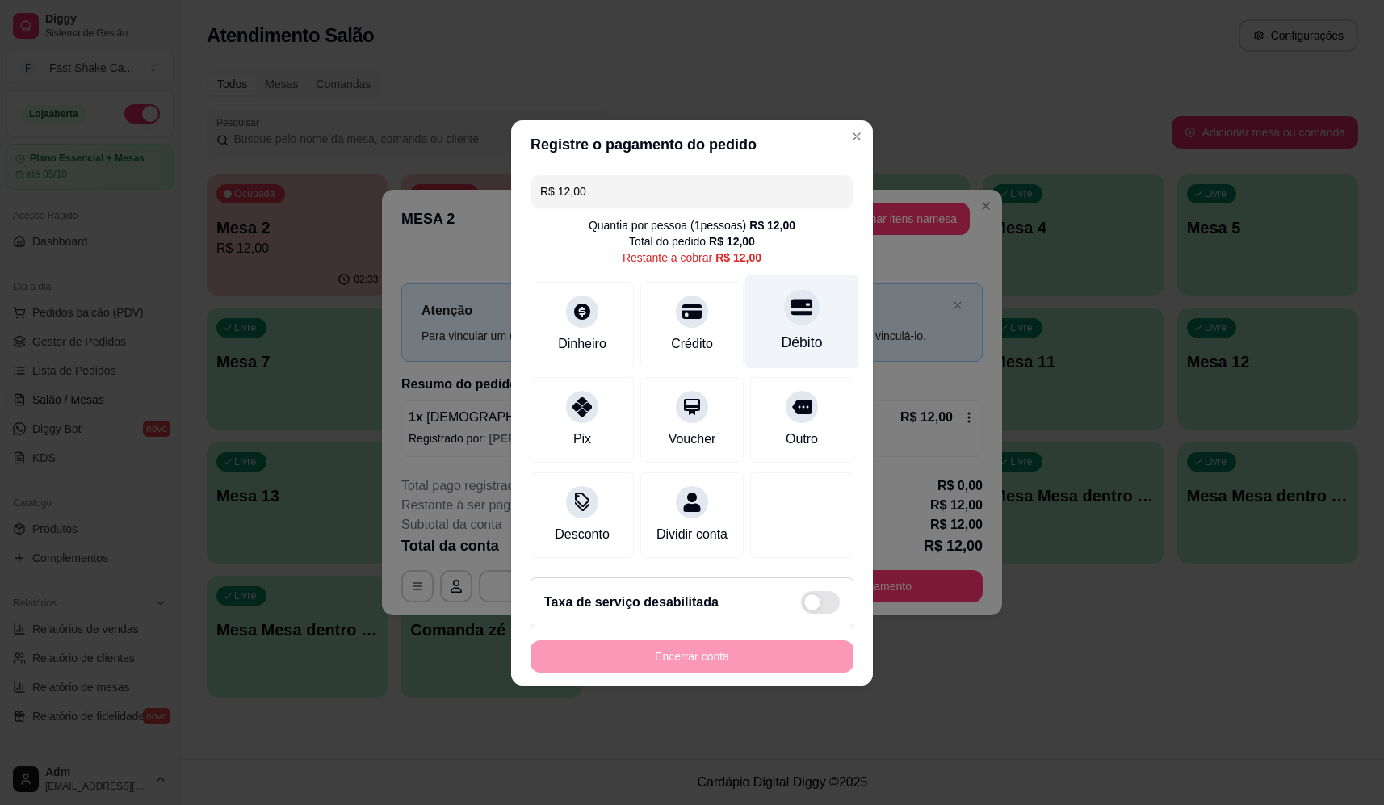
click at [798, 350] on div "Débito" at bounding box center [802, 321] width 114 height 94
type input "R$ 0,00"
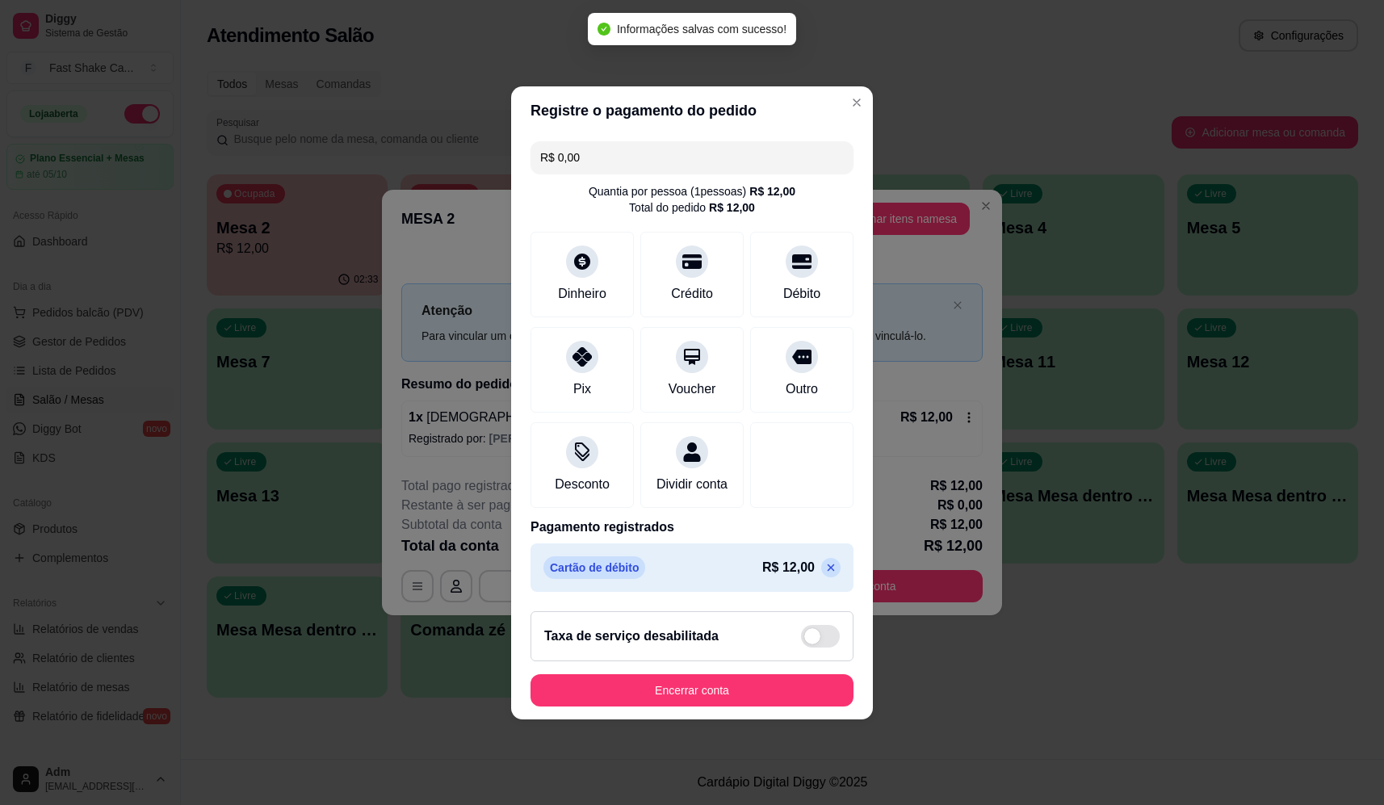
click at [753, 689] on button "Encerrar conta" at bounding box center [691, 690] width 323 height 32
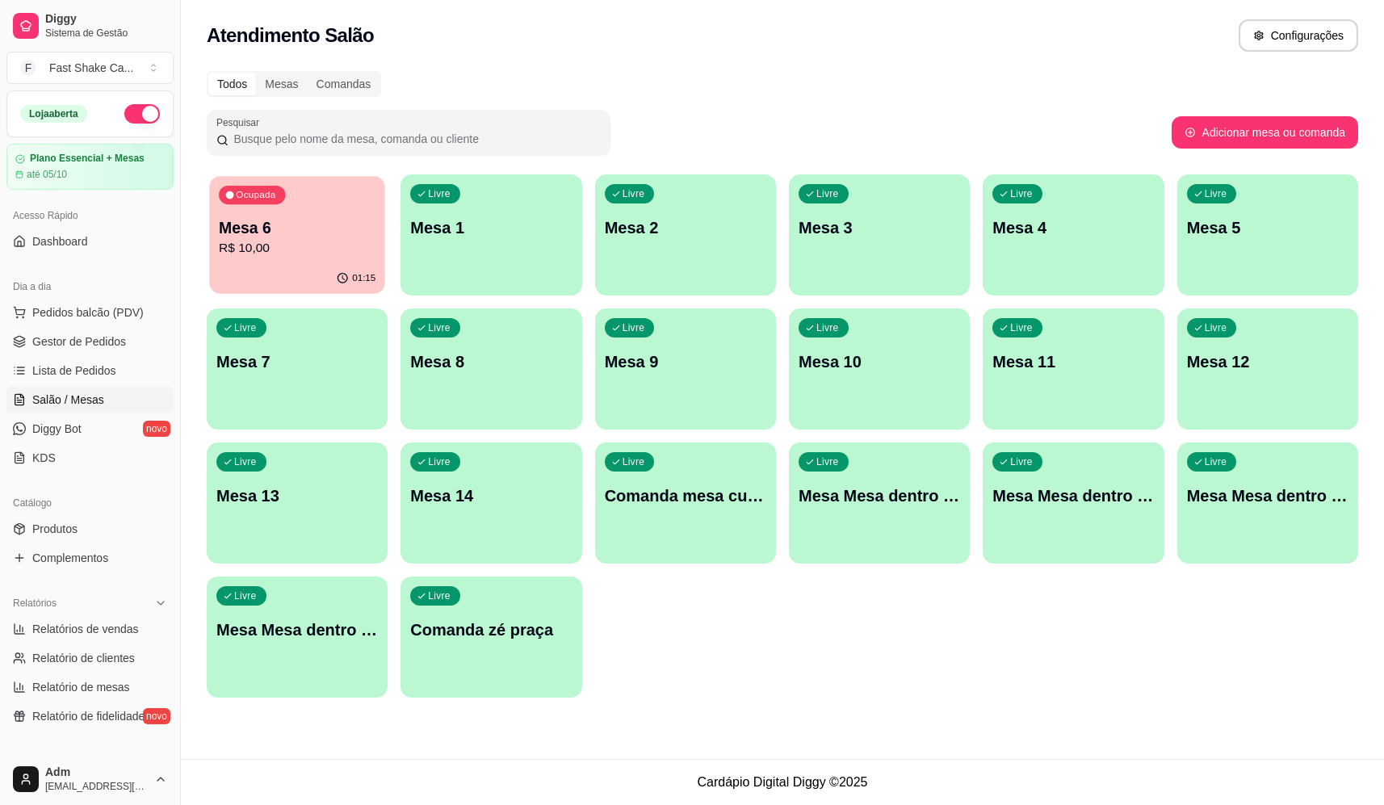
click at [342, 214] on div "Ocupada Mesa 6 R$ 10,00" at bounding box center [297, 219] width 176 height 87
click at [700, 222] on p "Mesa 2" at bounding box center [685, 228] width 157 height 22
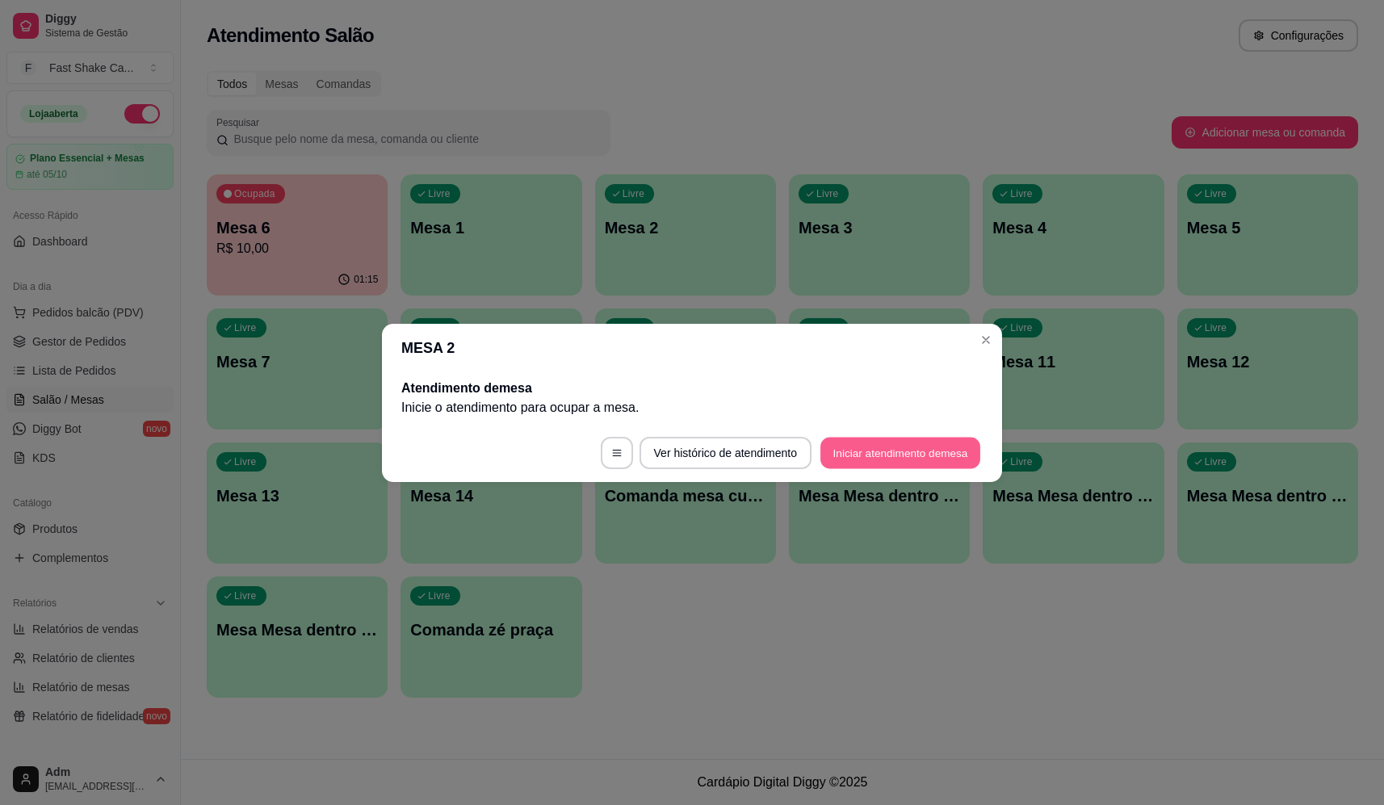
click at [911, 459] on button "Iniciar atendimento de mesa" at bounding box center [900, 452] width 160 height 31
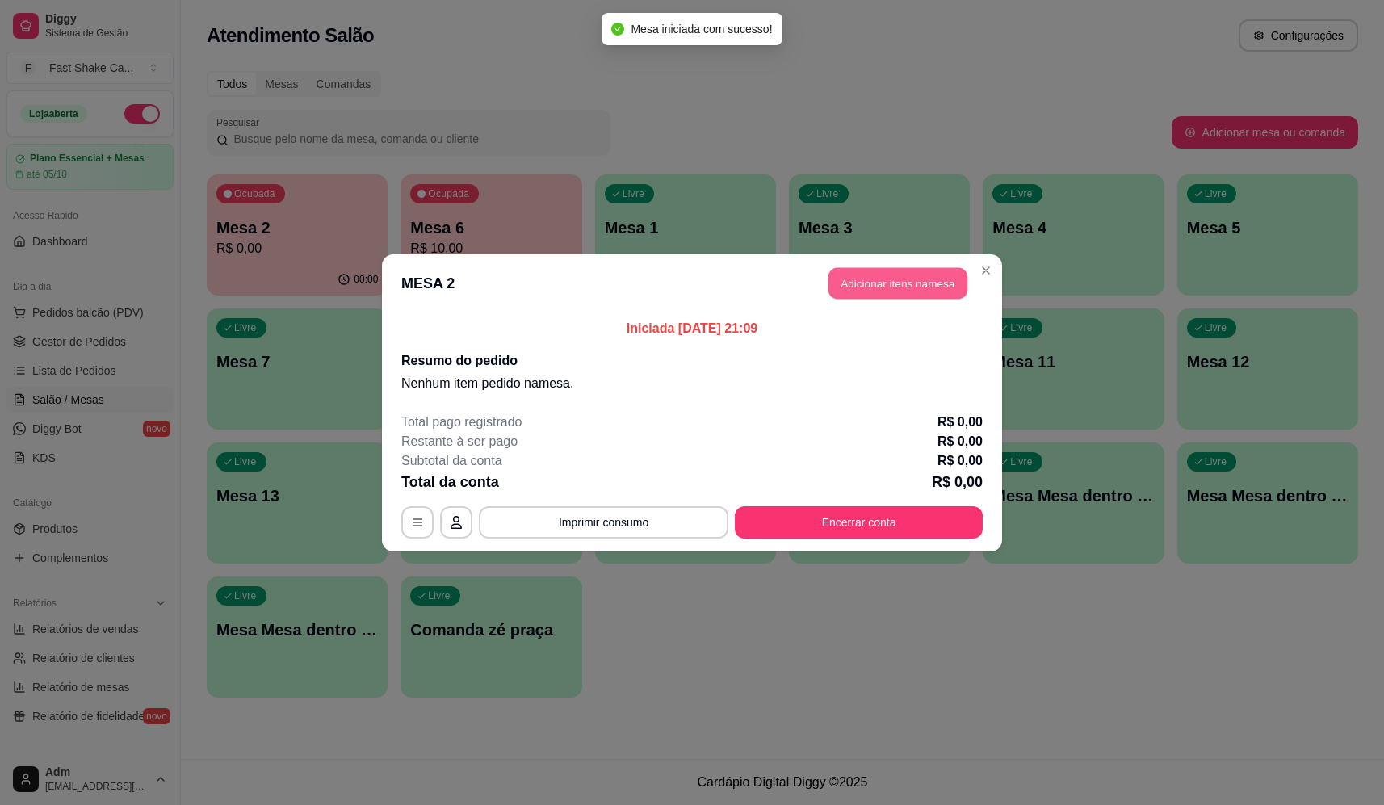
click at [893, 279] on button "Adicionar itens na mesa" at bounding box center [897, 282] width 139 height 31
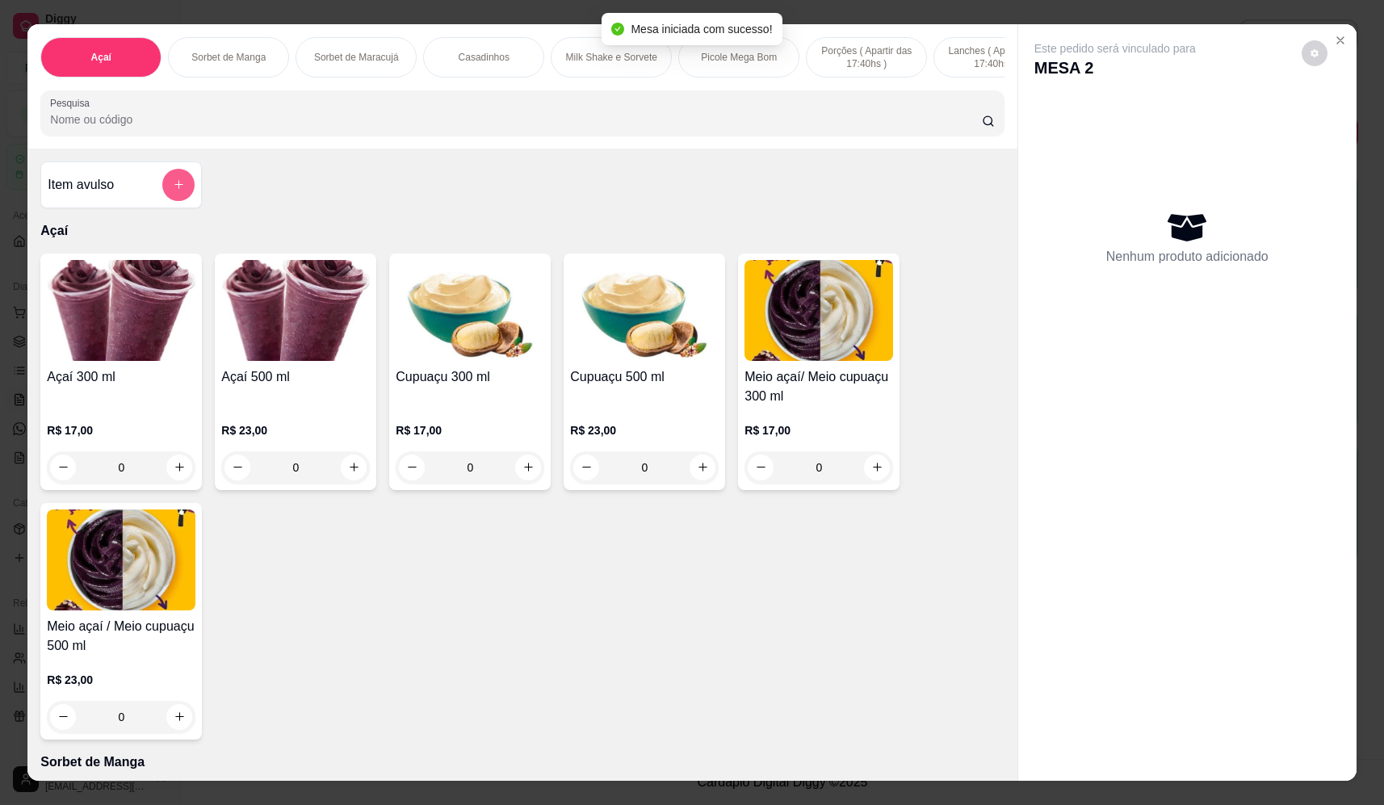
click at [178, 189] on button "add-separate-item" at bounding box center [178, 185] width 32 height 32
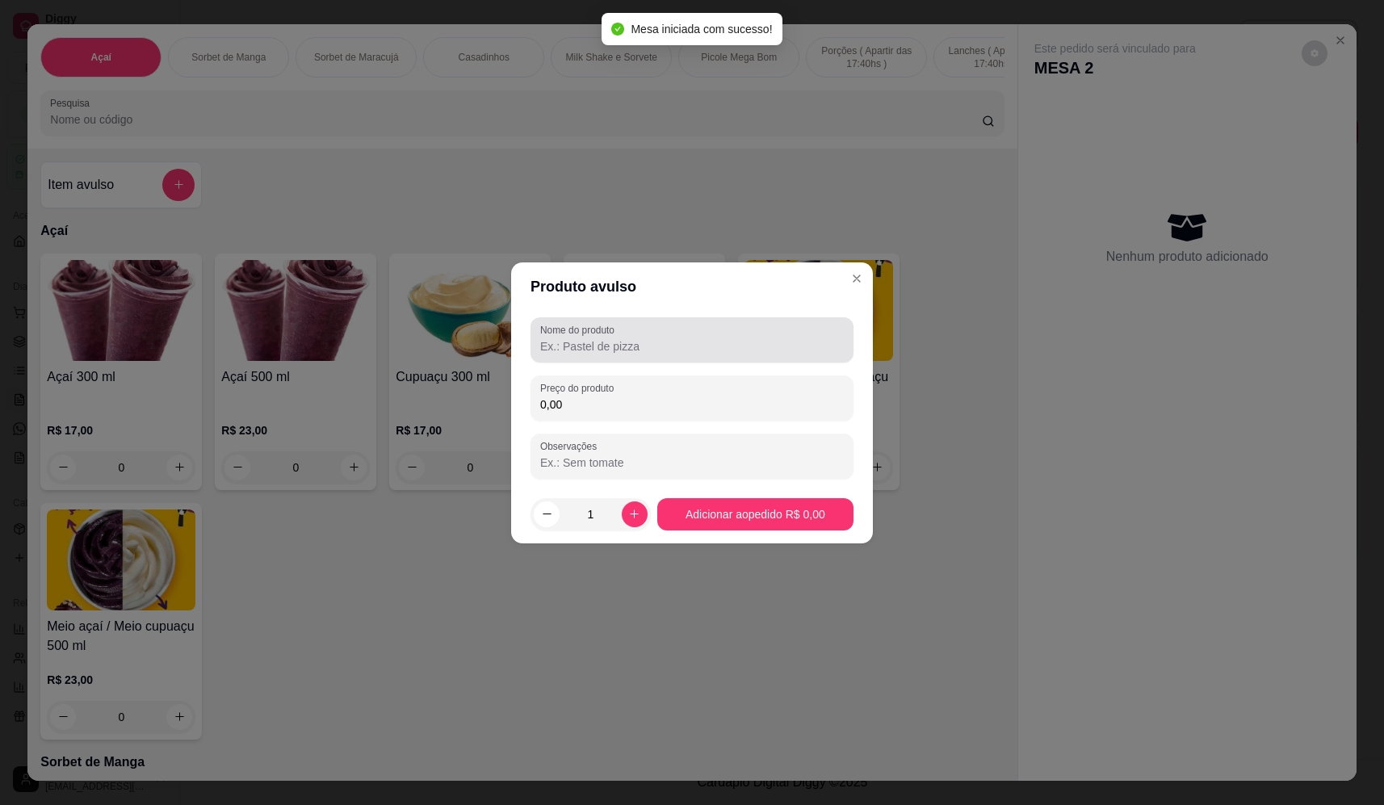
click at [613, 335] on label "Nome do produto" at bounding box center [580, 330] width 80 height 14
click at [613, 338] on input "Nome do produto" at bounding box center [692, 346] width 304 height 16
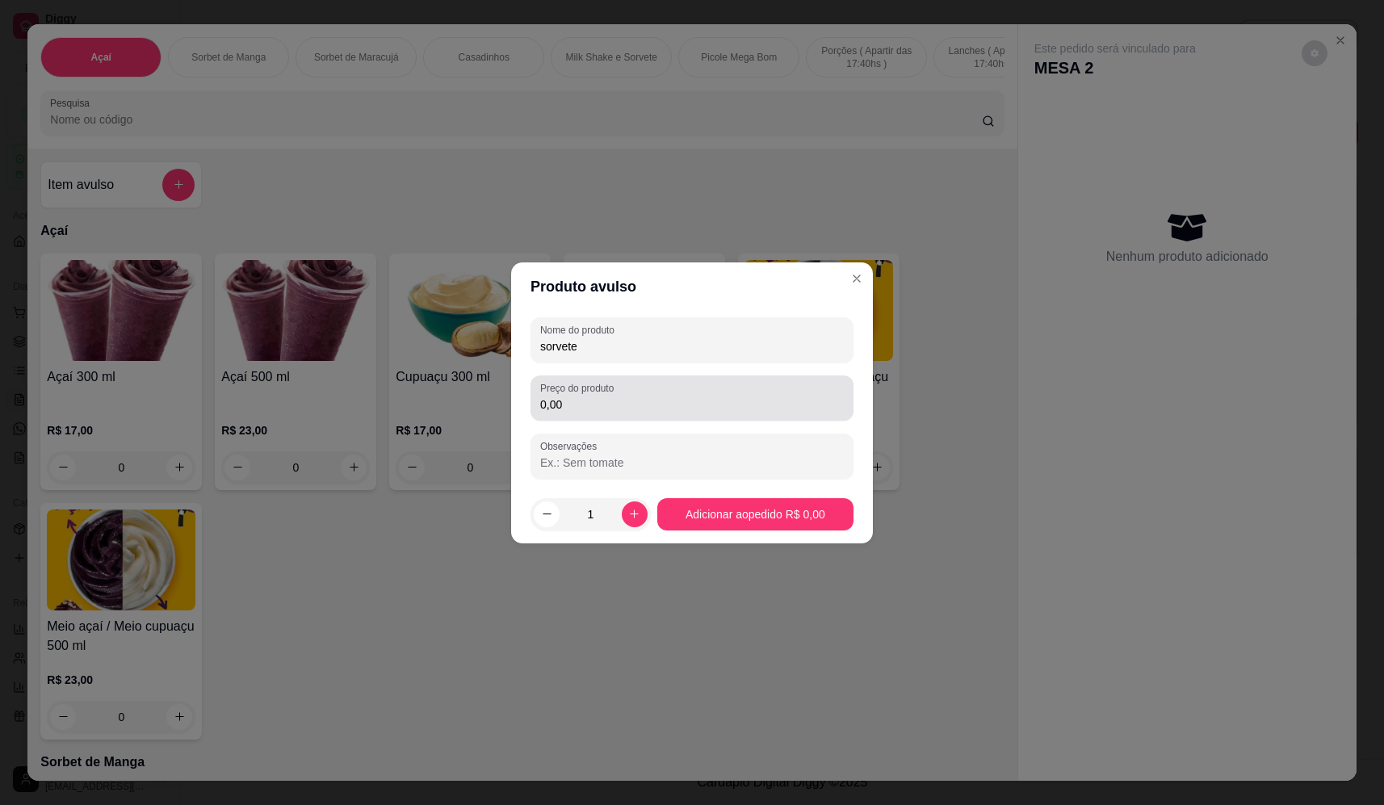
type input "sorvete"
click at [664, 411] on input "0,00" at bounding box center [692, 404] width 304 height 16
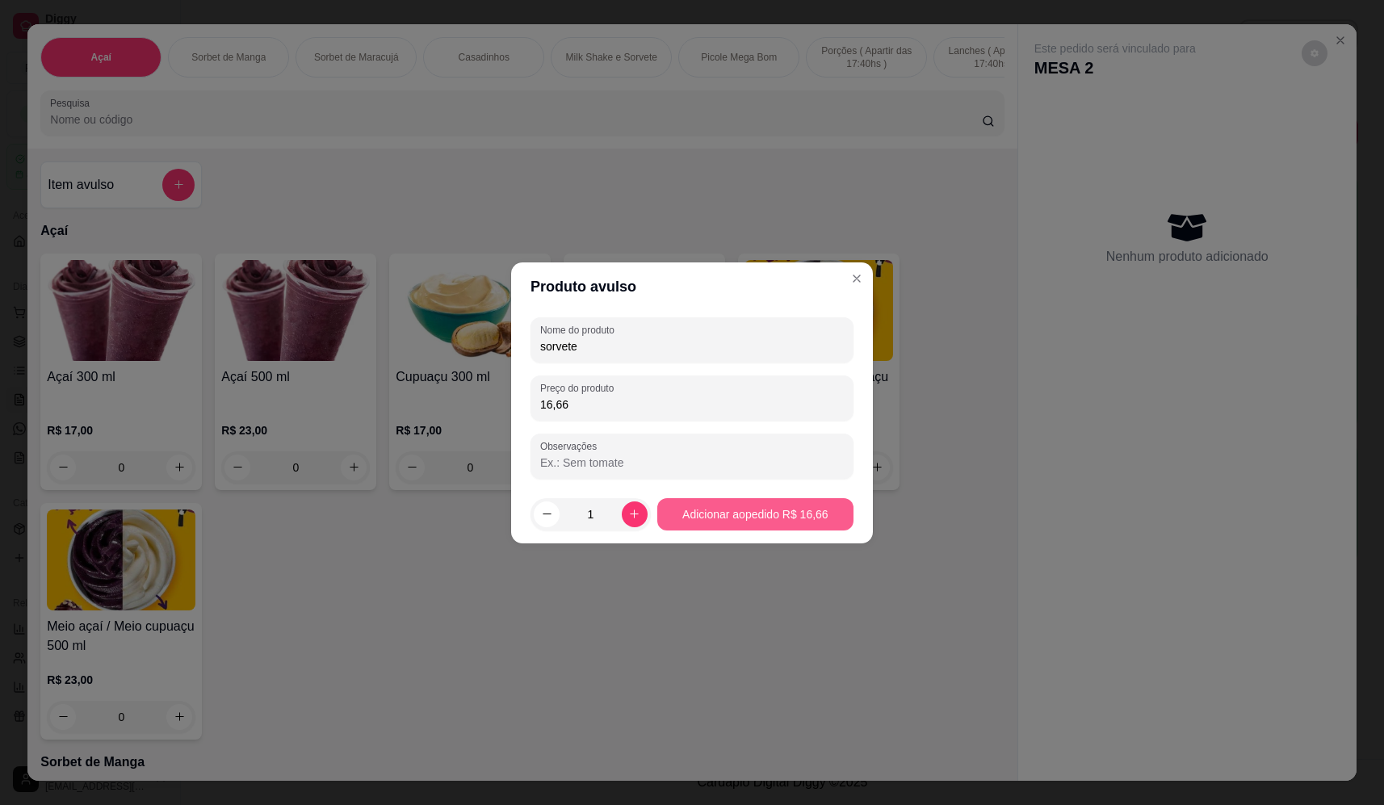
type input "16,66"
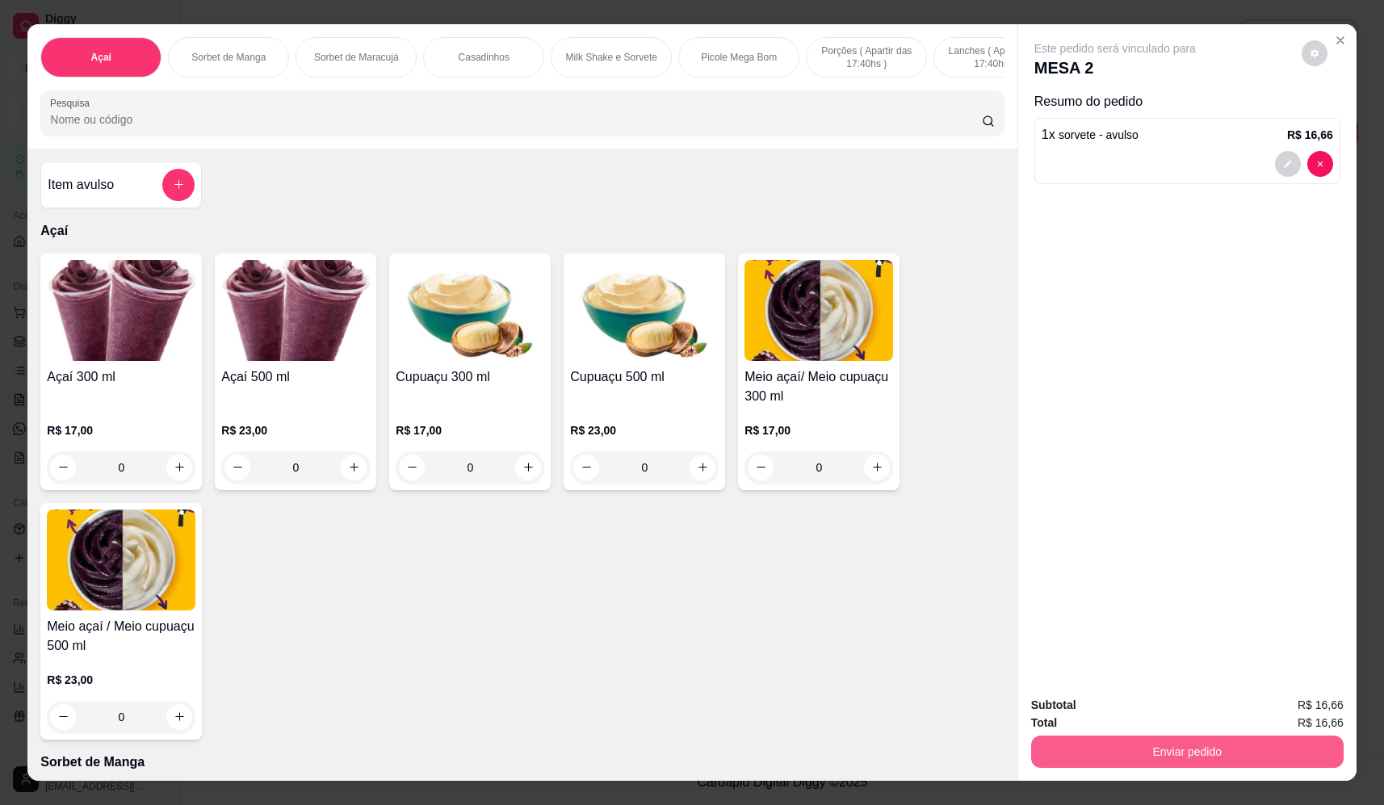
click at [1192, 741] on button "Enviar pedido" at bounding box center [1187, 751] width 312 height 32
click at [1166, 711] on button "Não registrar e enviar pedido" at bounding box center [1134, 712] width 168 height 31
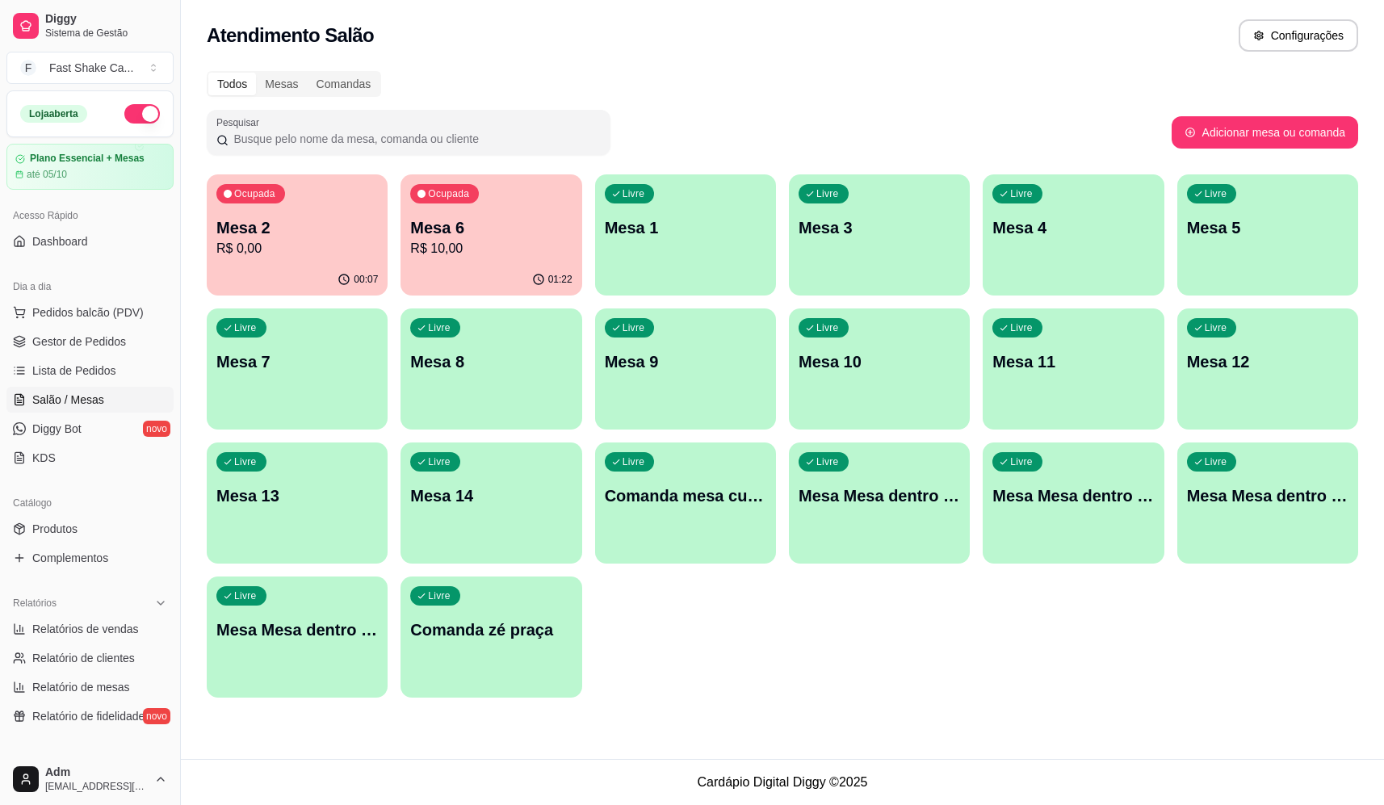
click at [136, 110] on button "button" at bounding box center [142, 113] width 36 height 19
click at [487, 258] on p "R$ 10,00" at bounding box center [490, 248] width 161 height 19
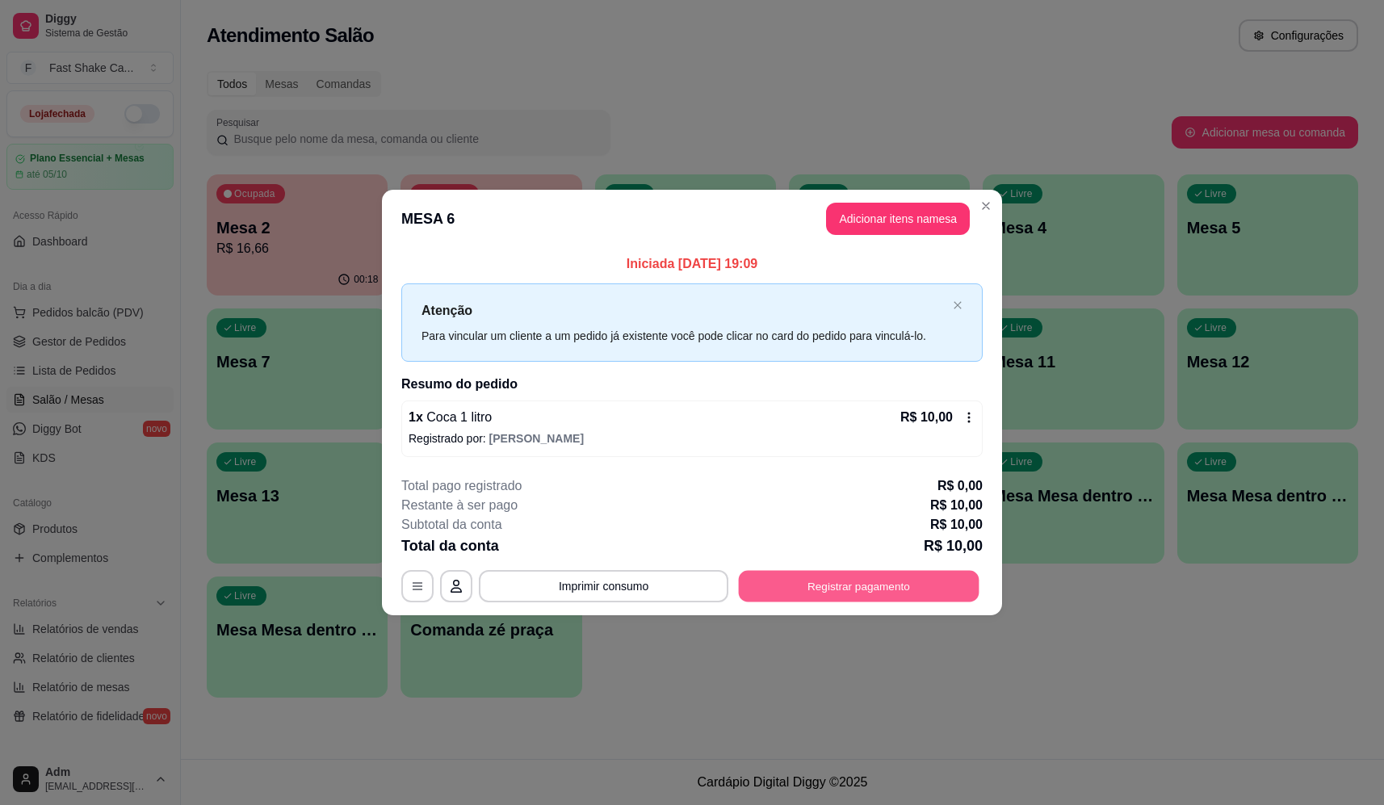
click at [846, 586] on button "Registrar pagamento" at bounding box center [859, 586] width 241 height 31
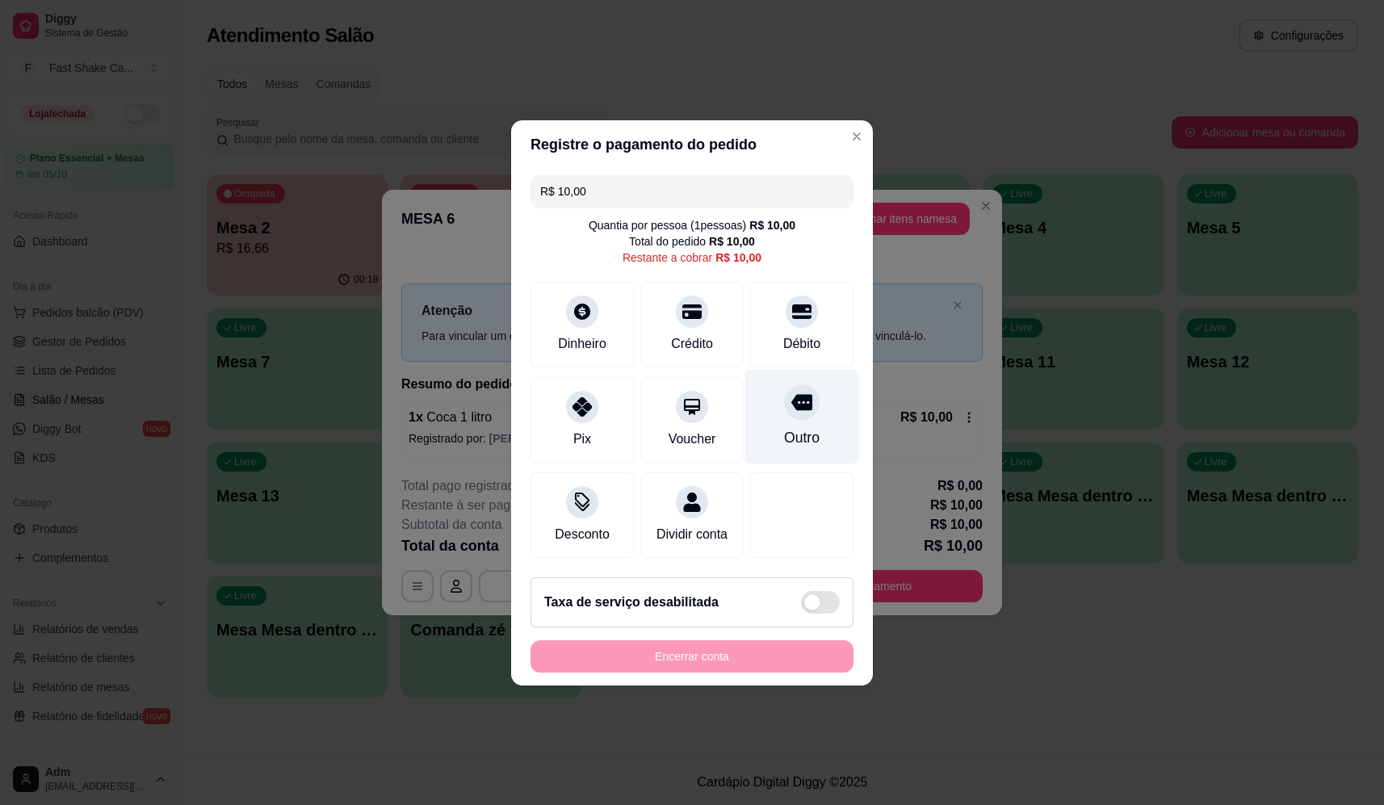
click at [772, 408] on div "Outro" at bounding box center [802, 416] width 114 height 94
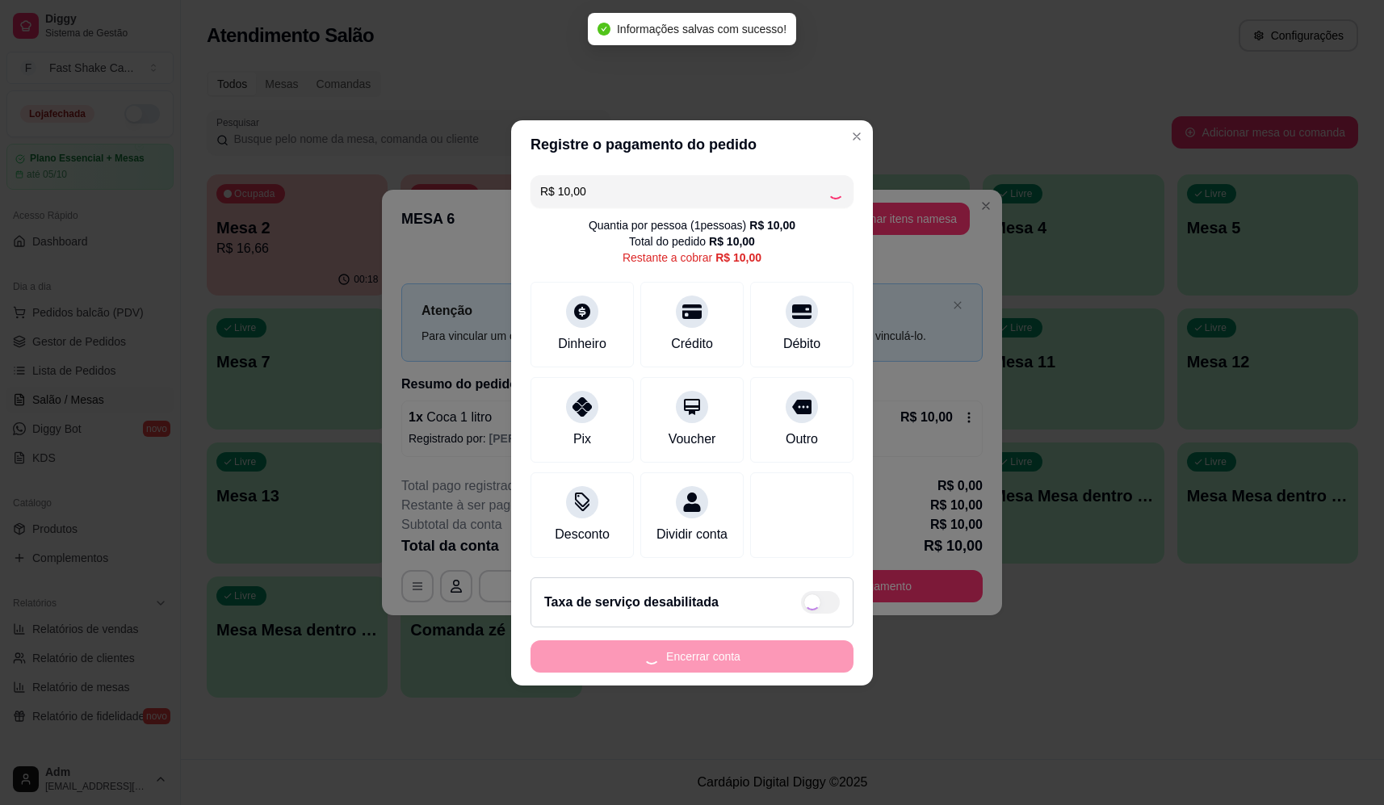
type input "R$ 0,00"
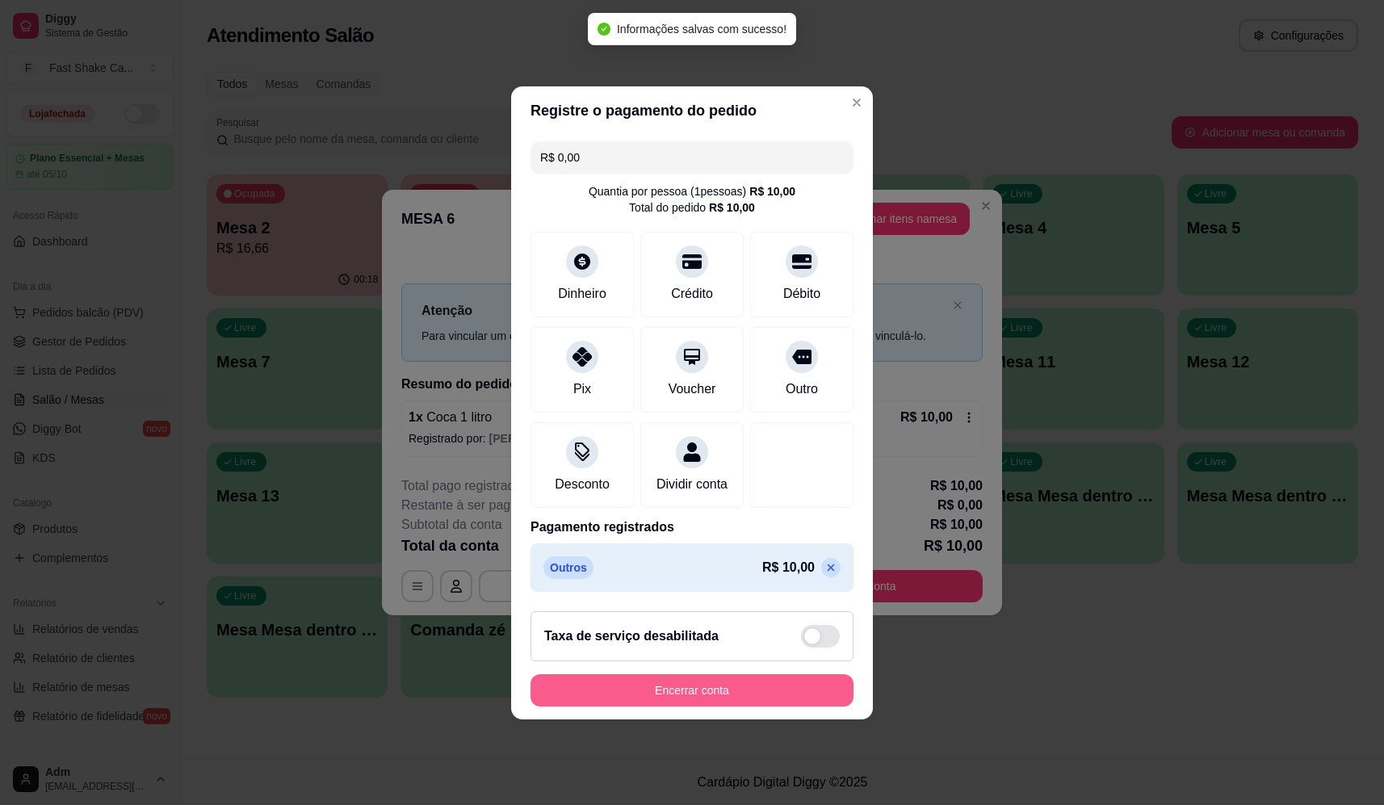
click at [759, 693] on button "Encerrar conta" at bounding box center [691, 690] width 323 height 32
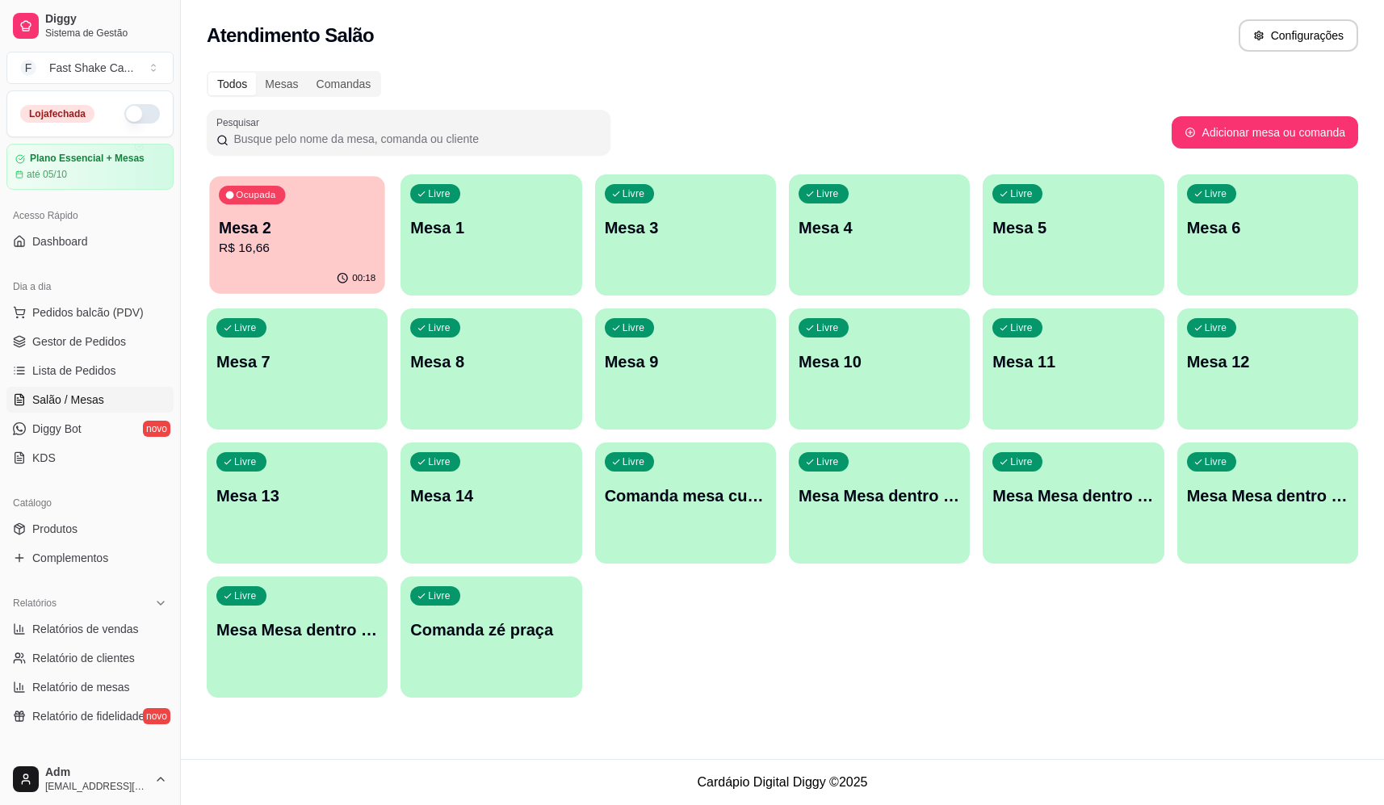
click at [304, 220] on p "Mesa 2" at bounding box center [297, 228] width 157 height 22
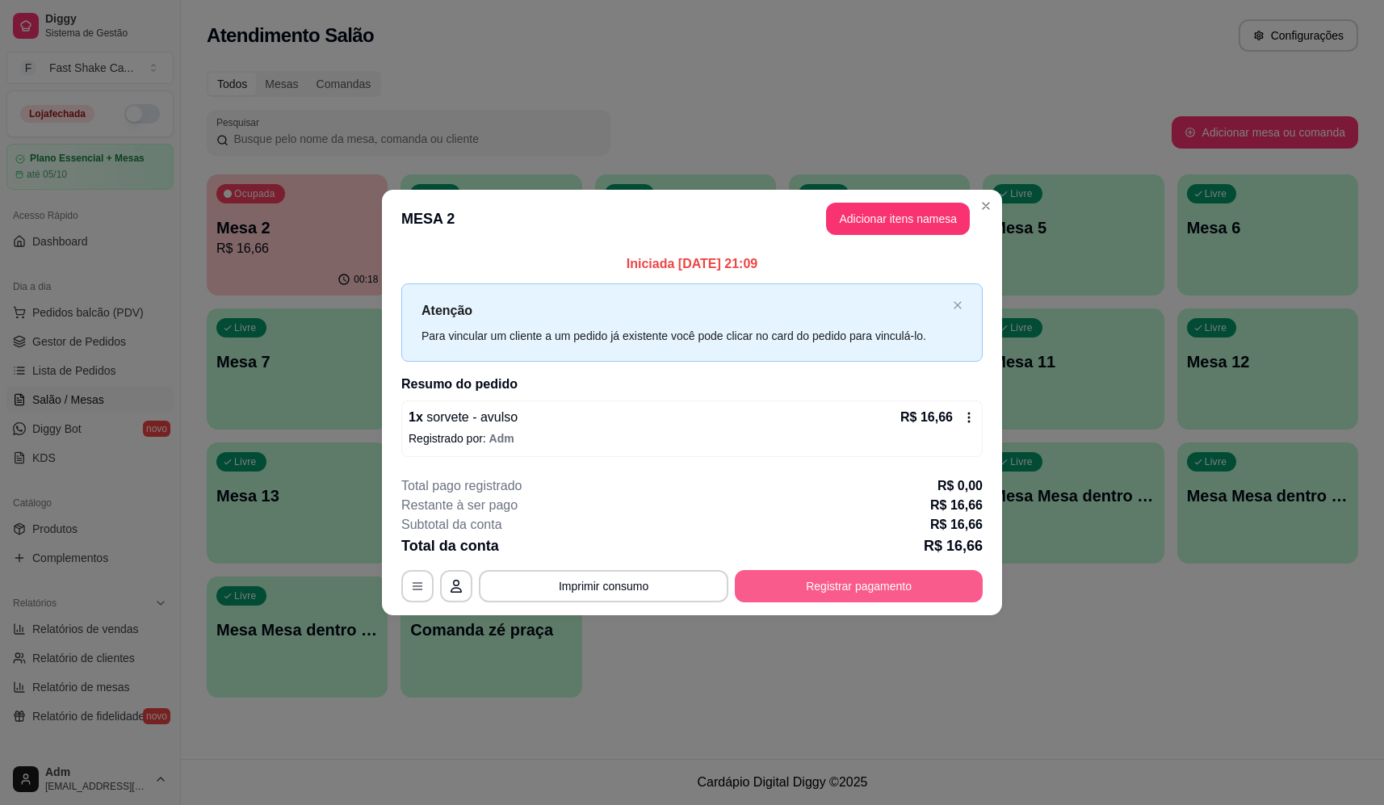
click at [833, 587] on button "Registrar pagamento" at bounding box center [859, 586] width 248 height 32
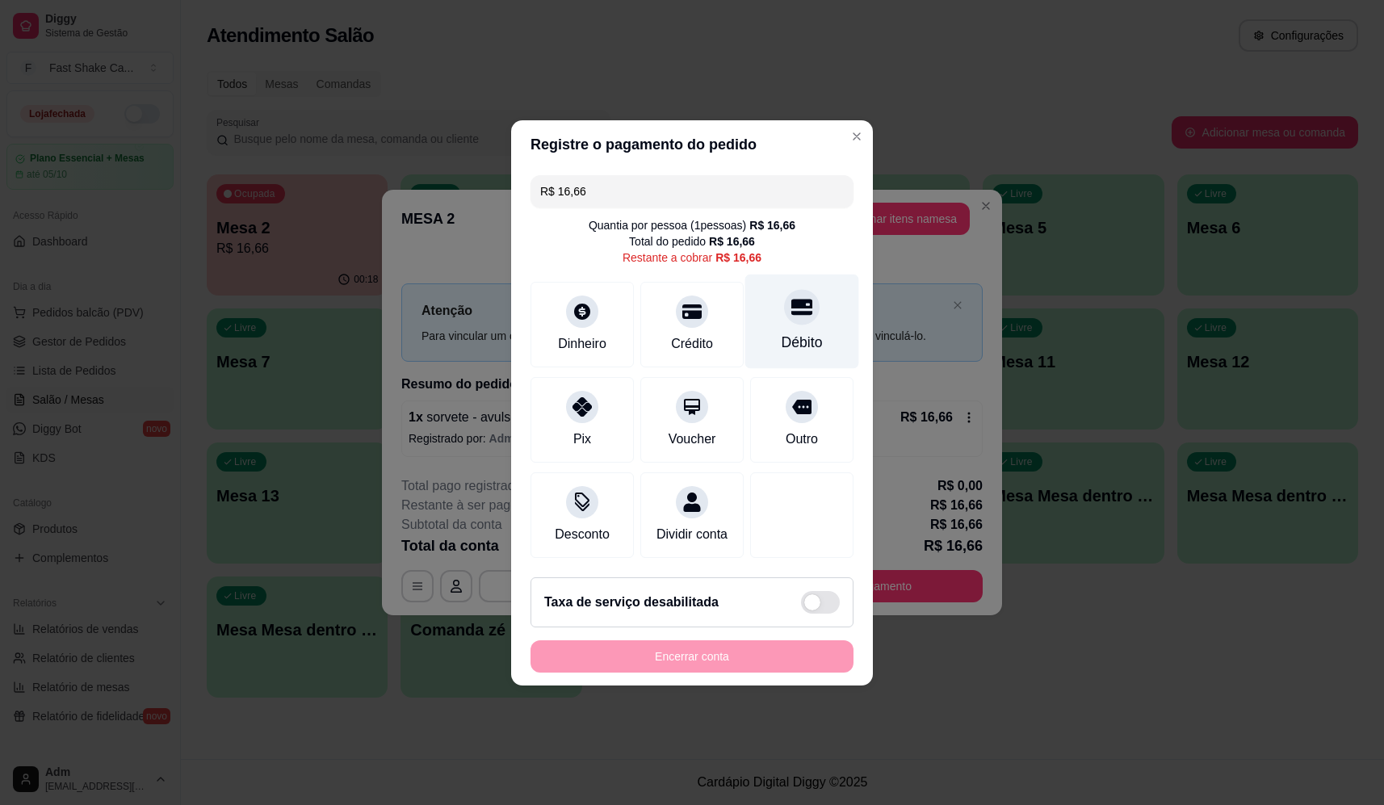
click at [793, 286] on div "Débito" at bounding box center [802, 321] width 114 height 94
type input "R$ 0,00"
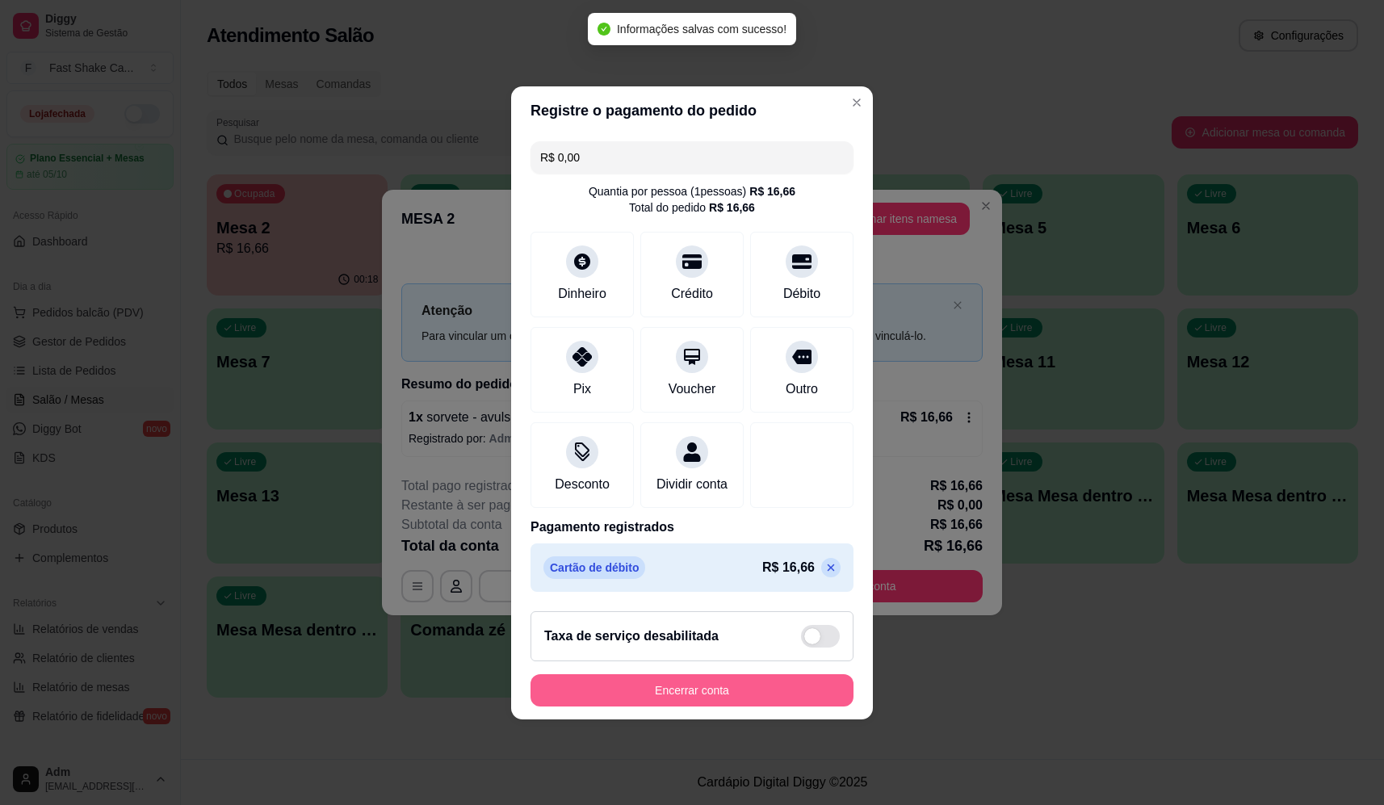
click at [769, 688] on button "Encerrar conta" at bounding box center [691, 690] width 323 height 32
